Goal: Information Seeking & Learning: Check status

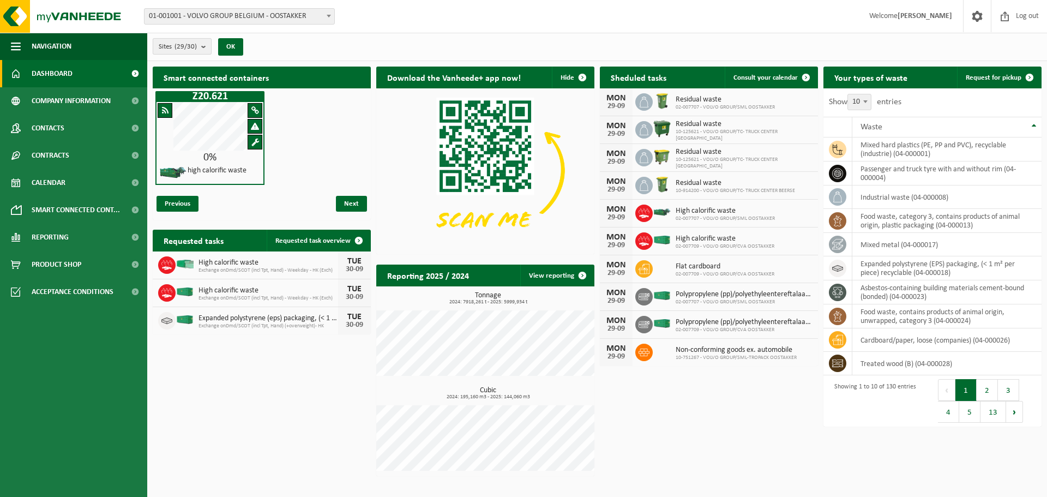
click at [207, 43] on b "submit" at bounding box center [206, 46] width 10 height 15
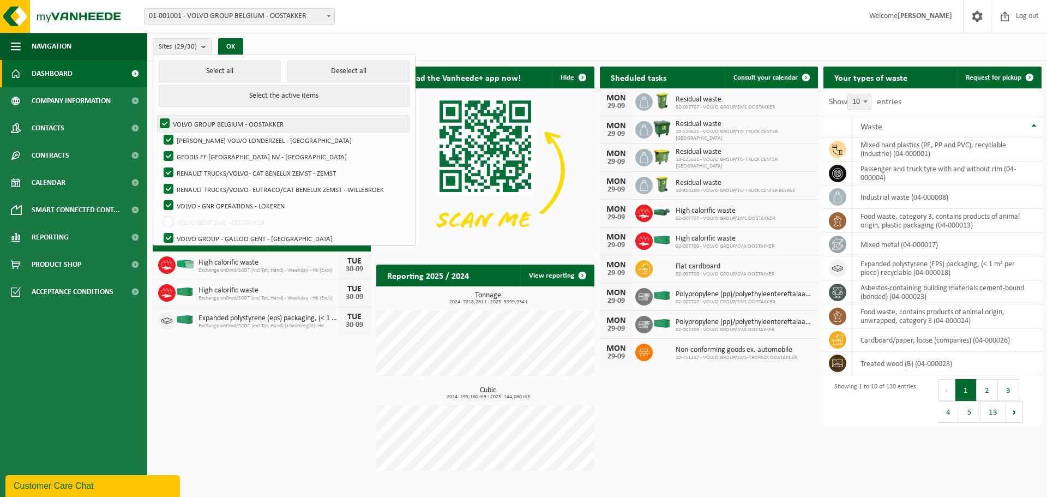
click at [164, 120] on label "VOLVO GROUP BELGIUM - OOSTAKKER" at bounding box center [283, 124] width 251 height 16
click at [156, 116] on input "VOLVO GROUP BELGIUM - OOSTAKKER" at bounding box center [155, 115] width 1 height 1
checkbox input "false"
click at [306, 65] on button "Deselect all" at bounding box center [348, 72] width 122 height 22
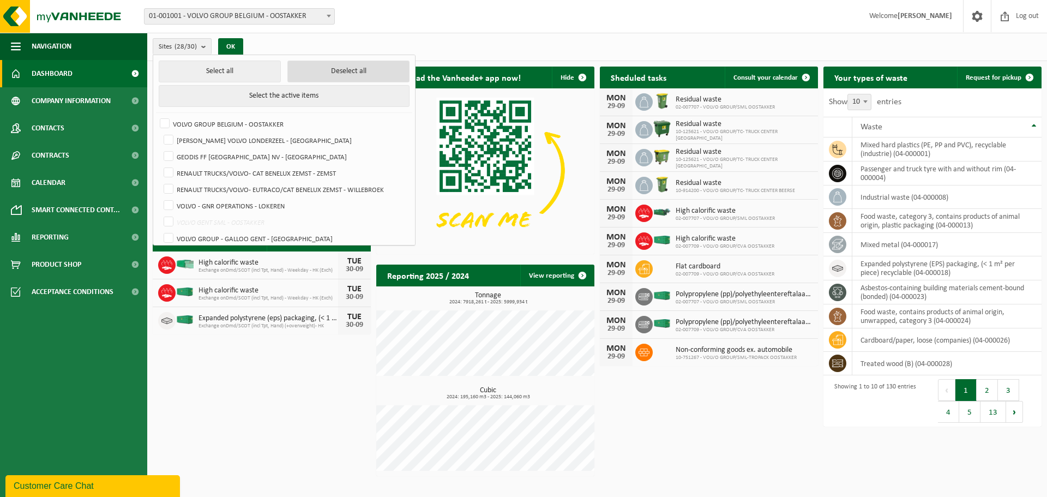
checkbox input "false"
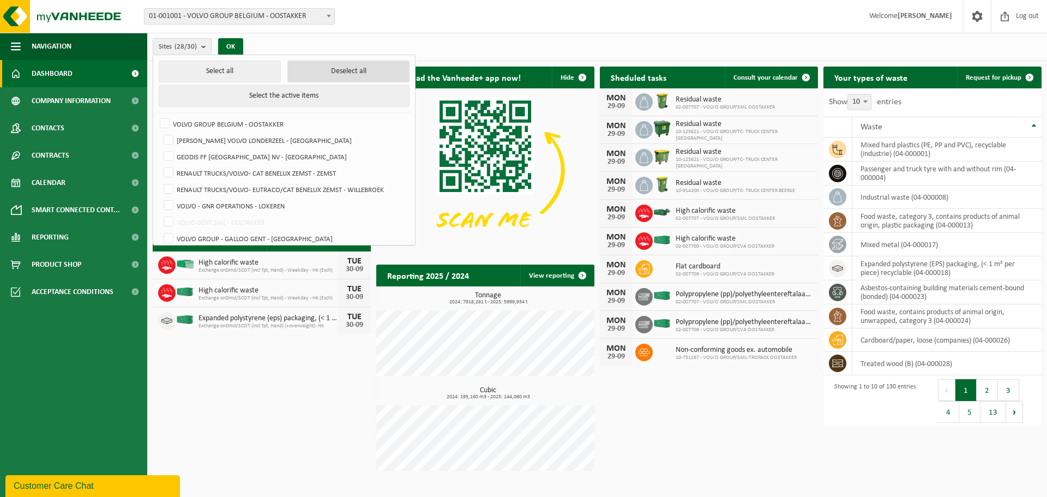
checkbox input "false"
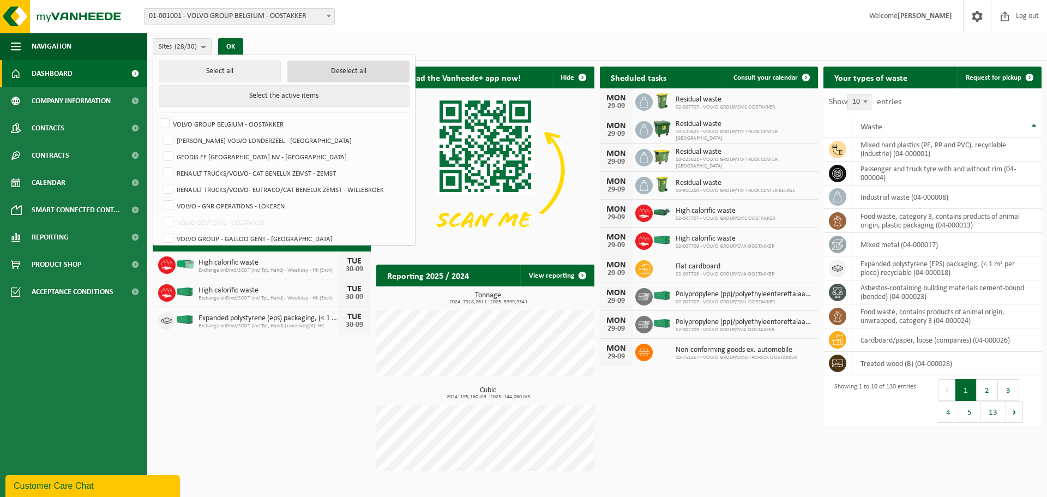
checkbox input "false"
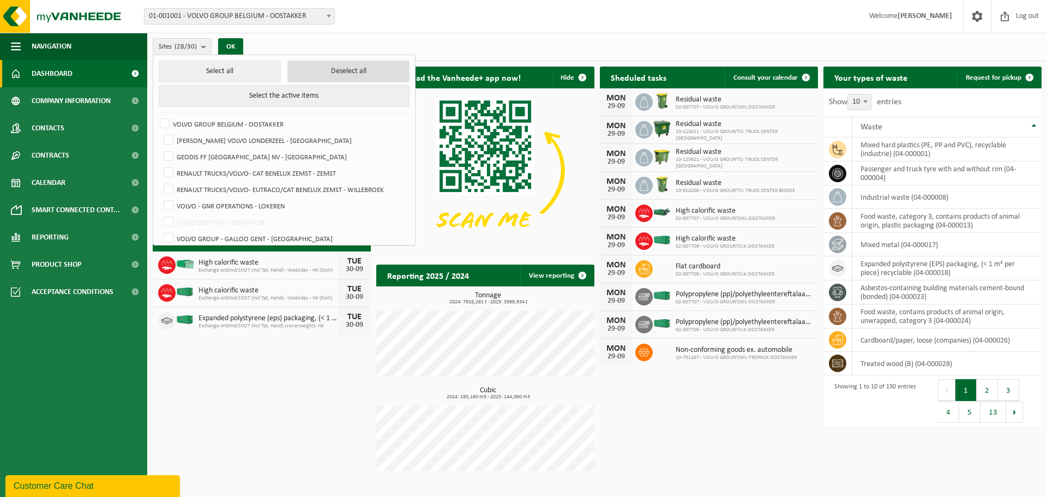
checkbox input "false"
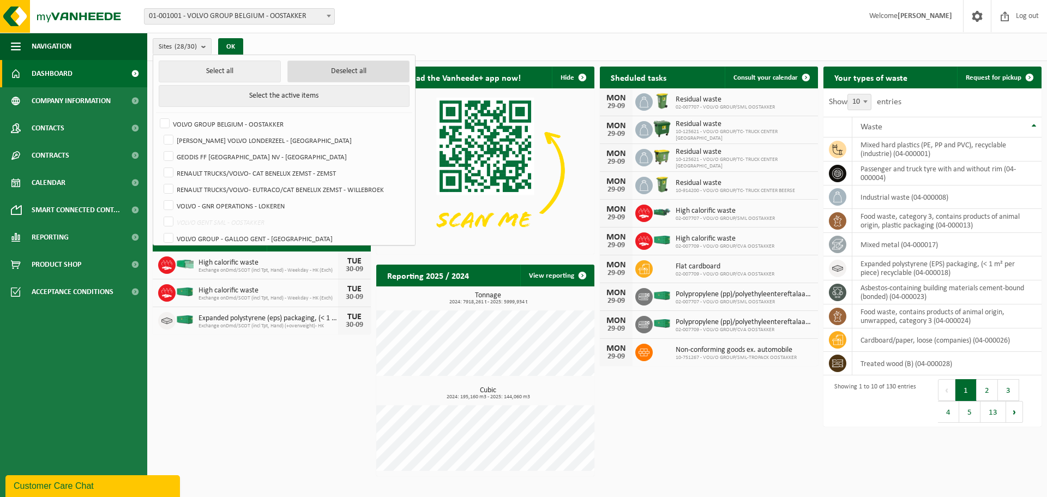
checkbox input "false"
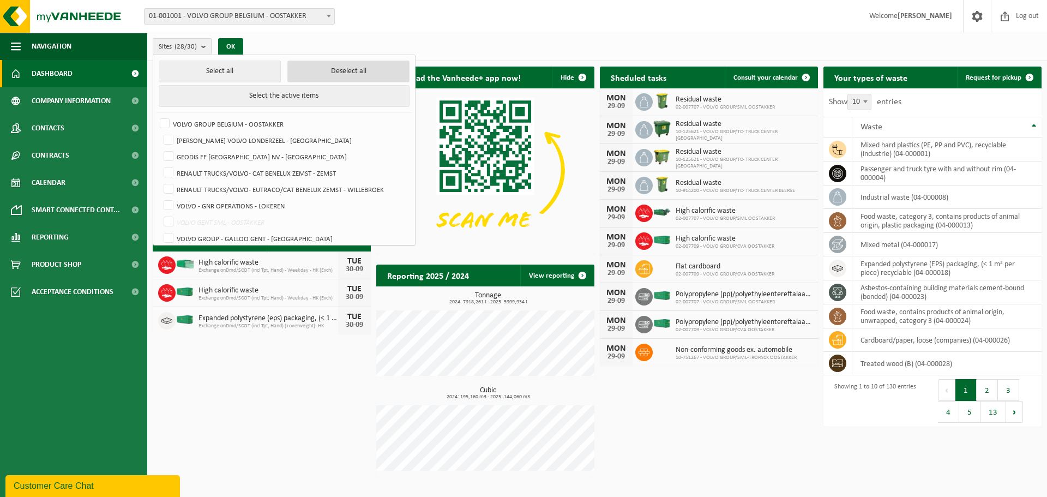
checkbox input "false"
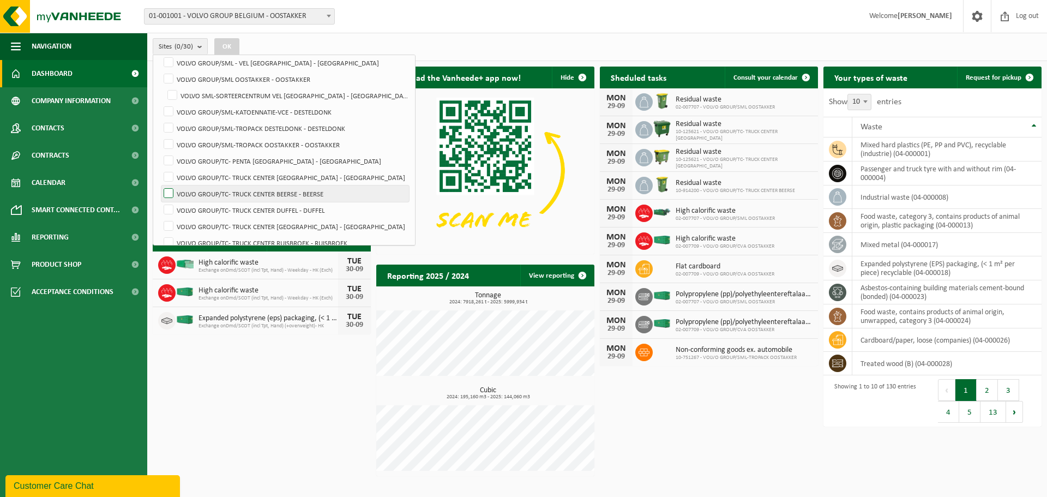
scroll to position [365, 0]
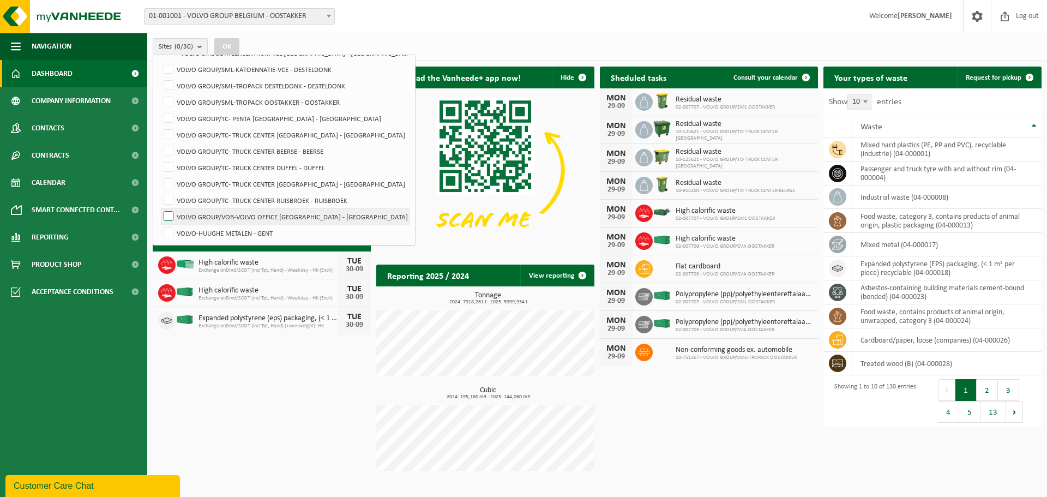
click at [169, 214] on label "VOLVO GROUP/VOB-VOLVO OFFICE [GEOGRAPHIC_DATA] - [GEOGRAPHIC_DATA]" at bounding box center [285, 216] width 248 height 16
click at [160, 208] on input "VOLVO GROUP/VOB-VOLVO OFFICE [GEOGRAPHIC_DATA] - [GEOGRAPHIC_DATA]" at bounding box center [159, 208] width 1 height 1
checkbox input "true"
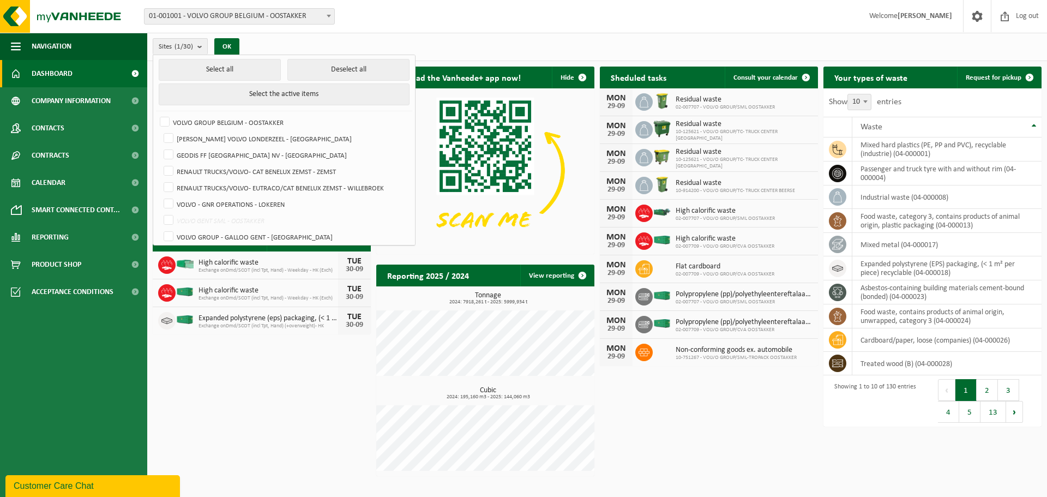
scroll to position [0, 0]
click at [315, 97] on button "Select the active items" at bounding box center [284, 96] width 251 height 22
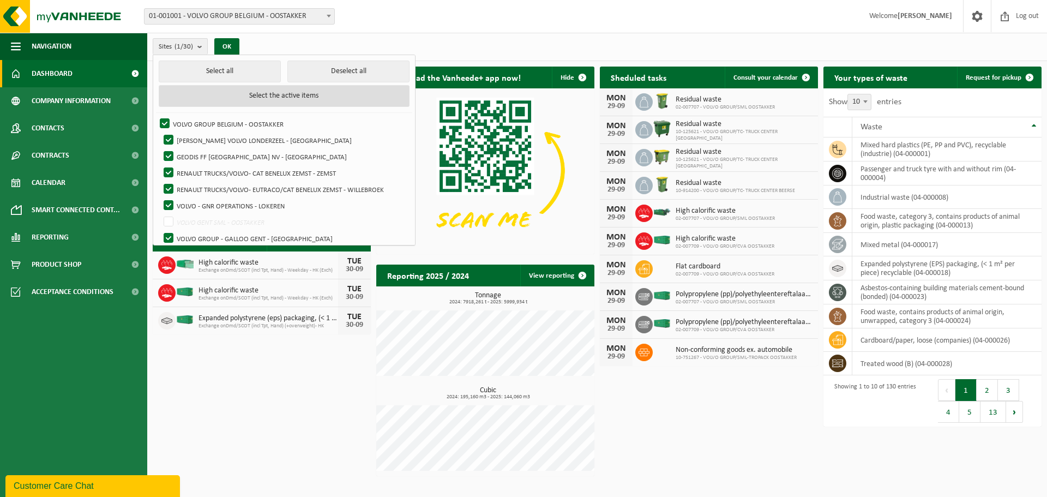
checkbox input "true"
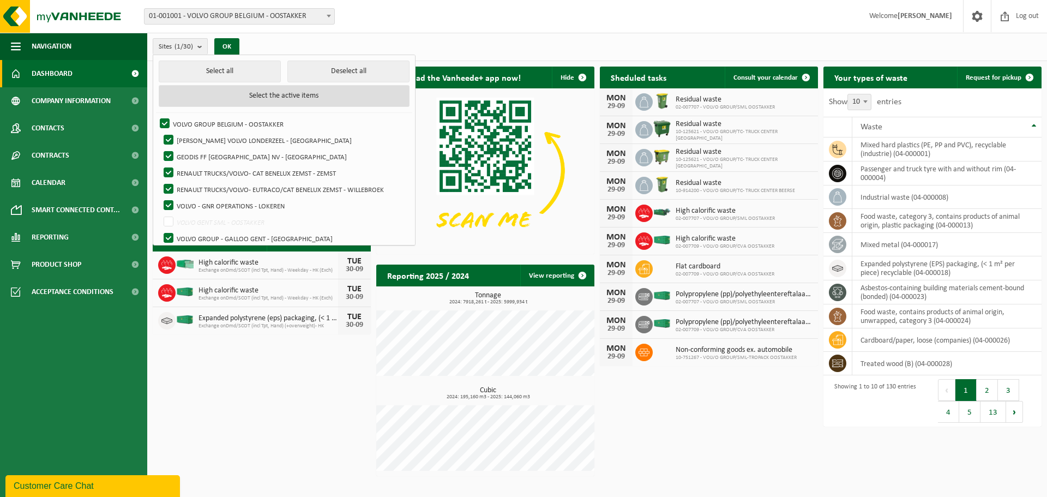
checkbox input "true"
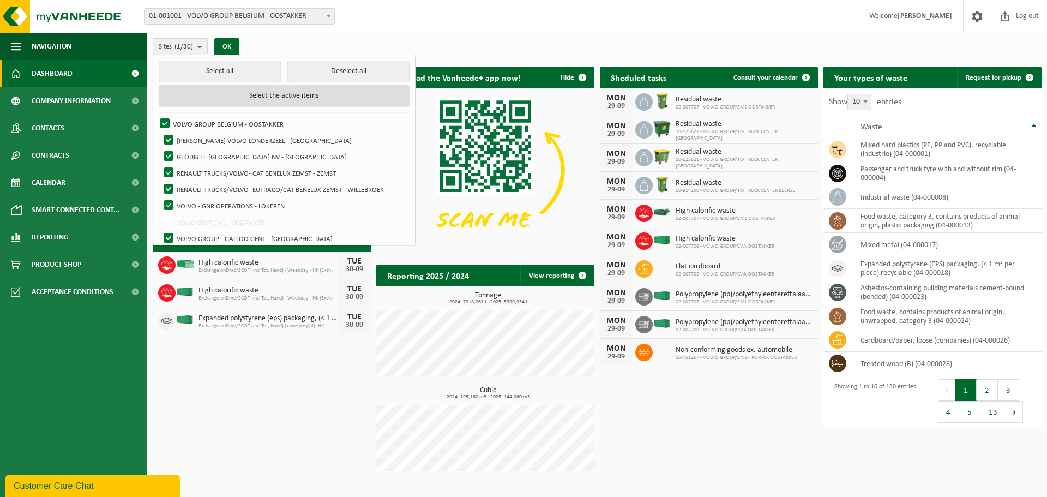
checkbox input "true"
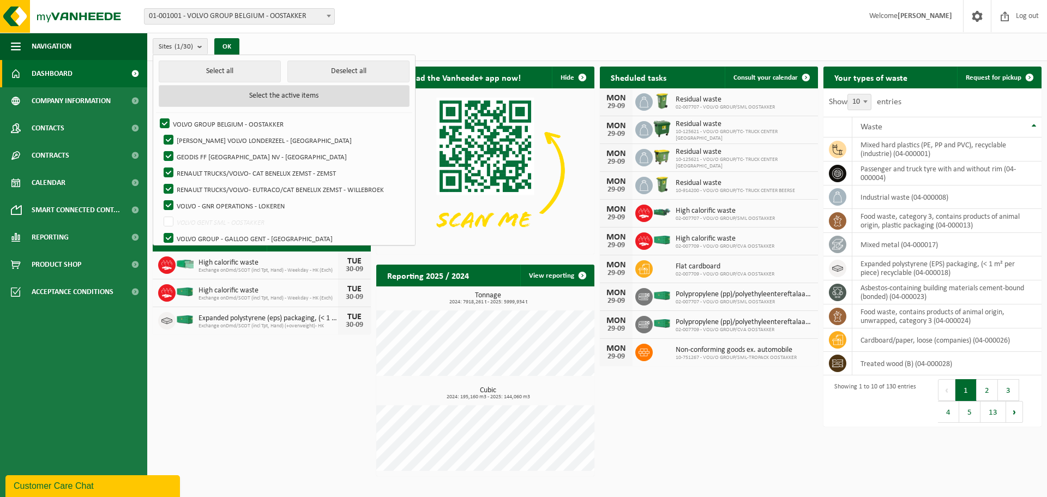
checkbox input "true"
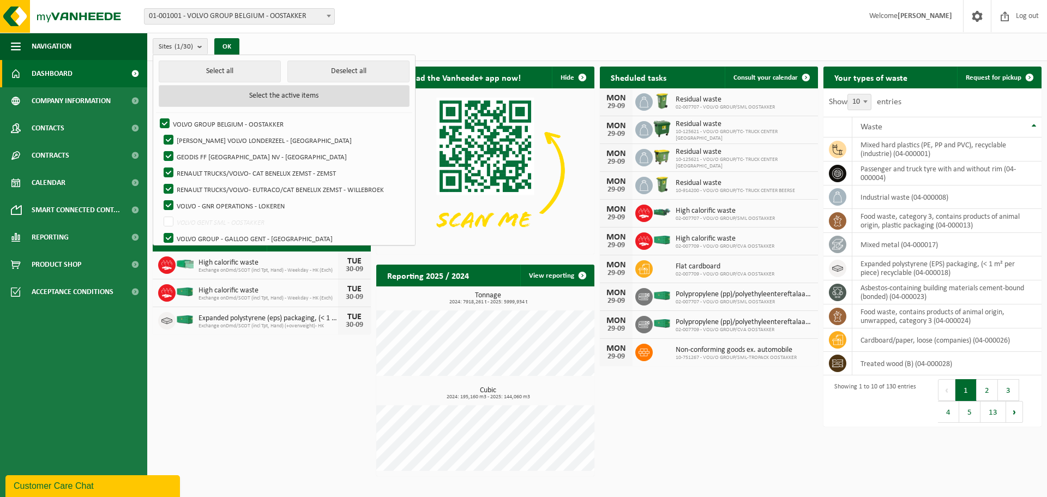
checkbox input "true"
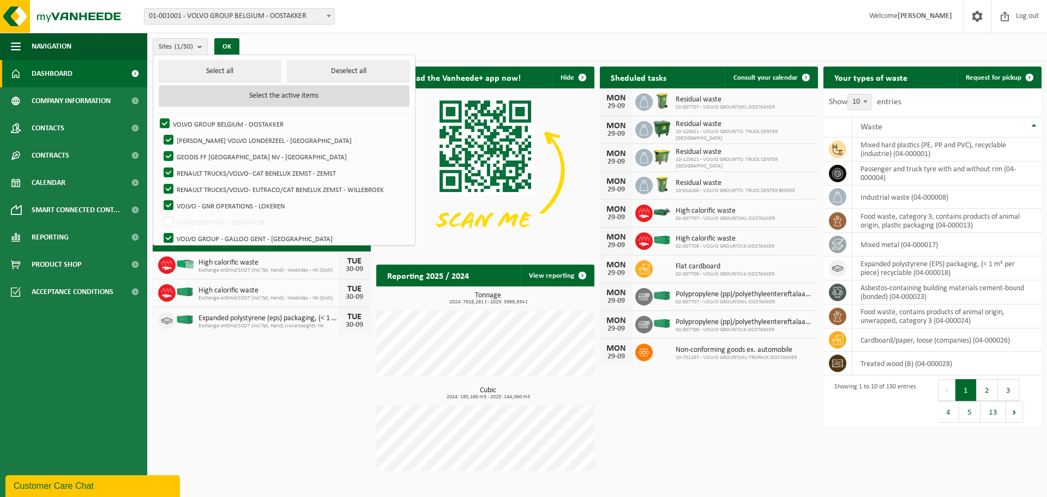
checkbox input "true"
click at [315, 97] on button "Select the active items" at bounding box center [284, 96] width 251 height 22
click at [316, 73] on button "Deselect all" at bounding box center [348, 72] width 122 height 22
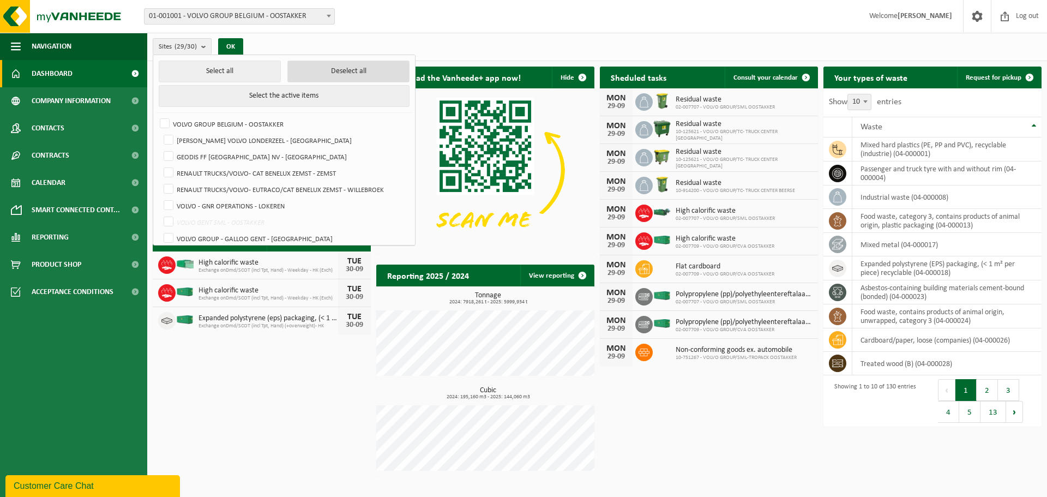
checkbox input "false"
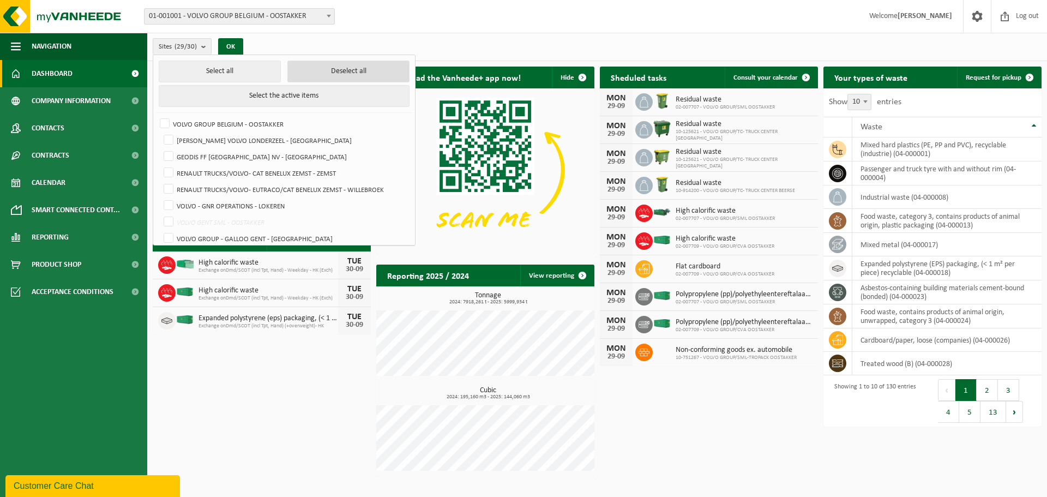
checkbox input "false"
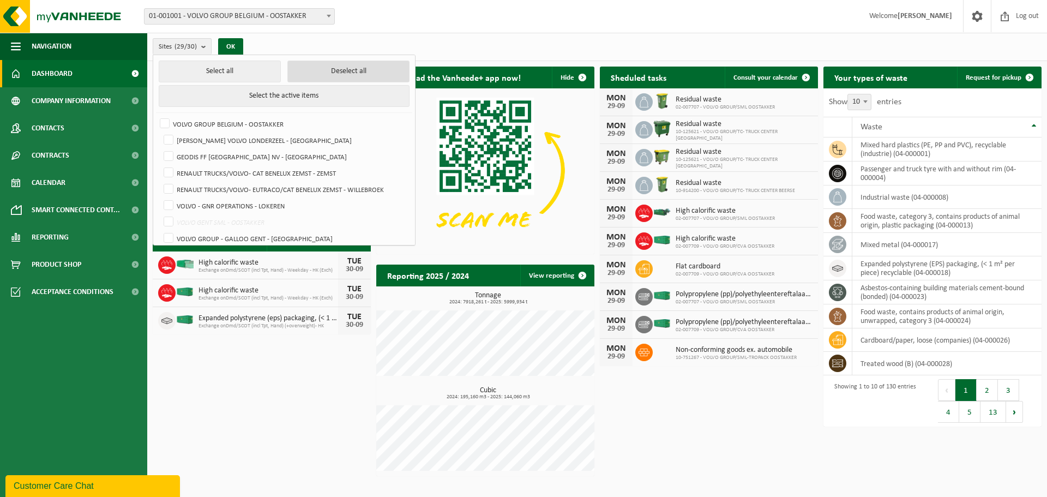
checkbox input "false"
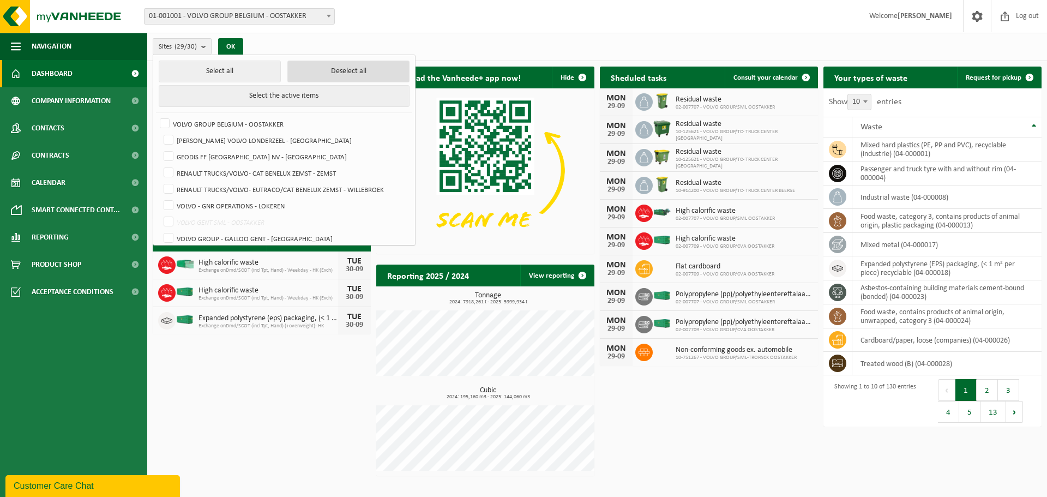
checkbox input "false"
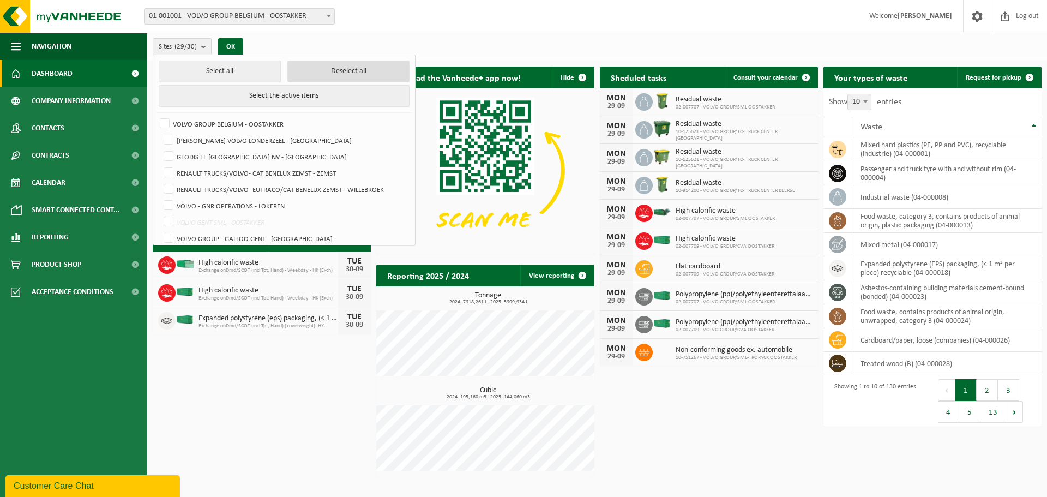
checkbox input "false"
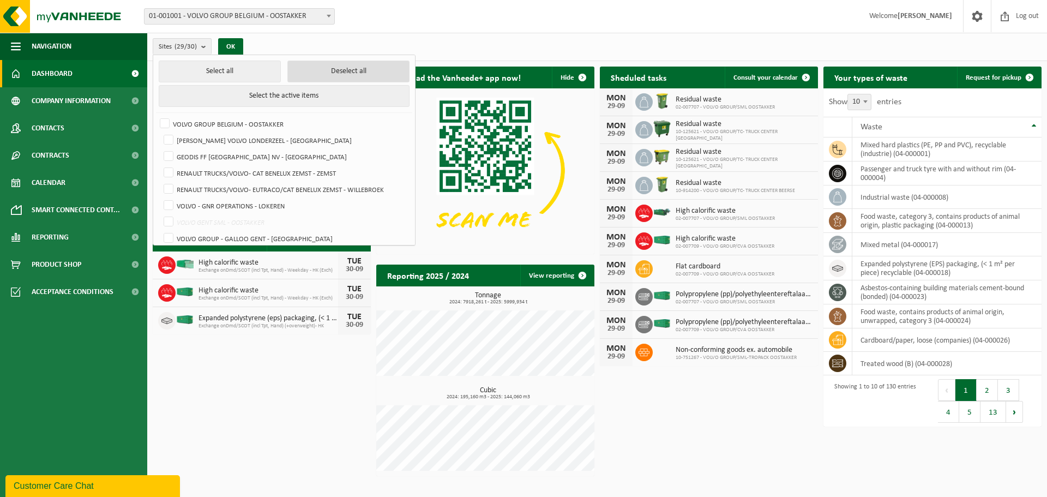
checkbox input "false"
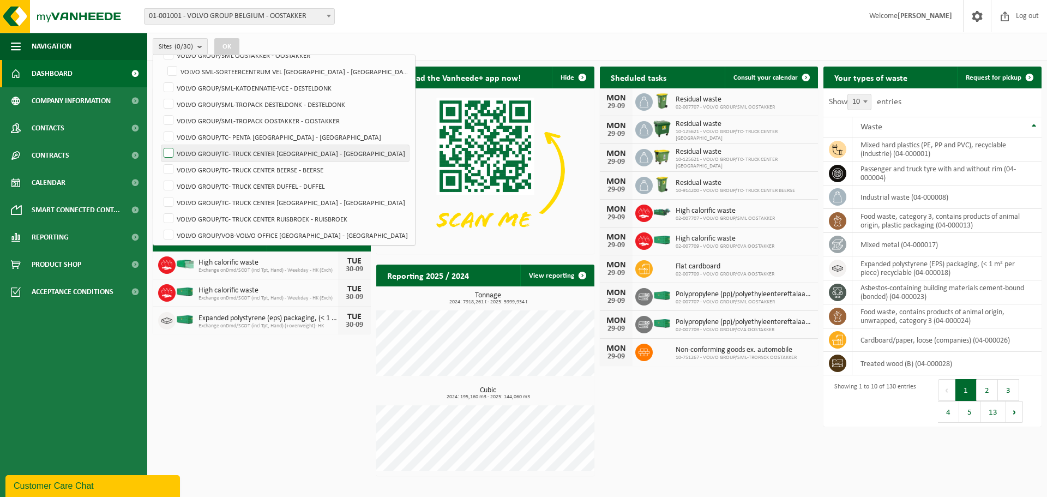
scroll to position [365, 0]
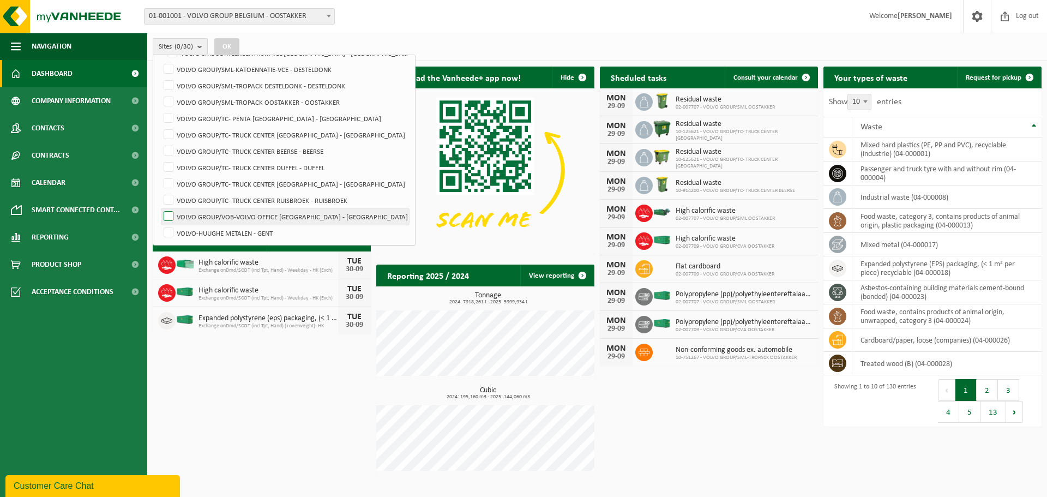
click at [170, 213] on label "VOLVO GROUP/VOB-VOLVO OFFICE [GEOGRAPHIC_DATA] - [GEOGRAPHIC_DATA]" at bounding box center [285, 216] width 248 height 16
click at [160, 208] on input "VOLVO GROUP/VOB-VOLVO OFFICE [GEOGRAPHIC_DATA] - [GEOGRAPHIC_DATA]" at bounding box center [159, 208] width 1 height 1
checkbox input "true"
click at [229, 43] on button "OK" at bounding box center [226, 46] width 25 height 17
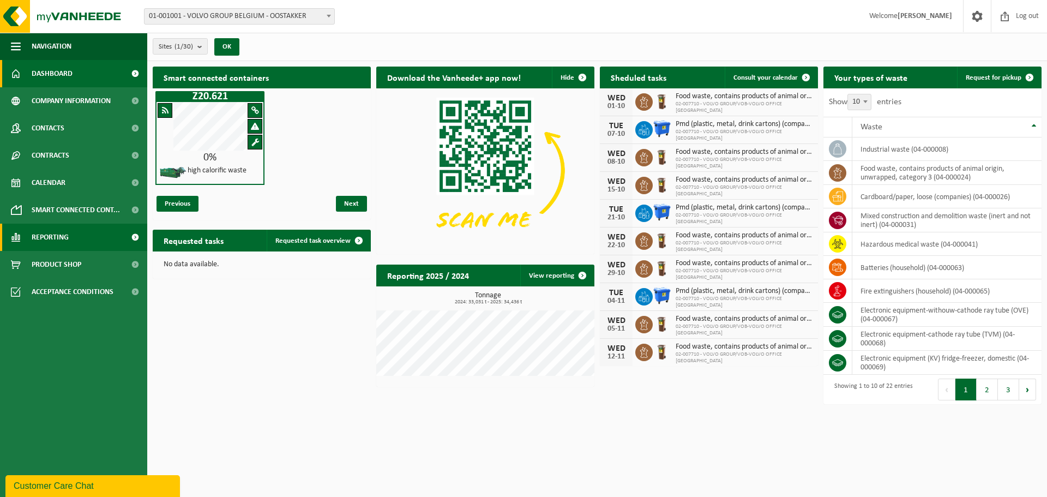
click at [123, 242] on span at bounding box center [135, 237] width 25 height 27
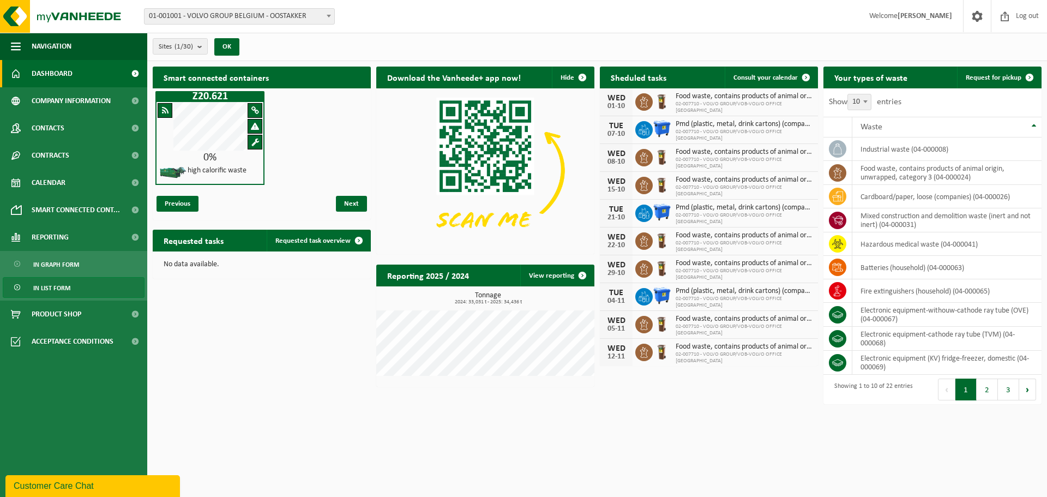
click at [65, 284] on span "In list form" at bounding box center [51, 288] width 37 height 21
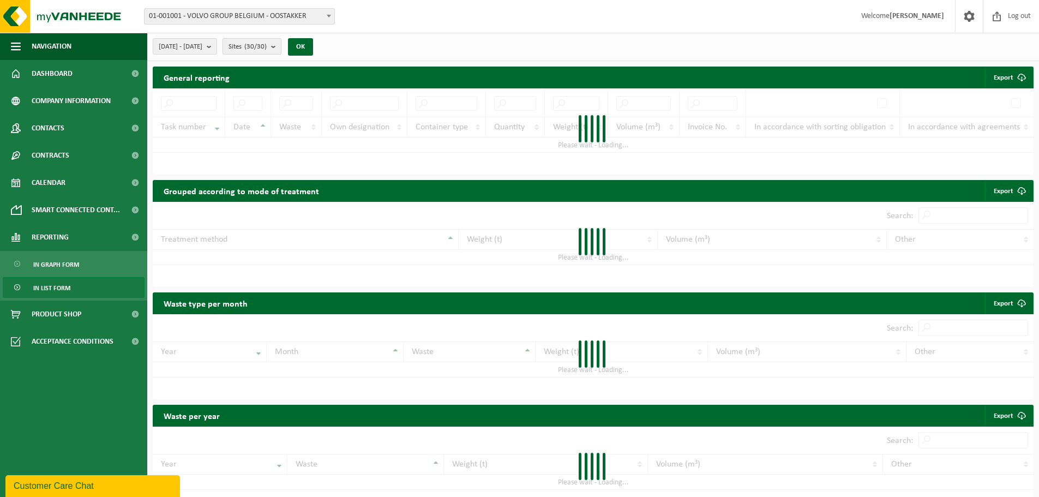
click at [281, 41] on button "Sites (30/30)" at bounding box center [252, 46] width 59 height 16
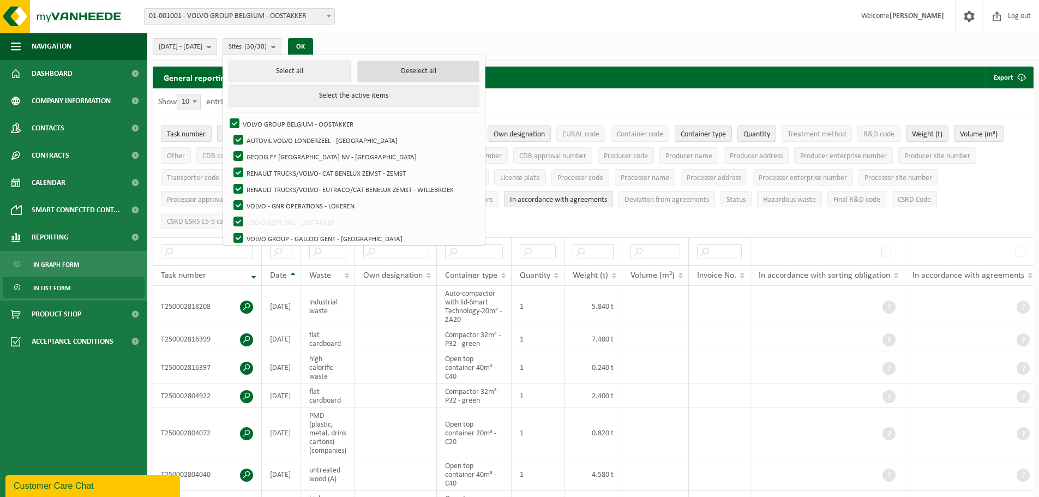
click at [411, 74] on button "Deselect all" at bounding box center [418, 72] width 122 height 22
checkbox input "false"
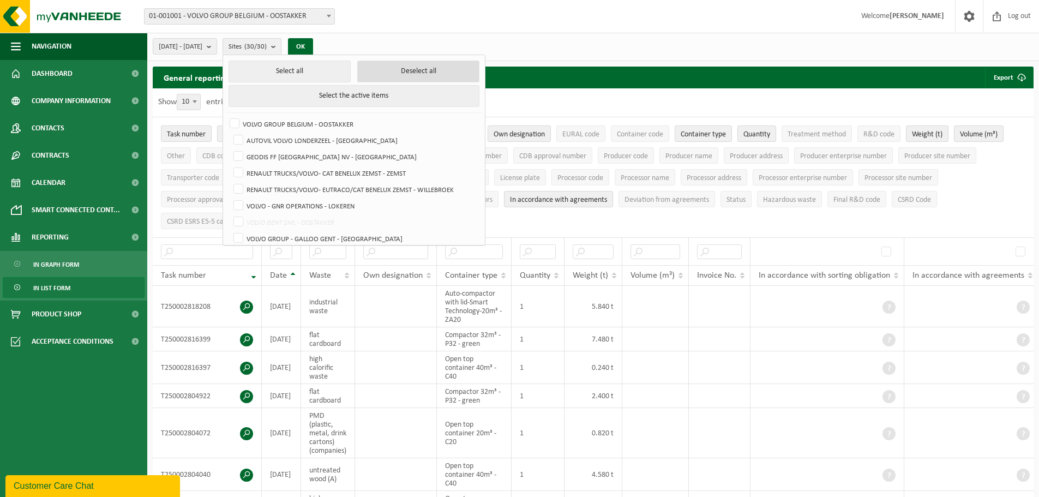
checkbox input "false"
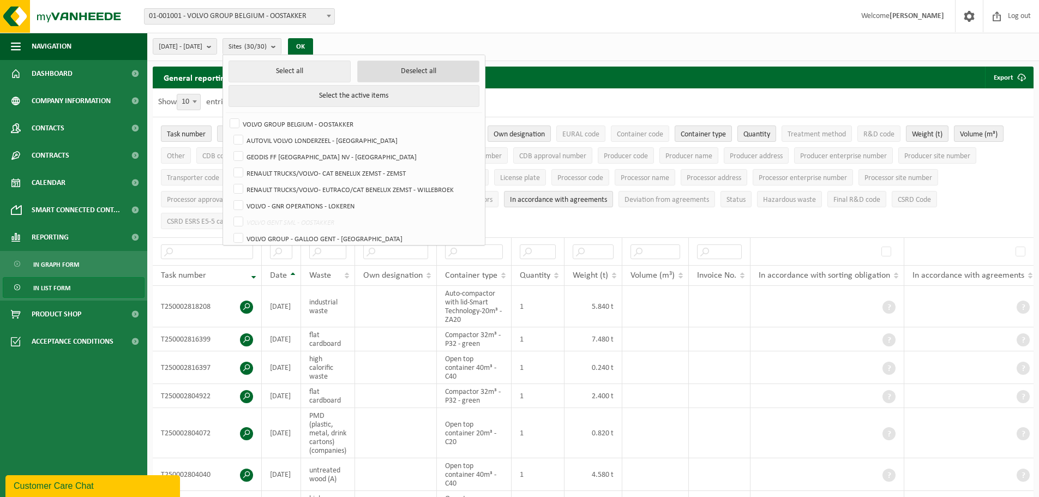
checkbox input "false"
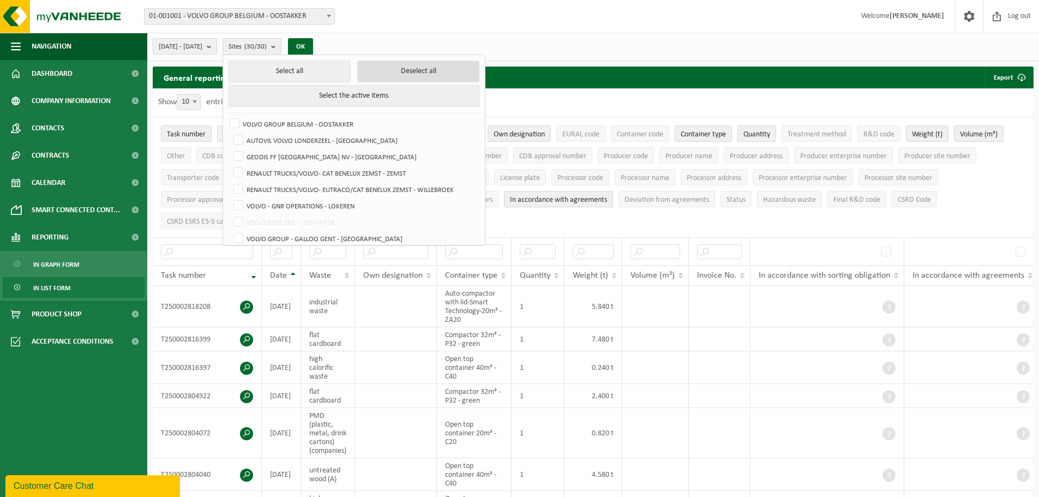
checkbox input "false"
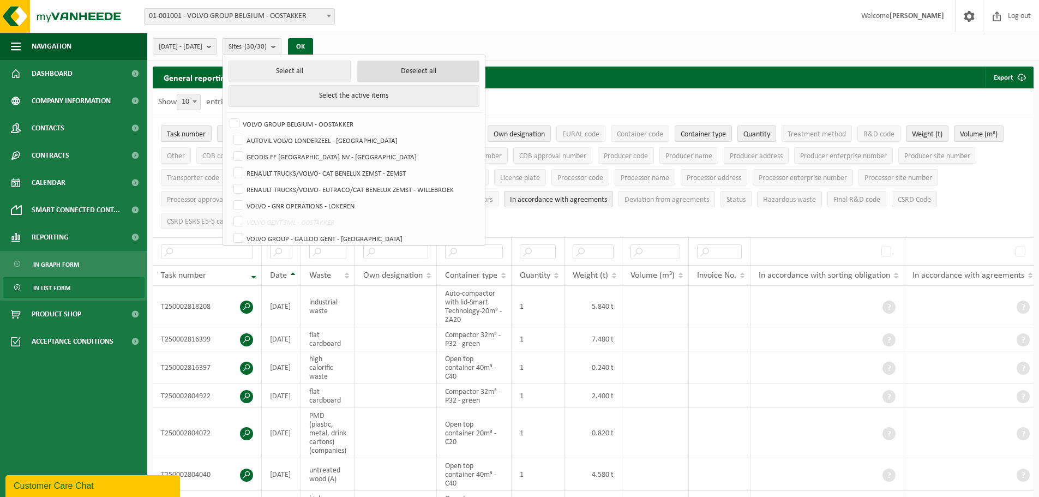
checkbox input "false"
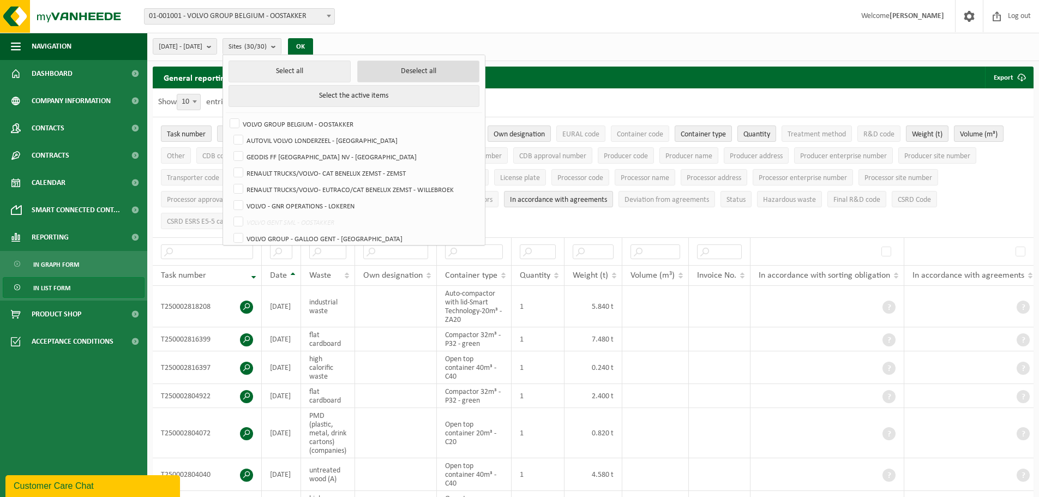
checkbox input "false"
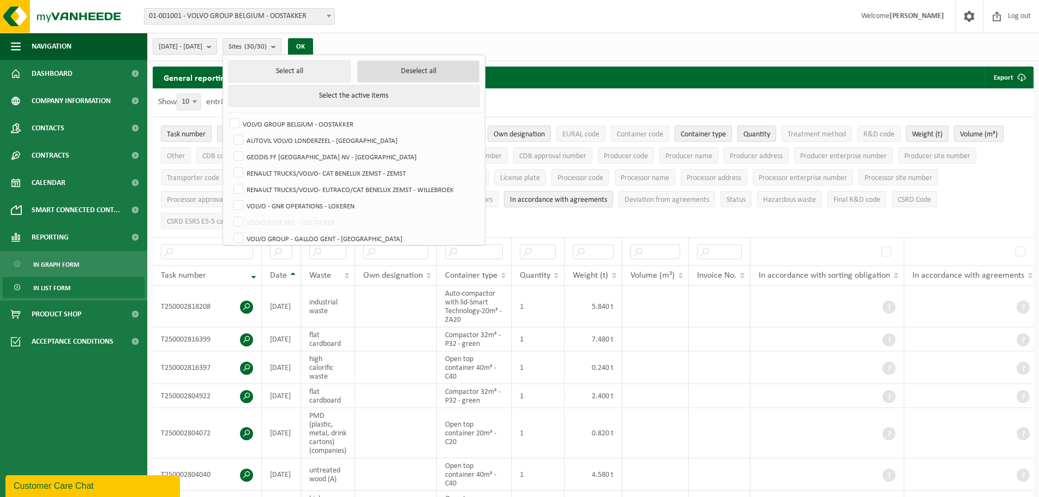
checkbox input "false"
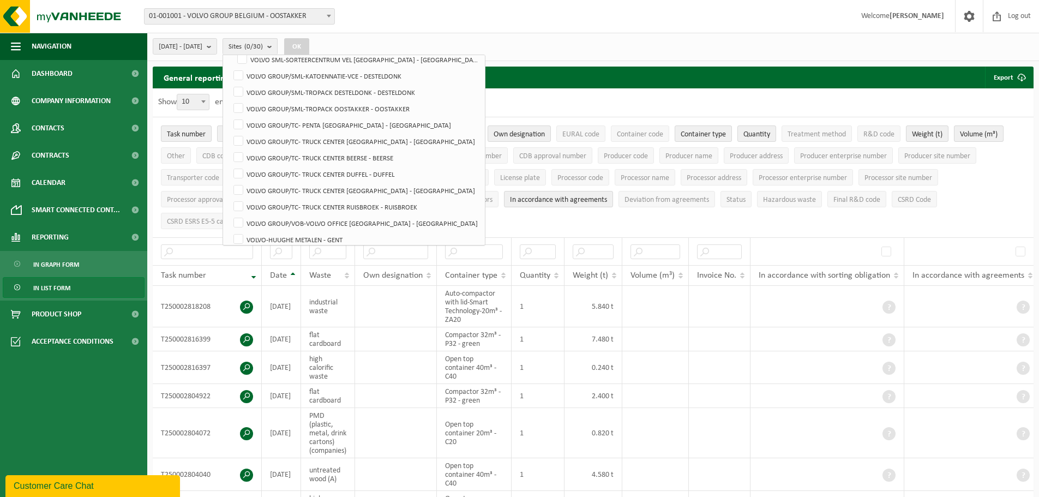
scroll to position [365, 0]
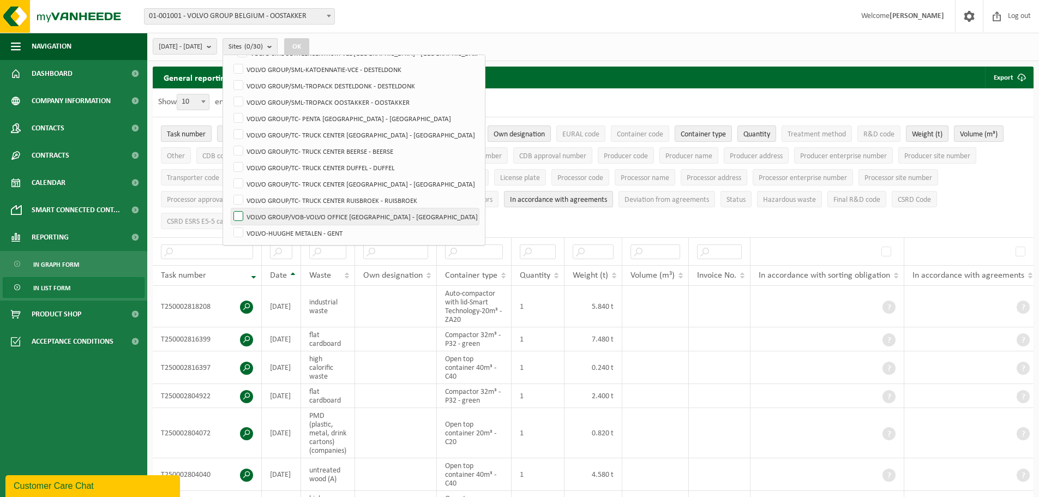
click at [352, 219] on label "VOLVO GROUP/VOB-VOLVO OFFICE [GEOGRAPHIC_DATA] - [GEOGRAPHIC_DATA]" at bounding box center [355, 216] width 248 height 16
click at [230, 208] on input "VOLVO GROUP/VOB-VOLVO OFFICE [GEOGRAPHIC_DATA] - [GEOGRAPHIC_DATA]" at bounding box center [229, 208] width 1 height 1
checkbox input "true"
click at [309, 41] on button "OK" at bounding box center [296, 46] width 25 height 17
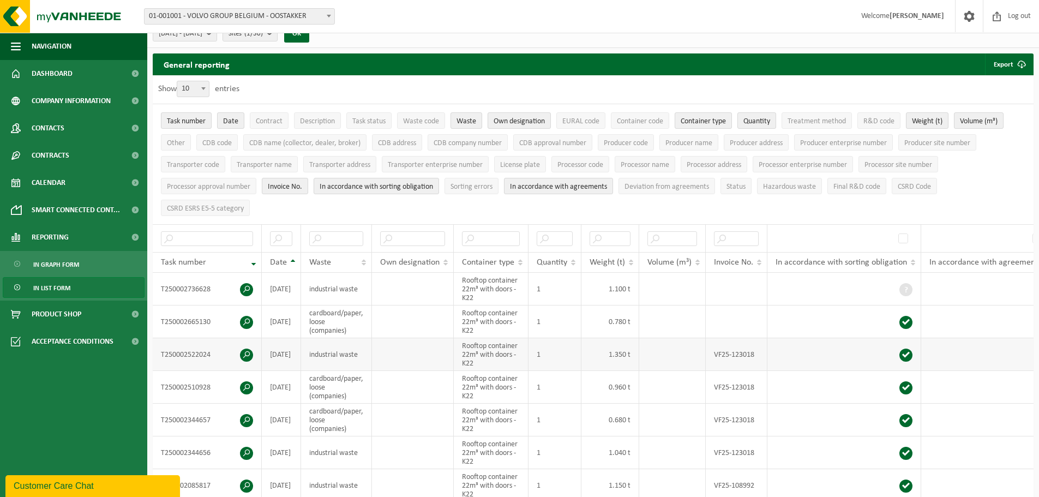
scroll to position [0, 0]
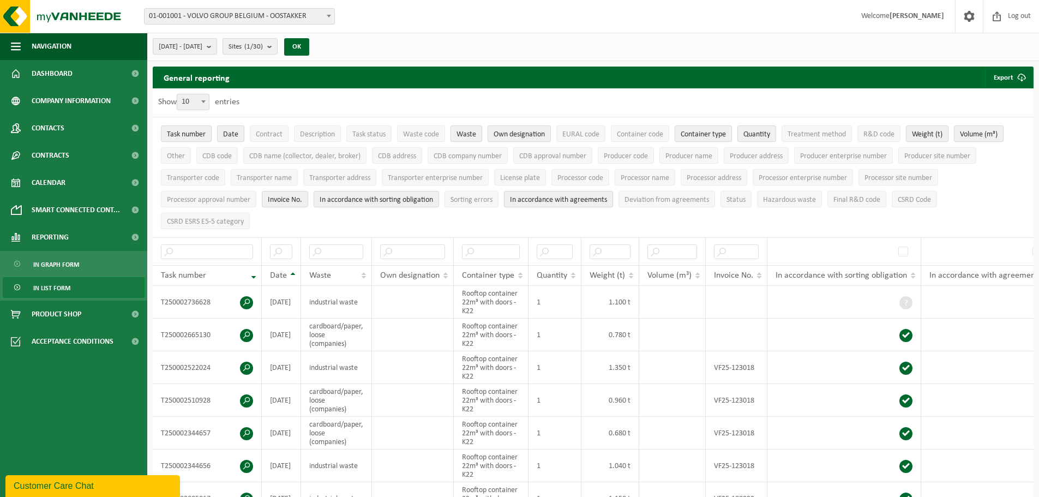
click at [413, 200] on span "In accordance with sorting obligation" at bounding box center [376, 200] width 113 height 8
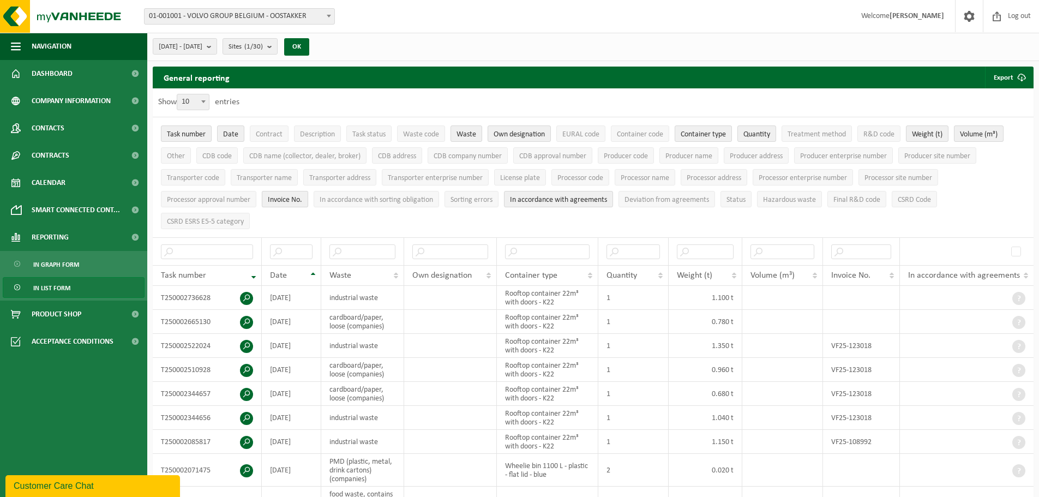
click at [295, 196] on span "Invoice No." at bounding box center [285, 200] width 34 height 8
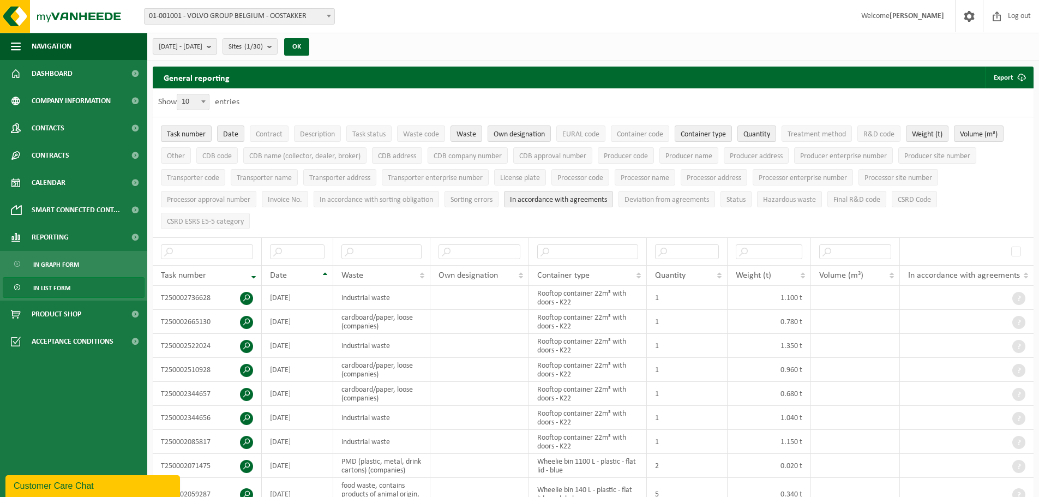
click at [217, 43] on b "submit" at bounding box center [212, 46] width 10 height 15
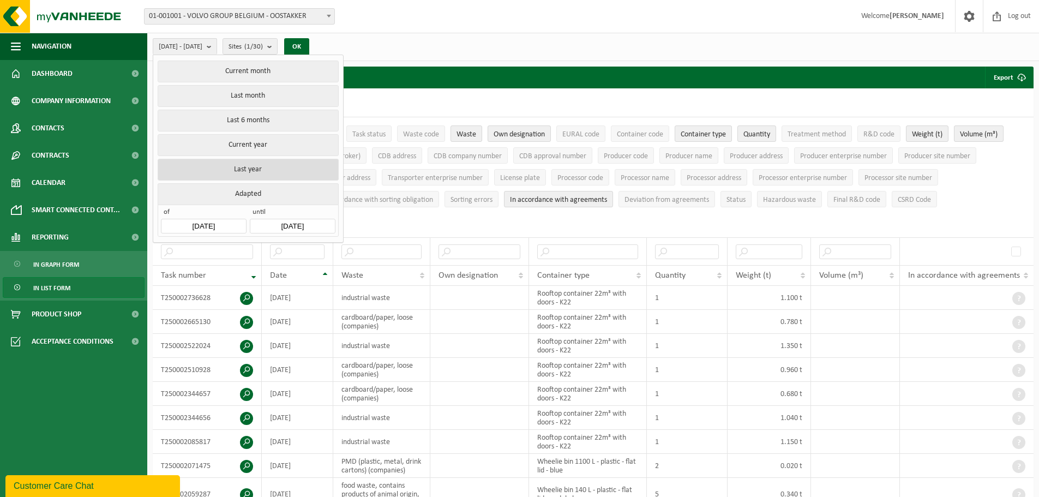
click at [259, 164] on button "Last year" at bounding box center [248, 170] width 181 height 22
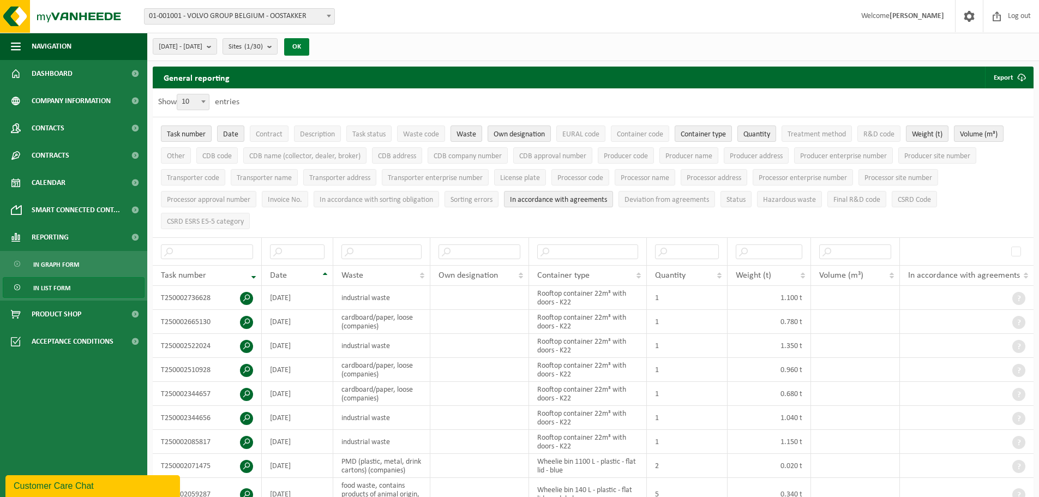
click at [309, 42] on button "OK" at bounding box center [296, 46] width 25 height 17
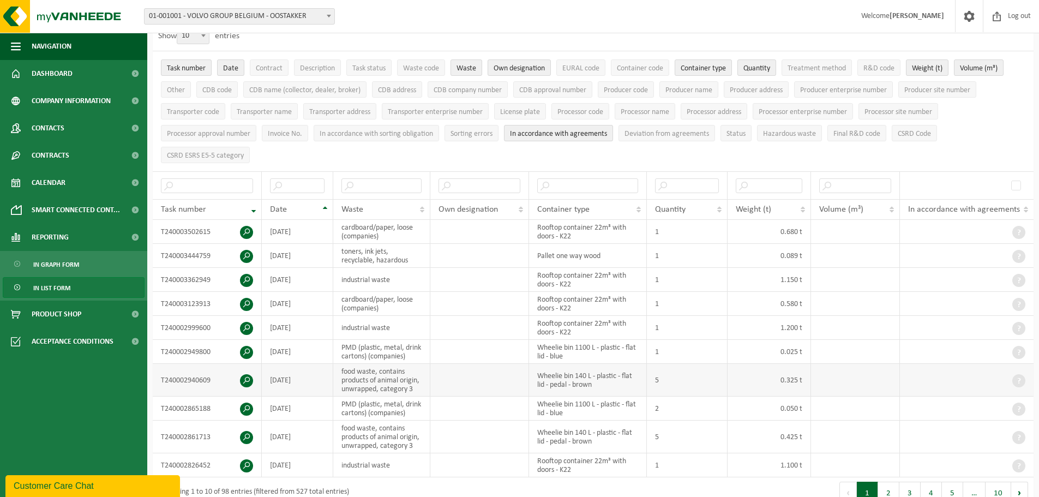
scroll to position [58, 0]
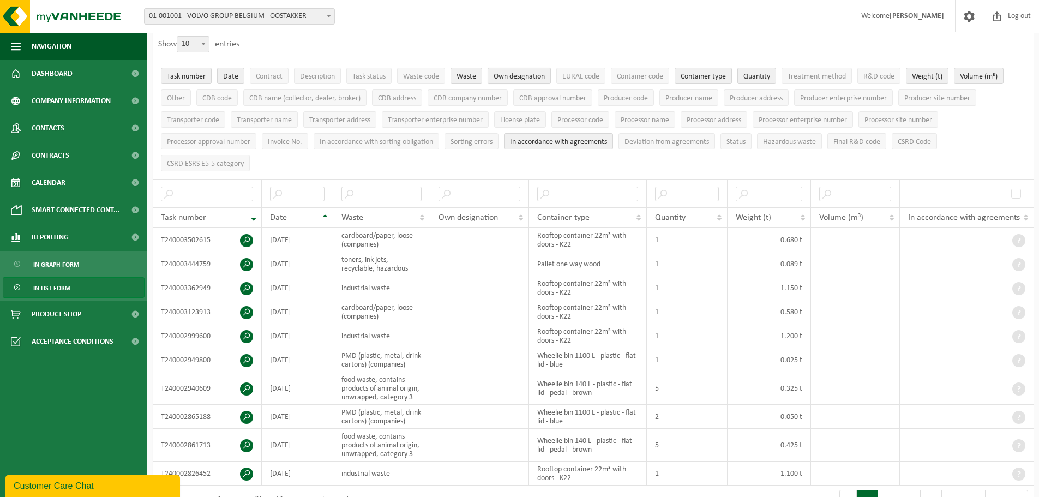
click at [524, 73] on span "Own designation" at bounding box center [519, 77] width 51 height 8
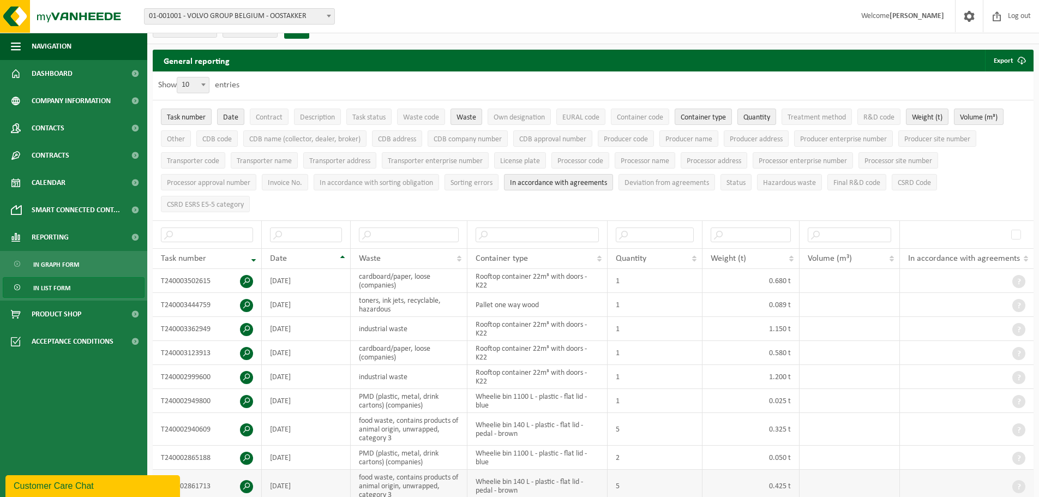
scroll to position [0, 0]
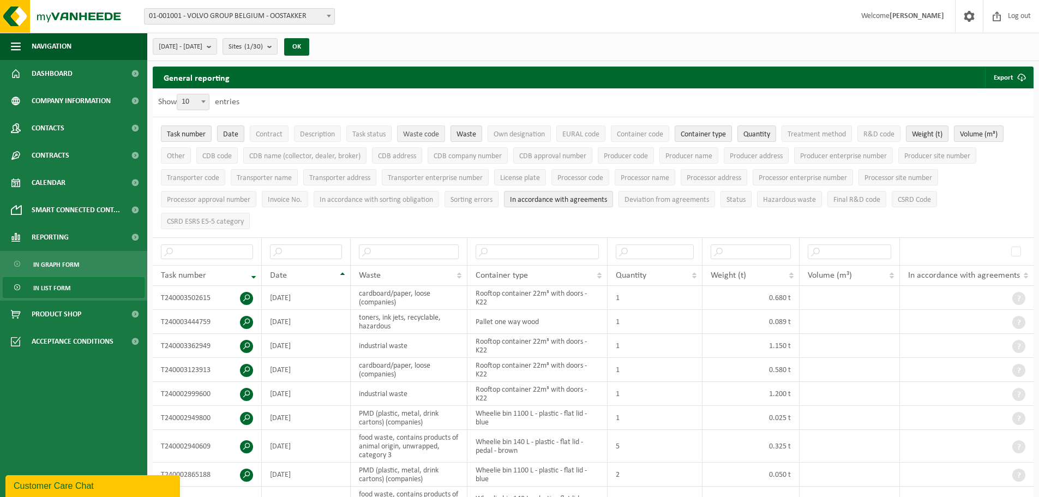
click at [415, 131] on span "Waste code" at bounding box center [421, 134] width 36 height 8
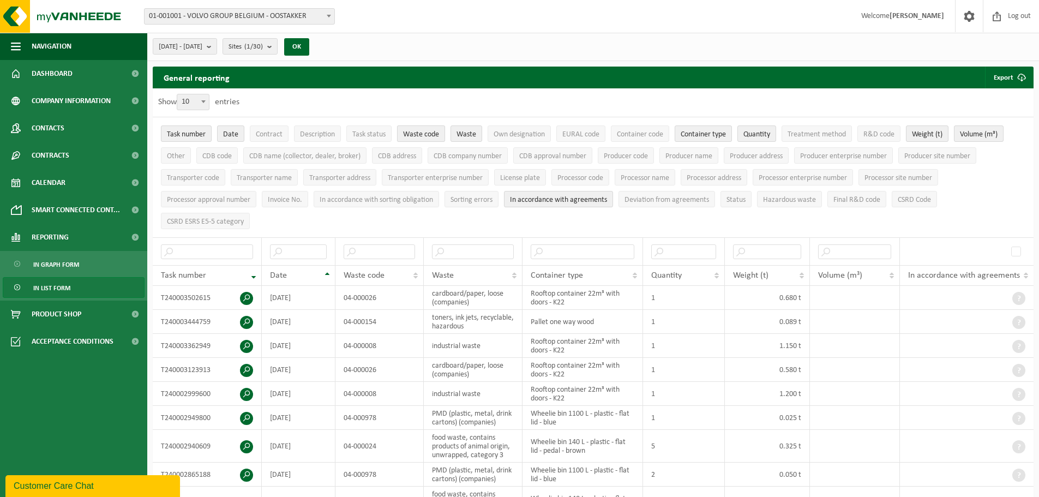
click at [415, 131] on span "Waste code" at bounding box center [421, 134] width 36 height 8
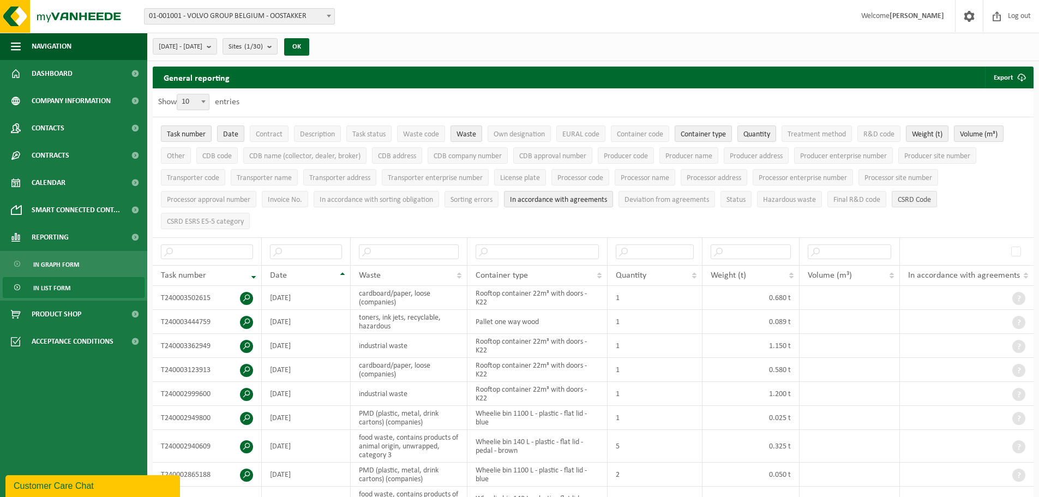
click at [917, 191] on button "CSRD Code" at bounding box center [914, 199] width 45 height 16
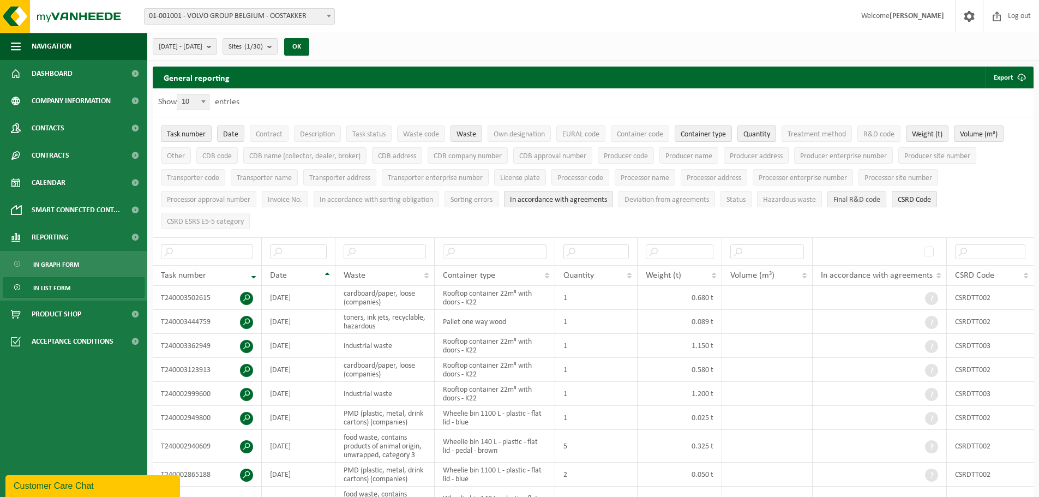
click at [878, 192] on button "Final R&D code" at bounding box center [856, 199] width 59 height 16
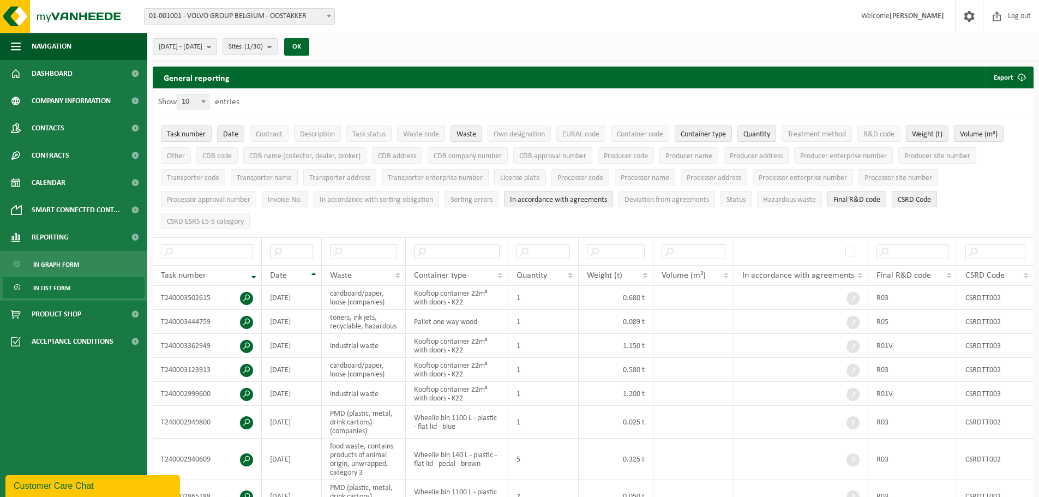
click at [927, 197] on span "CSRD Code" at bounding box center [914, 200] width 33 height 8
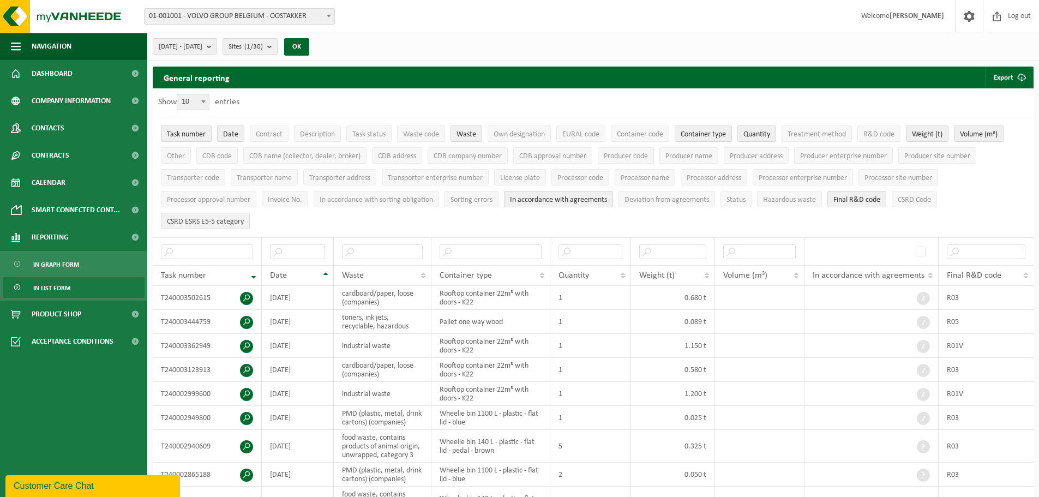
click at [214, 220] on span "CSRD ESRS E5-5 category" at bounding box center [205, 222] width 77 height 8
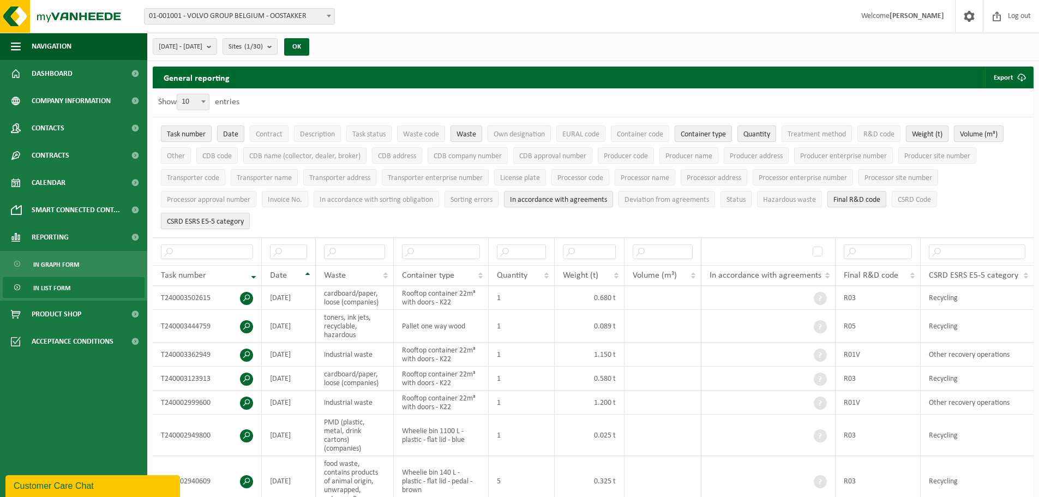
click at [223, 218] on span "CSRD ESRS E5-5 category" at bounding box center [205, 222] width 77 height 8
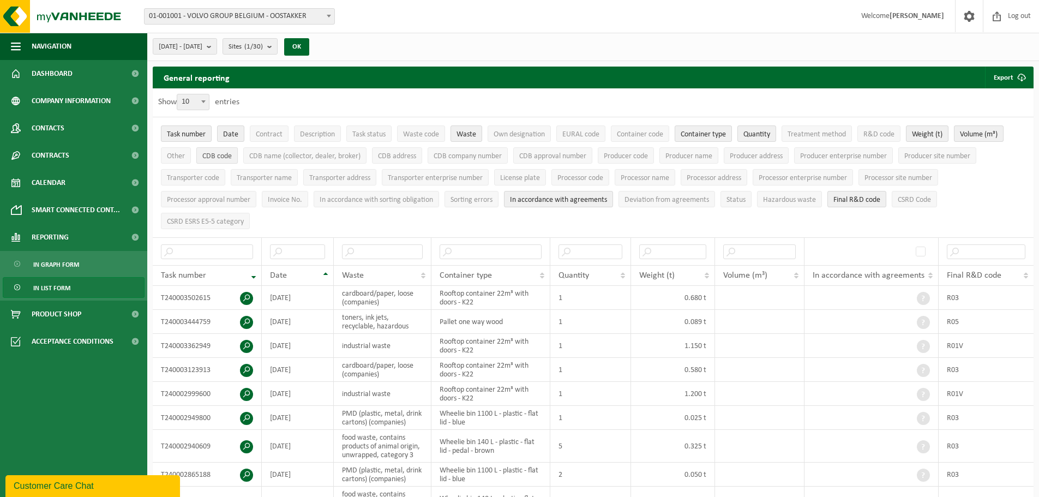
click at [213, 157] on span "CDB code" at bounding box center [216, 156] width 29 height 8
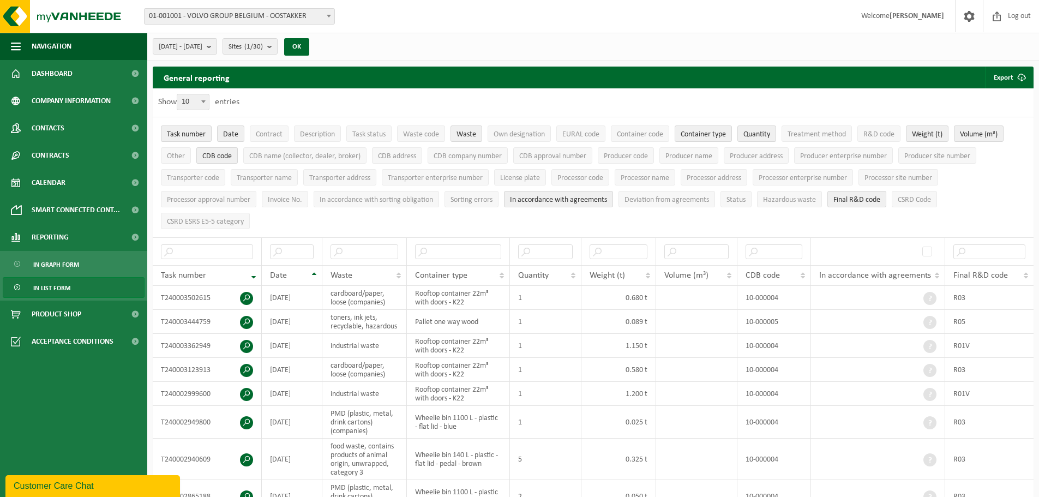
click at [213, 157] on span "CDB code" at bounding box center [216, 156] width 29 height 8
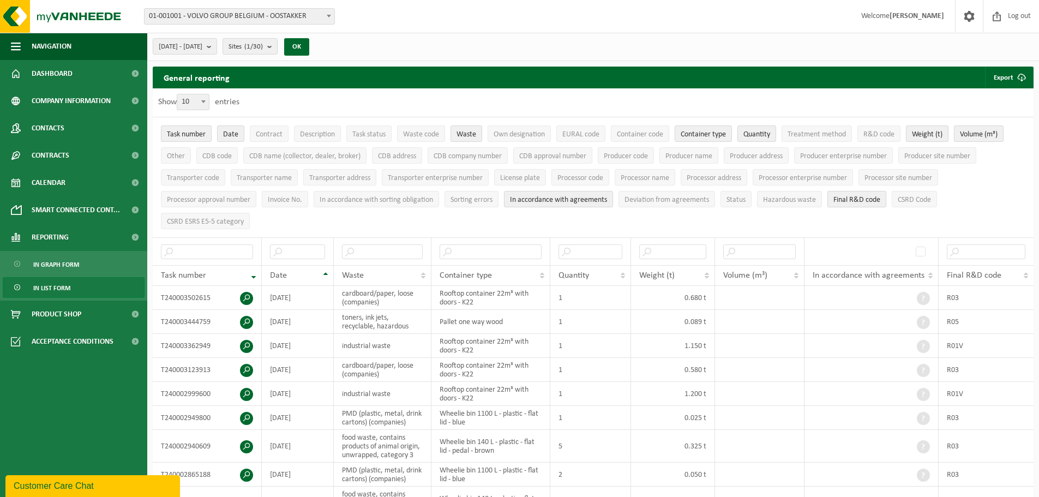
click at [867, 198] on span "Final R&D code" at bounding box center [856, 200] width 47 height 8
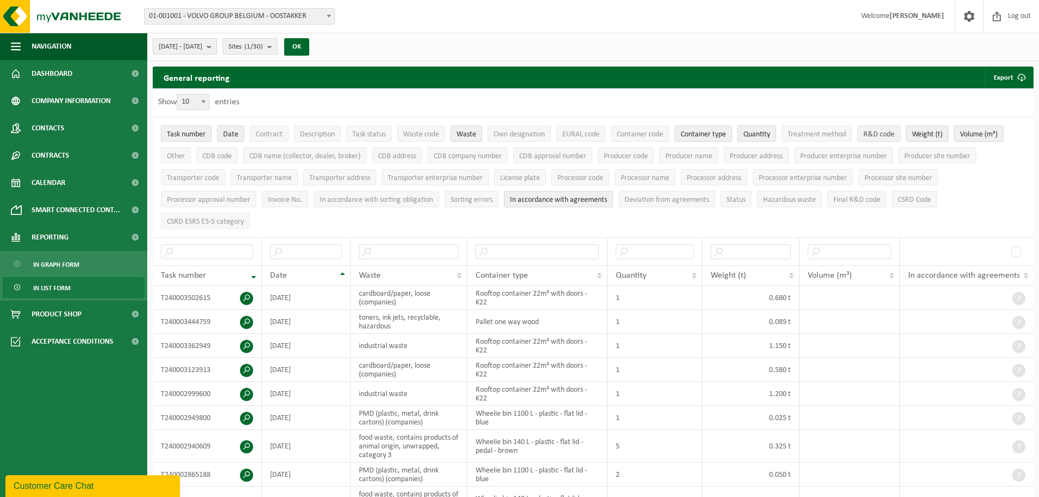
click at [879, 127] on button "R&D code" at bounding box center [878, 133] width 43 height 16
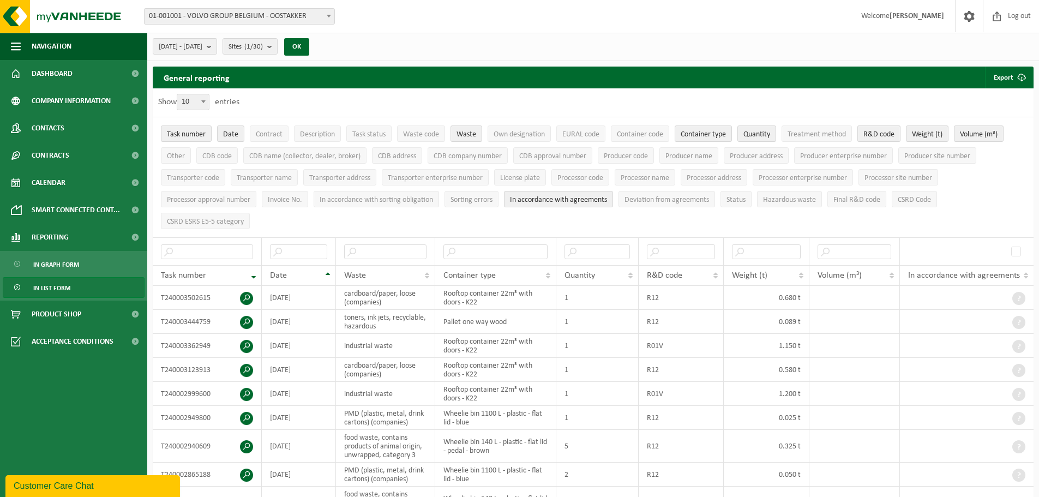
click at [879, 128] on button "R&D code" at bounding box center [878, 133] width 43 height 16
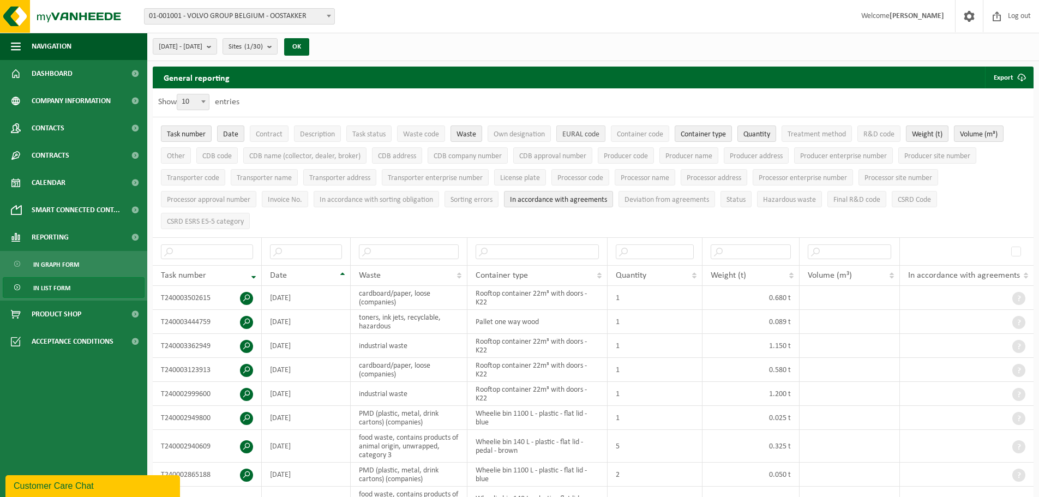
click at [581, 135] on span "EURAL code" at bounding box center [580, 134] width 37 height 8
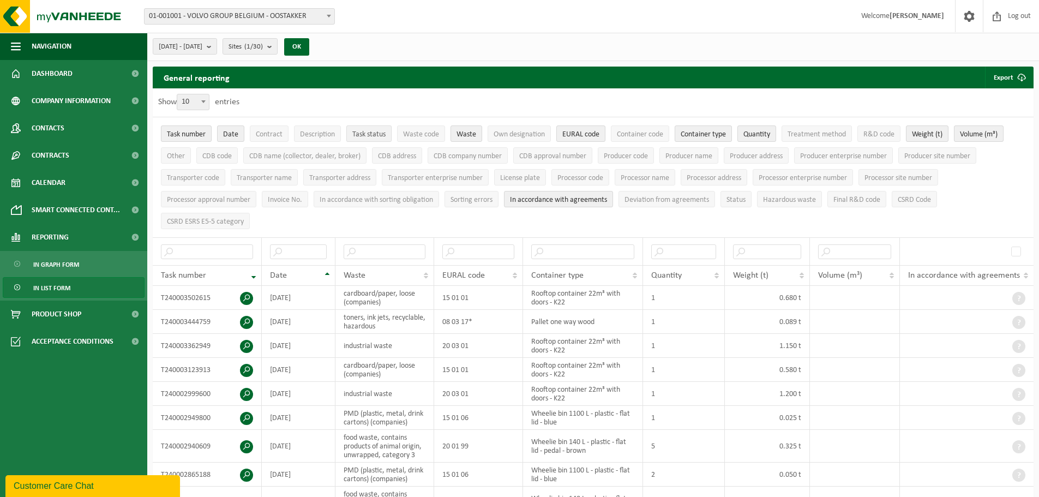
drag, startPoint x: 587, startPoint y: 131, endPoint x: 392, endPoint y: 138, distance: 195.9
click at [586, 131] on span "EURAL code" at bounding box center [580, 134] width 37 height 8
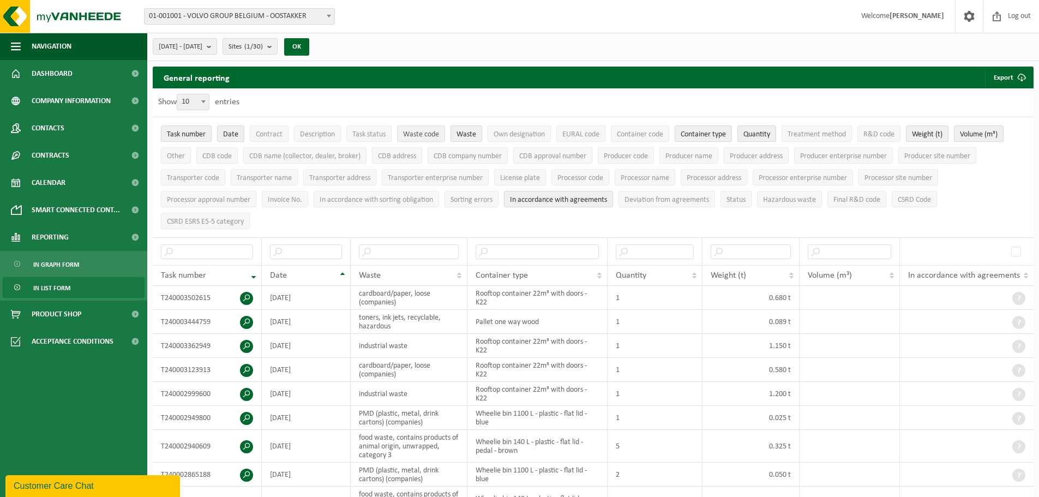
click at [404, 134] on span "Waste code" at bounding box center [421, 134] width 36 height 8
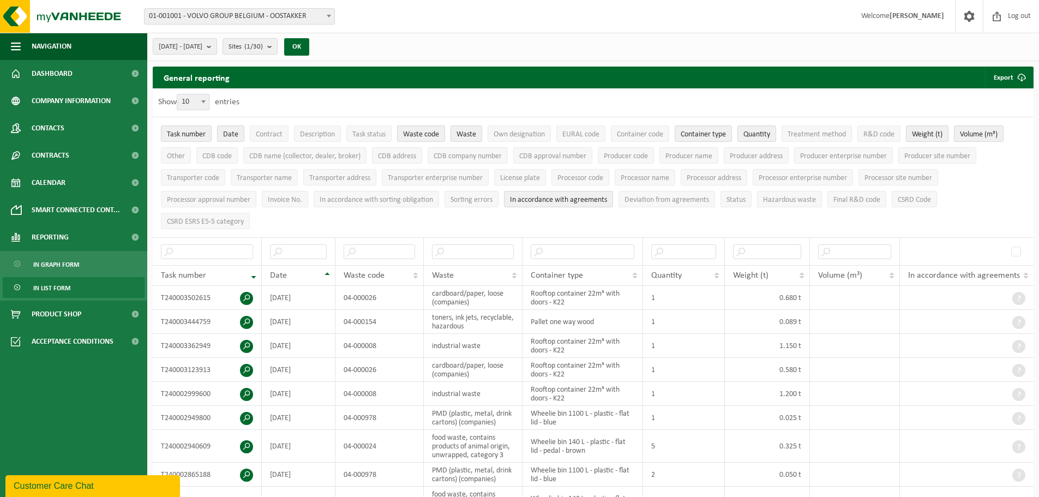
click at [404, 134] on span "Waste code" at bounding box center [421, 134] width 36 height 8
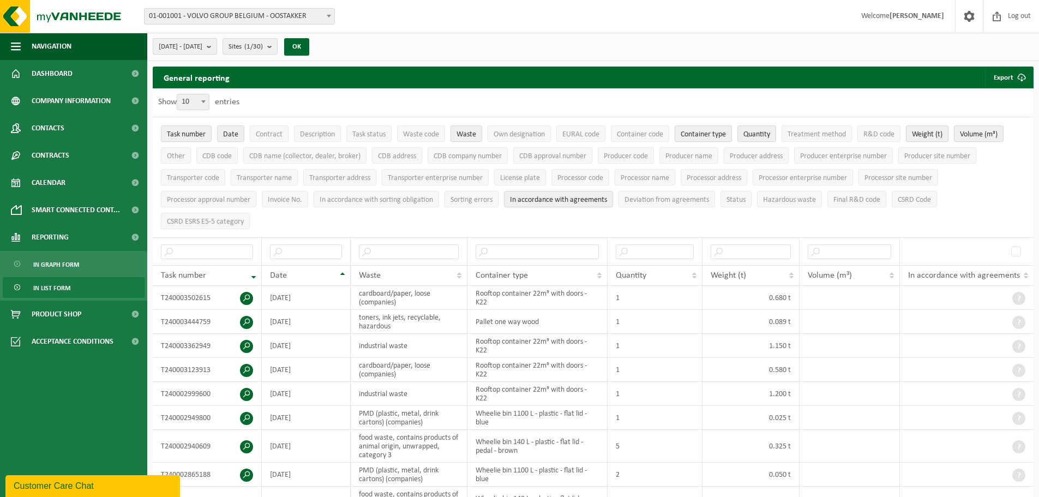
click at [217, 46] on b "submit" at bounding box center [212, 46] width 10 height 15
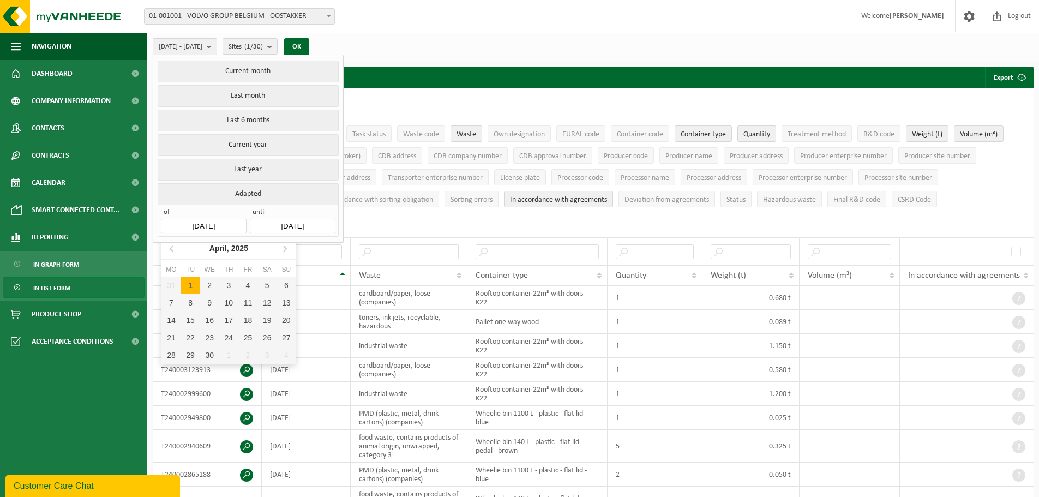
click at [200, 221] on input "2024-01-01" at bounding box center [203, 226] width 85 height 15
click at [217, 247] on div "April, 2025" at bounding box center [228, 247] width 47 height 17
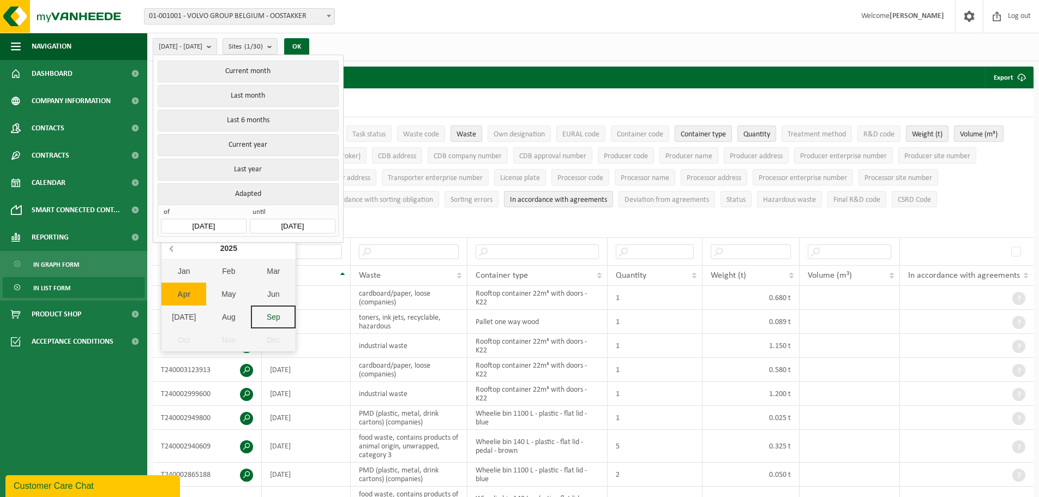
click at [174, 244] on icon at bounding box center [172, 247] width 17 height 17
click at [187, 272] on div "Jan" at bounding box center [183, 271] width 45 height 23
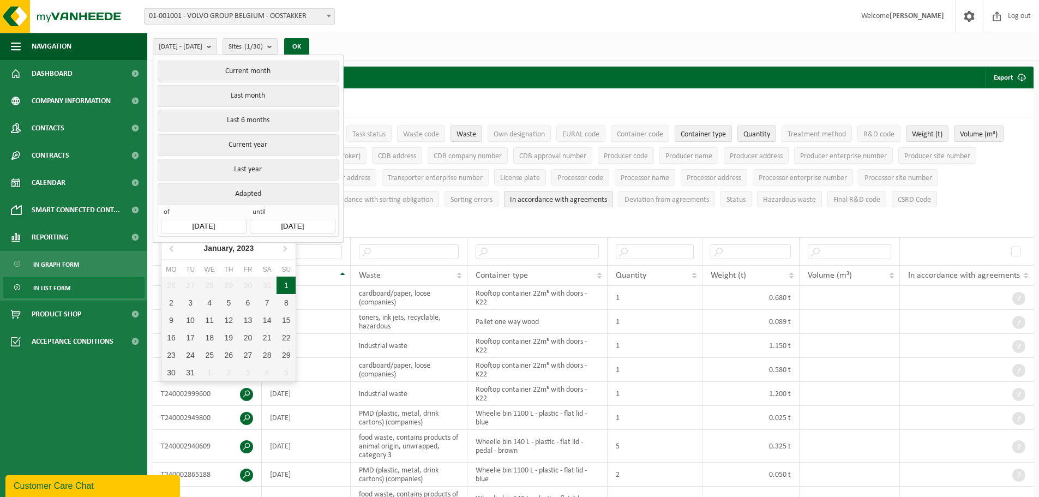
click at [284, 284] on div "1" at bounding box center [286, 285] width 19 height 17
type input "2023-01-01"
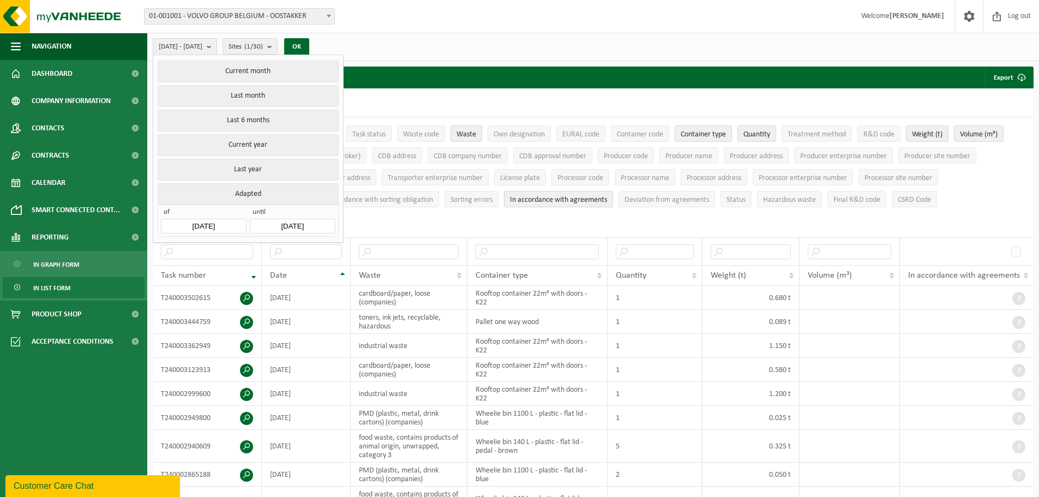
click at [282, 219] on input "2025-09-29" at bounding box center [292, 226] width 85 height 15
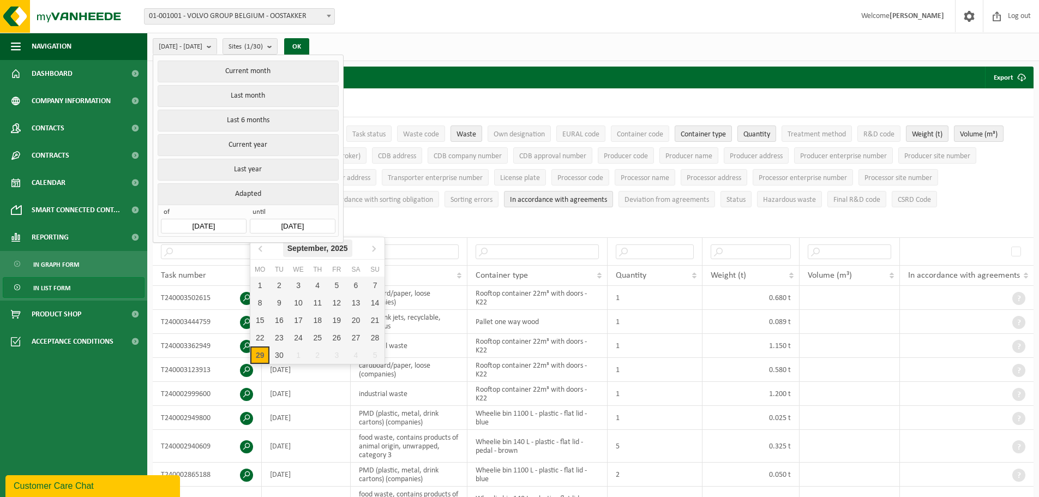
click at [307, 249] on div "September, 2025" at bounding box center [317, 247] width 69 height 17
click at [258, 254] on icon at bounding box center [261, 247] width 17 height 17
click at [265, 247] on icon at bounding box center [261, 247] width 17 height 17
click at [360, 334] on div "Dec" at bounding box center [362, 339] width 45 height 23
click at [379, 355] on div "31" at bounding box center [374, 354] width 19 height 17
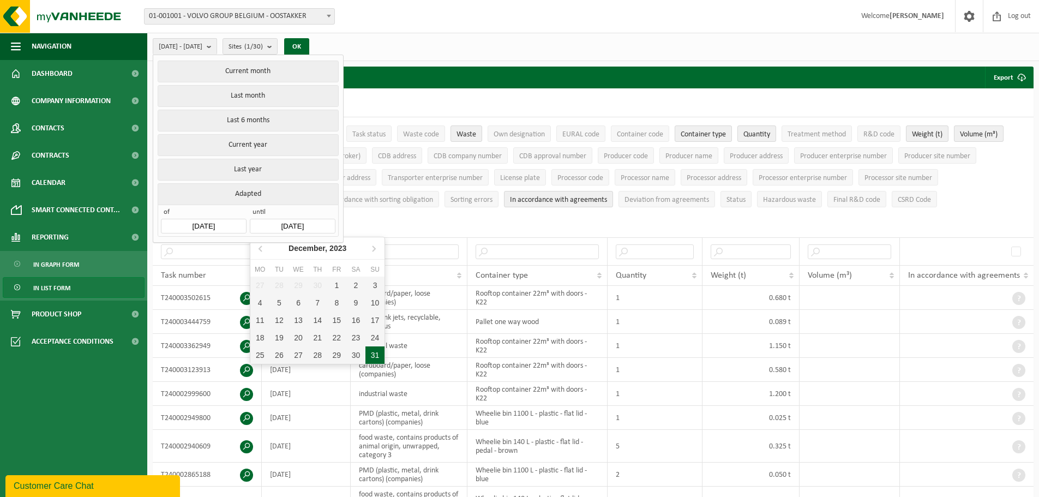
type input "2023-12-31"
type input "2023-01-01"
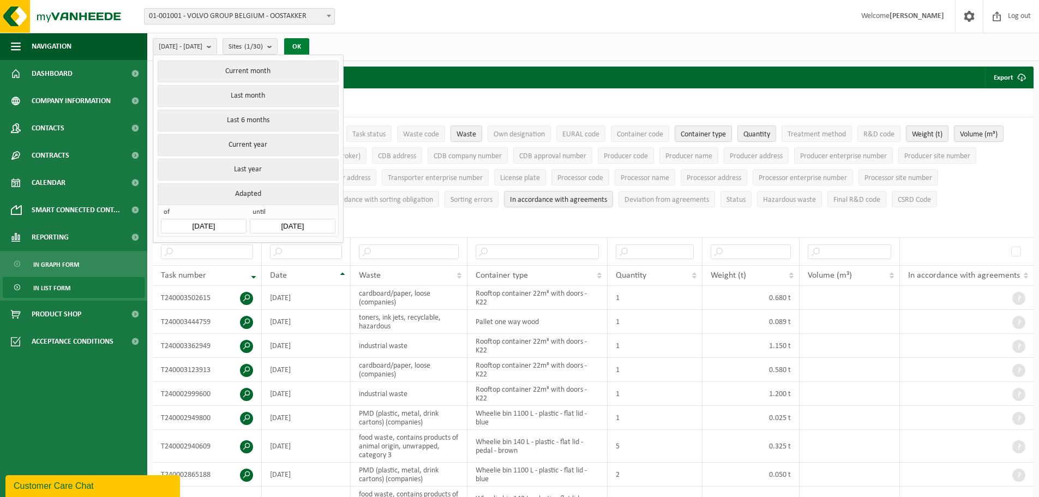
click at [309, 39] on button "OK" at bounding box center [296, 46] width 25 height 17
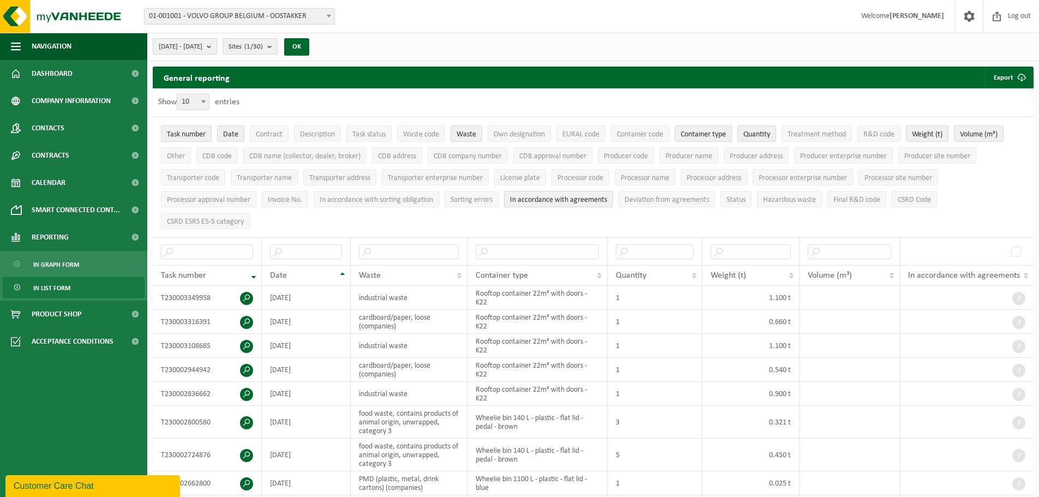
click at [202, 46] on span "2023-01-01 - 2023-12-31" at bounding box center [181, 47] width 44 height 16
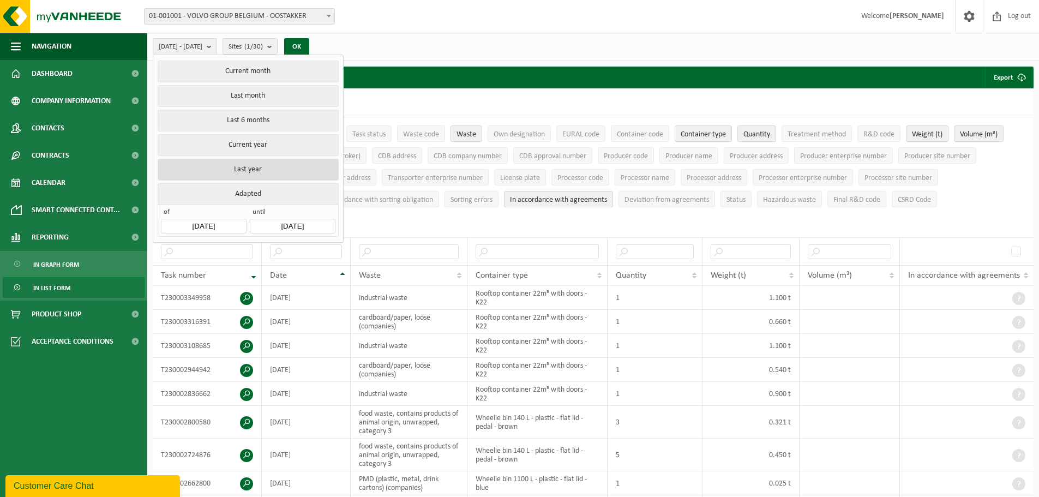
click at [265, 163] on button "Last year" at bounding box center [248, 170] width 181 height 22
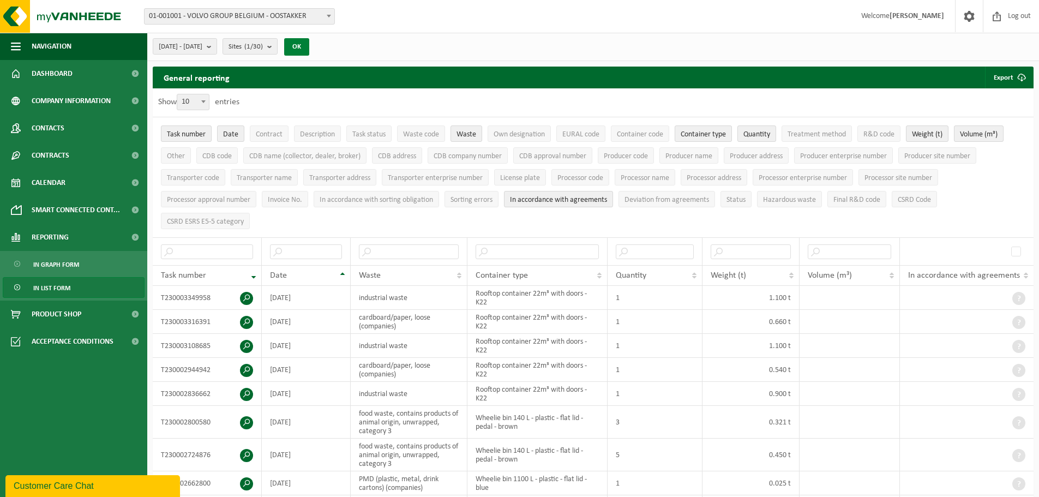
click at [309, 43] on button "OK" at bounding box center [296, 46] width 25 height 17
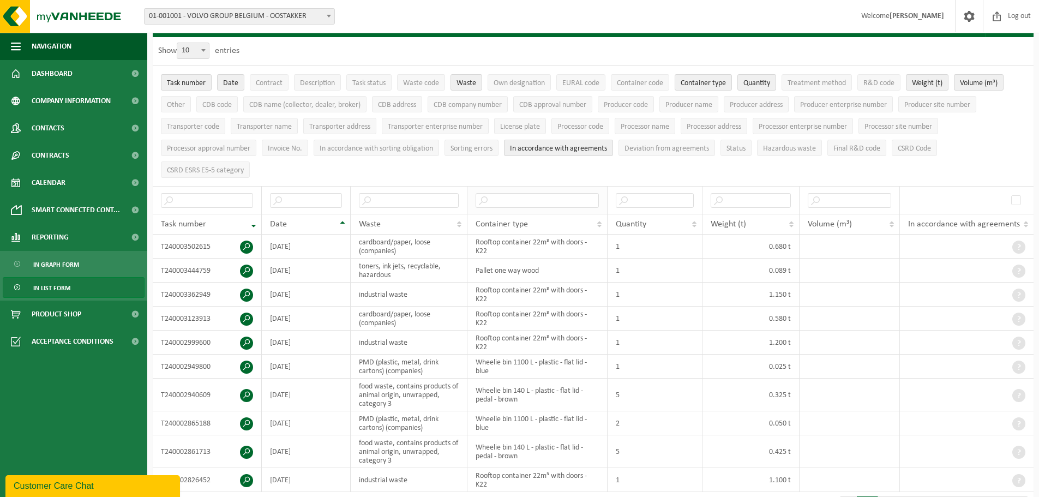
scroll to position [73, 0]
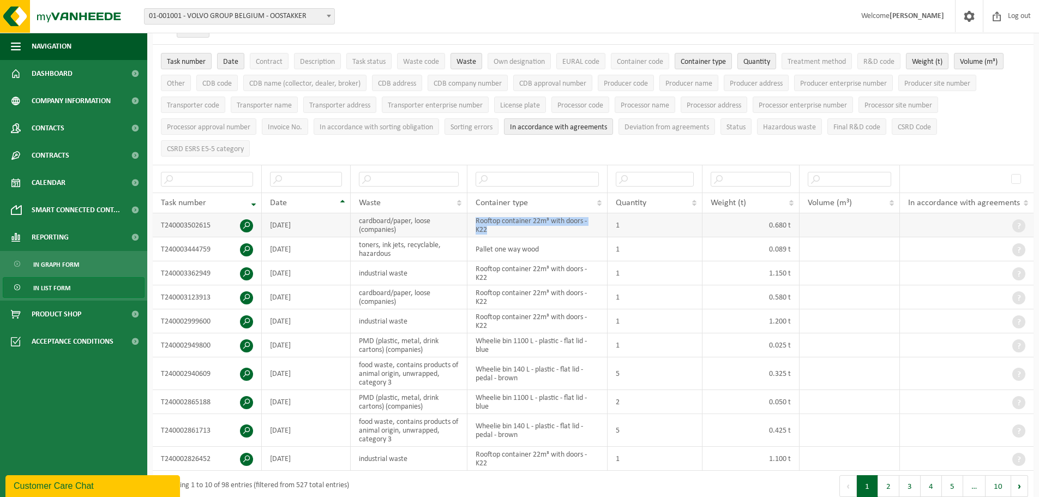
drag, startPoint x: 496, startPoint y: 228, endPoint x: 477, endPoint y: 217, distance: 21.5
click at [477, 217] on td "Rooftop container 22m³ with doors - K22" at bounding box center [537, 225] width 140 height 24
copy td "Rooftop container 22m³ with doors - K22"
drag, startPoint x: 550, startPoint y: 247, endPoint x: 472, endPoint y: 251, distance: 78.1
click at [472, 251] on td "Pallet one way wood" at bounding box center [537, 249] width 140 height 24
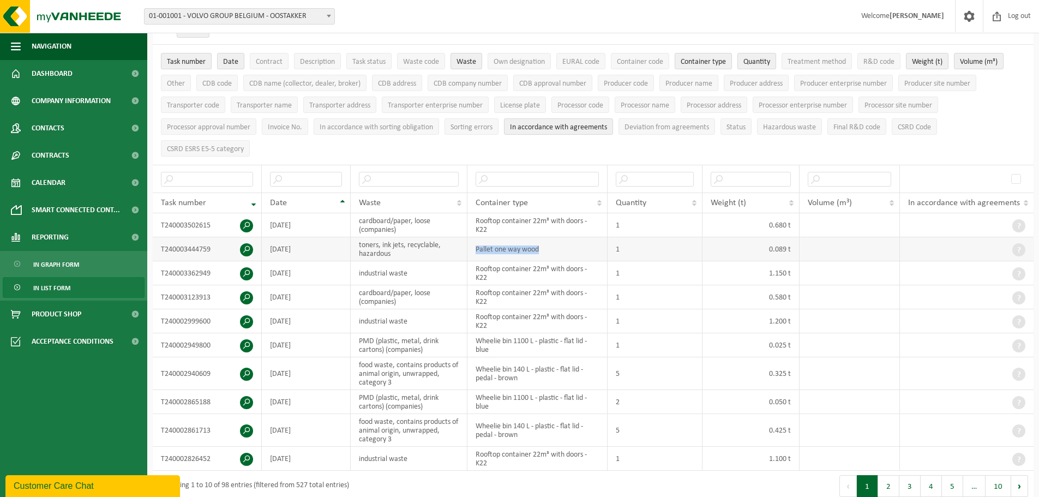
copy td "Pallet one way wood"
drag, startPoint x: 514, startPoint y: 272, endPoint x: 476, endPoint y: 266, distance: 38.6
click at [476, 266] on td "Rooftop container 22m³ with doors - K22" at bounding box center [537, 273] width 140 height 24
click at [587, 268] on td "Rooftop container 22m³ with doors - K22" at bounding box center [537, 273] width 140 height 24
drag, startPoint x: 584, startPoint y: 266, endPoint x: 478, endPoint y: 263, distance: 105.8
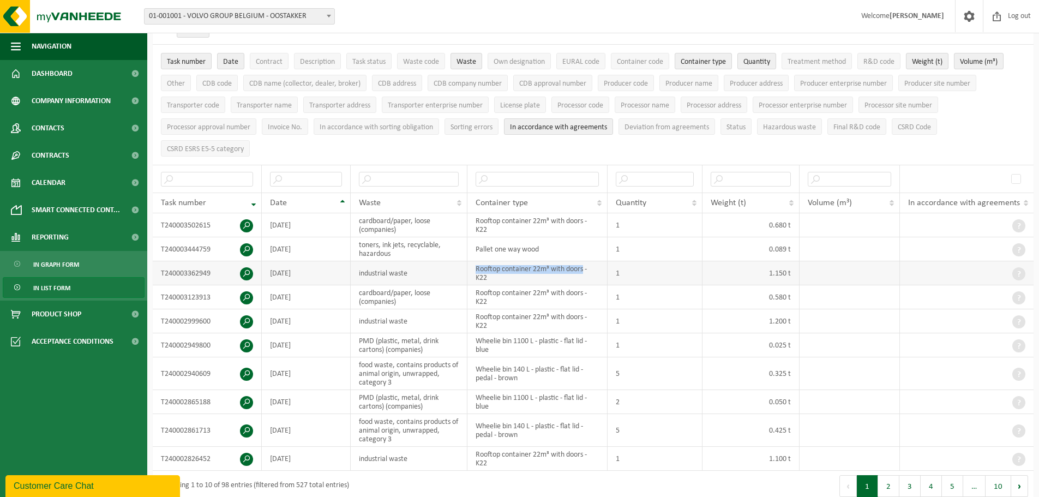
click at [478, 263] on td "Rooftop container 22m³ with doors - K22" at bounding box center [537, 273] width 140 height 24
copy td "Rooftop container 22m³ with doors"
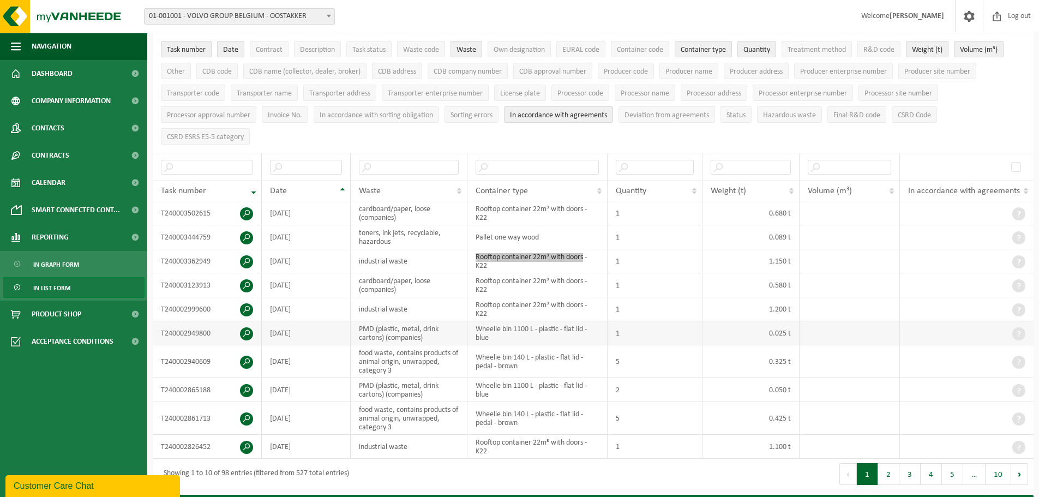
scroll to position [91, 0]
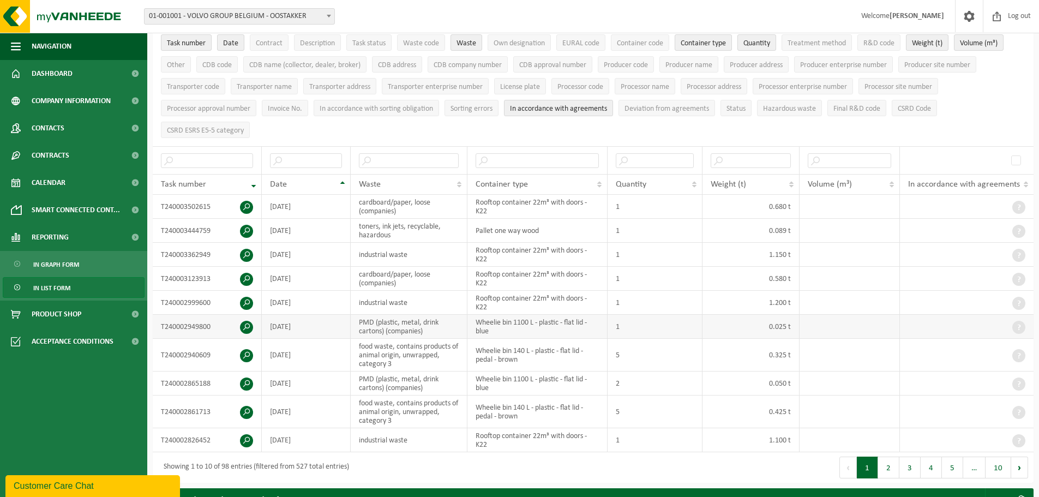
drag, startPoint x: 510, startPoint y: 327, endPoint x: 495, endPoint y: 325, distance: 15.0
click at [495, 325] on td "Wheelie bin 1100 L - plastic - flat lid - blue" at bounding box center [537, 327] width 140 height 24
drag, startPoint x: 584, startPoint y: 321, endPoint x: 683, endPoint y: 310, distance: 99.9
click at [611, 317] on tr "T240002949800 2024-12-31 PMD (plastic, metal, drink cartons) (companies) Wheeli…" at bounding box center [593, 327] width 881 height 24
drag, startPoint x: 474, startPoint y: 319, endPoint x: 585, endPoint y: 319, distance: 110.7
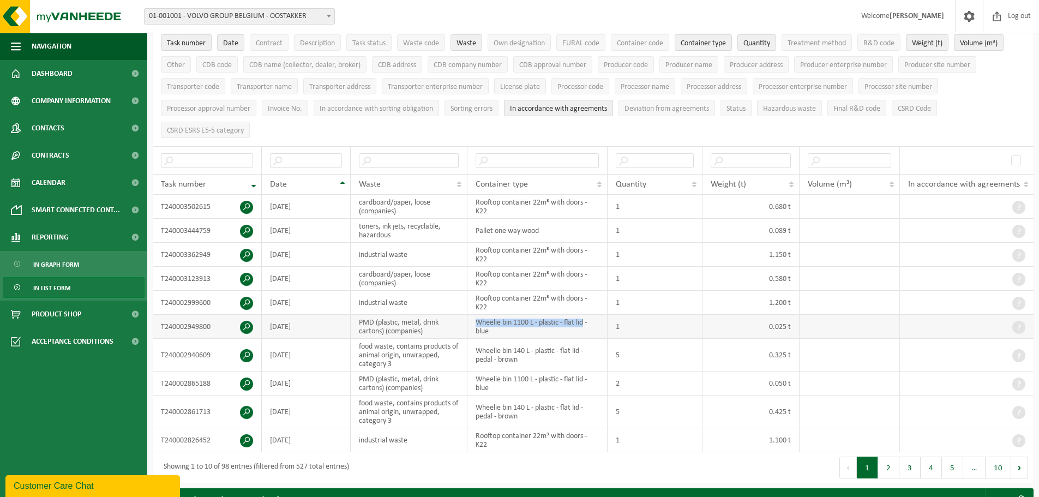
click at [585, 319] on td "Wheelie bin 1100 L - plastic - flat lid - blue" at bounding box center [537, 327] width 140 height 24
copy td "Wheelie bin 1100 L - plastic - flat lid"
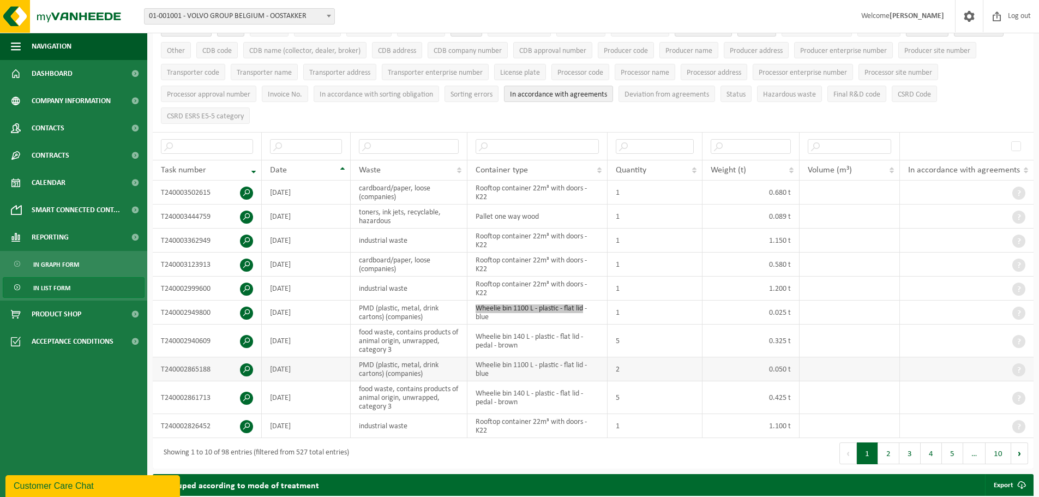
scroll to position [109, 0]
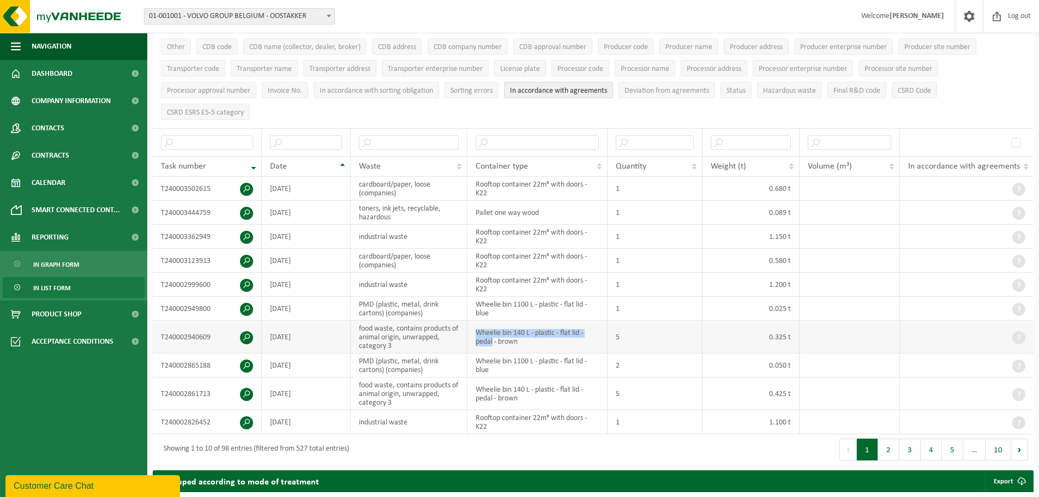
drag, startPoint x: 494, startPoint y: 339, endPoint x: 477, endPoint y: 330, distance: 19.8
click at [477, 330] on td "Wheelie bin 140 L - plastic - flat lid - pedal - brown" at bounding box center [537, 337] width 140 height 33
copy td "Wheelie bin 140 L - plastic - flat lid - pedal"
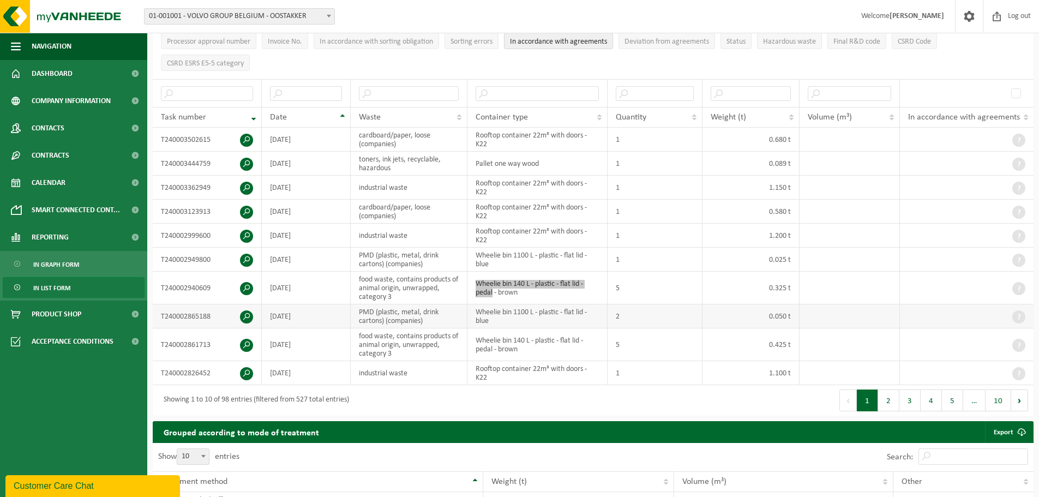
scroll to position [164, 0]
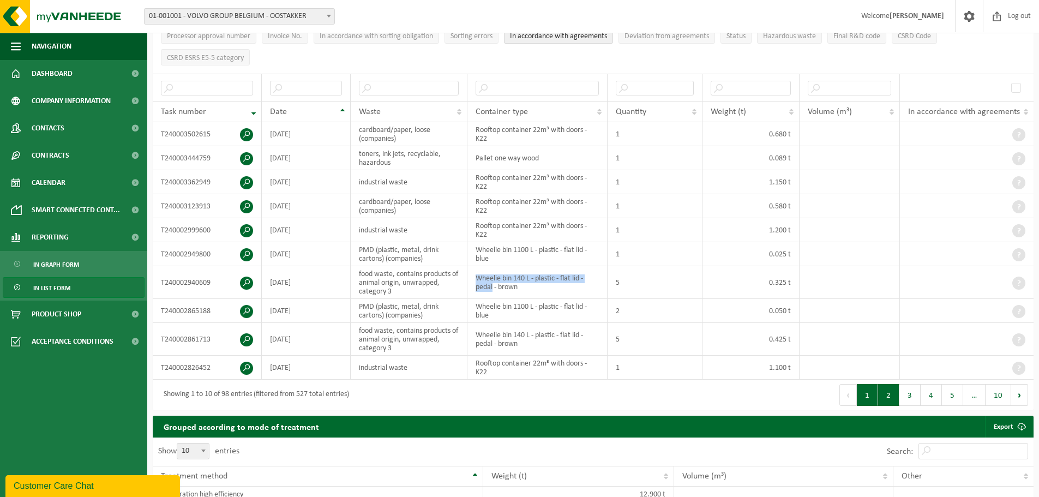
click at [887, 392] on button "2" at bounding box center [888, 395] width 21 height 22
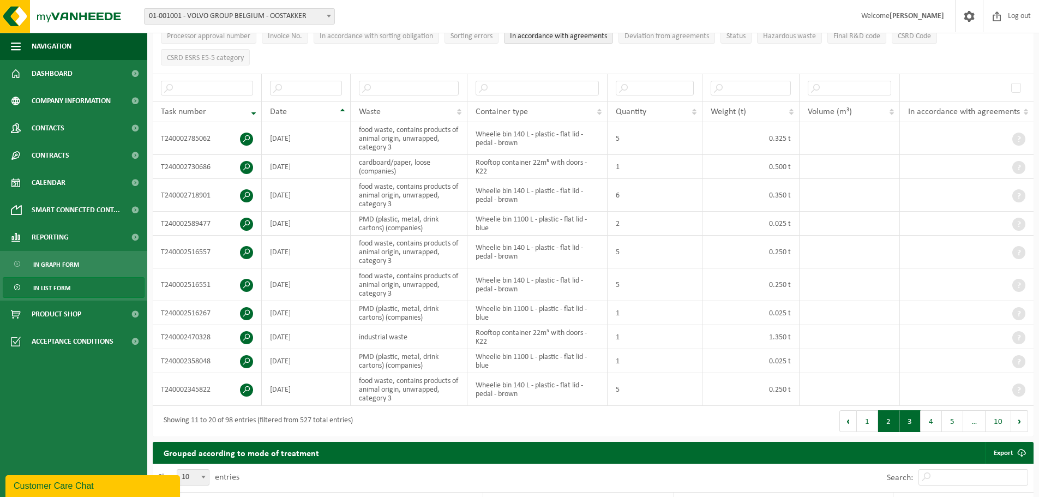
click at [907, 420] on button "3" at bounding box center [909, 421] width 21 height 22
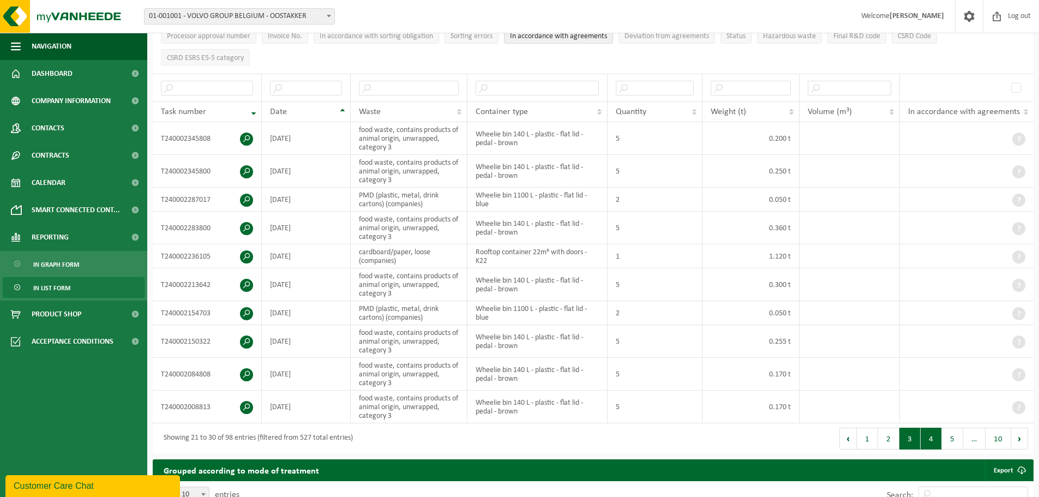
click at [926, 439] on button "4" at bounding box center [931, 439] width 21 height 22
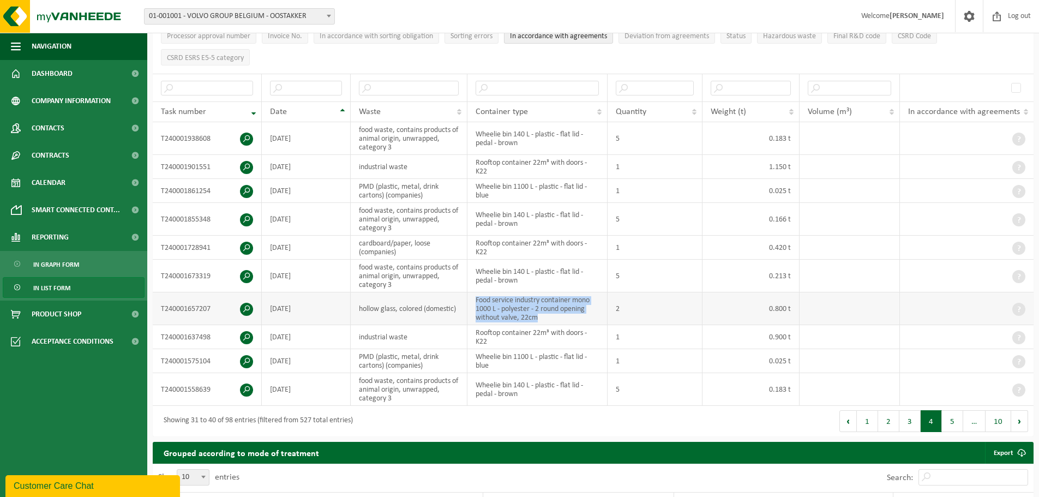
drag, startPoint x: 475, startPoint y: 295, endPoint x: 545, endPoint y: 311, distance: 71.6
click at [545, 311] on td "Food service industry container mono 1000 L - polyester - 2 round opening witho…" at bounding box center [537, 308] width 140 height 33
copy td "Food service industry container mono 1000 L - polyester - 2 round opening witho…"
click at [946, 419] on button "5" at bounding box center [952, 421] width 21 height 22
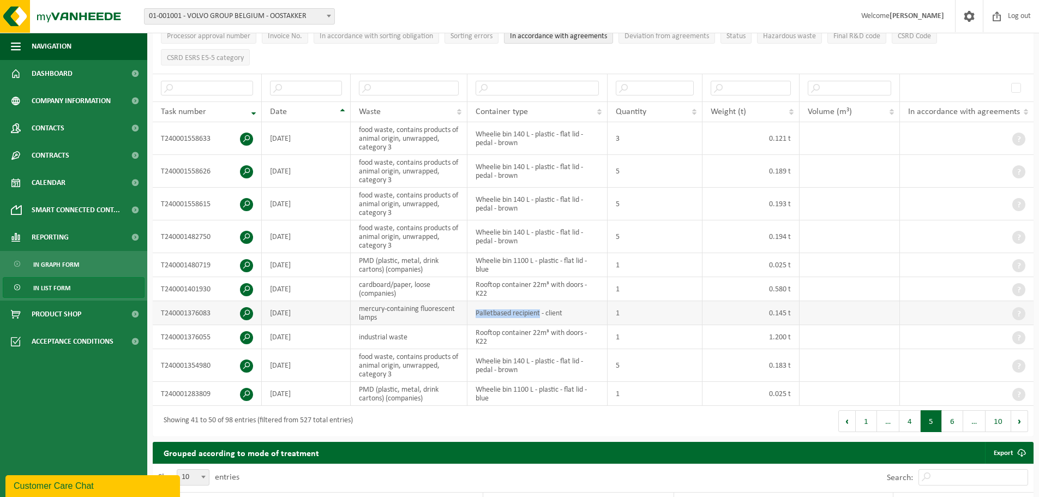
drag, startPoint x: 473, startPoint y: 310, endPoint x: 542, endPoint y: 313, distance: 68.2
click at [542, 313] on td "Palletbased recipient - client" at bounding box center [537, 313] width 140 height 24
click at [497, 325] on td "Rooftop container 22m³ with doors - K22" at bounding box center [537, 337] width 140 height 24
click at [477, 318] on td "Palletbased recipient - client" at bounding box center [537, 313] width 140 height 24
drag, startPoint x: 477, startPoint y: 310, endPoint x: 541, endPoint y: 310, distance: 63.8
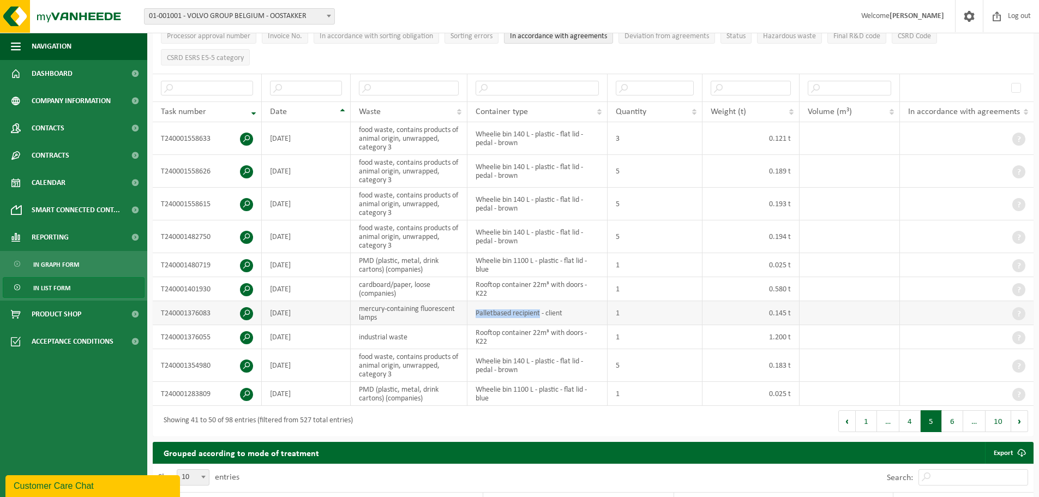
click at [541, 310] on td "Palletbased recipient - client" at bounding box center [537, 313] width 140 height 24
copy td "Palletbased recipient"
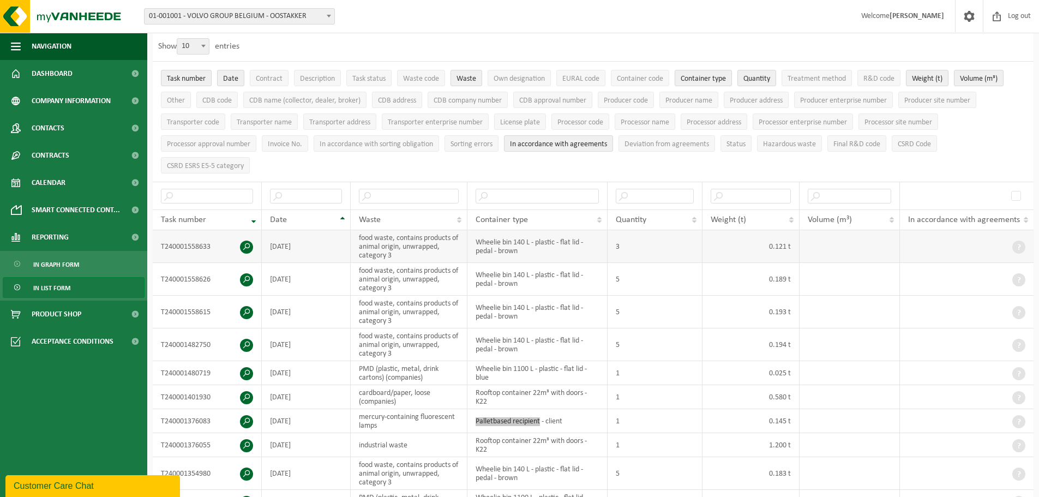
scroll to position [55, 0]
click at [410, 197] on input "text" at bounding box center [409, 197] width 100 height 15
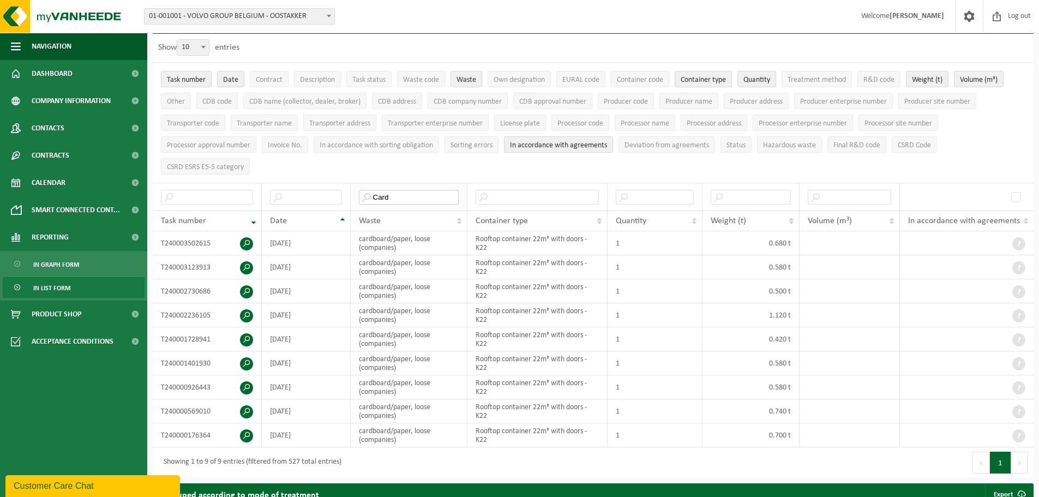
click at [391, 194] on input "Card" at bounding box center [409, 197] width 100 height 15
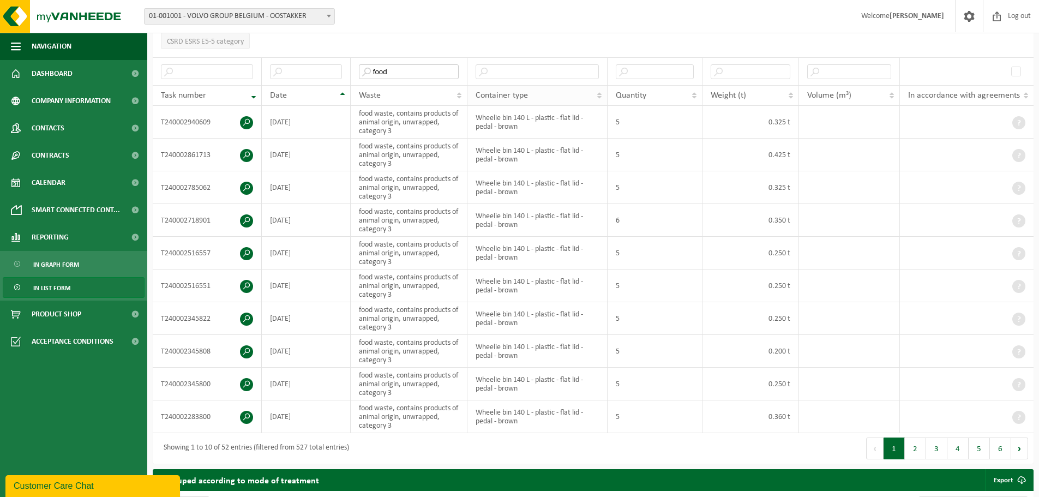
scroll to position [182, 0]
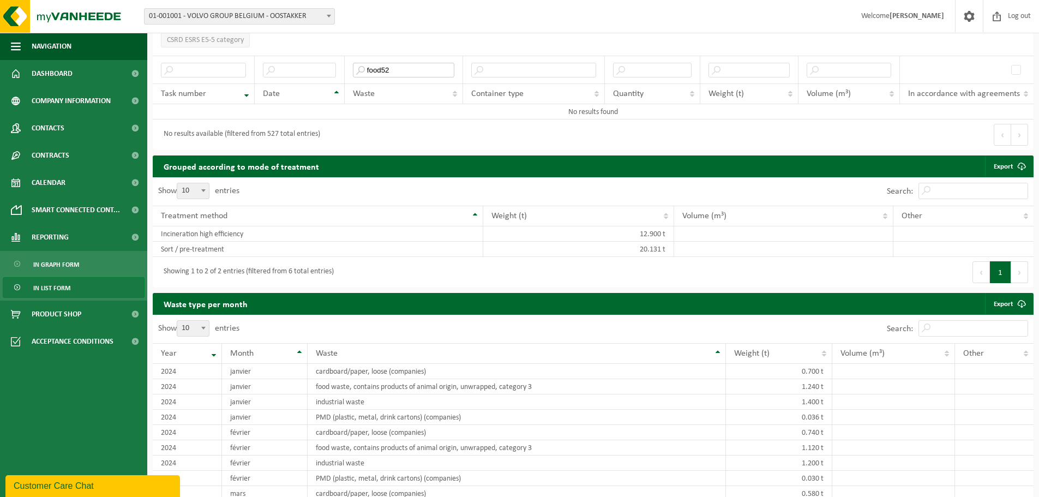
type input "food52"
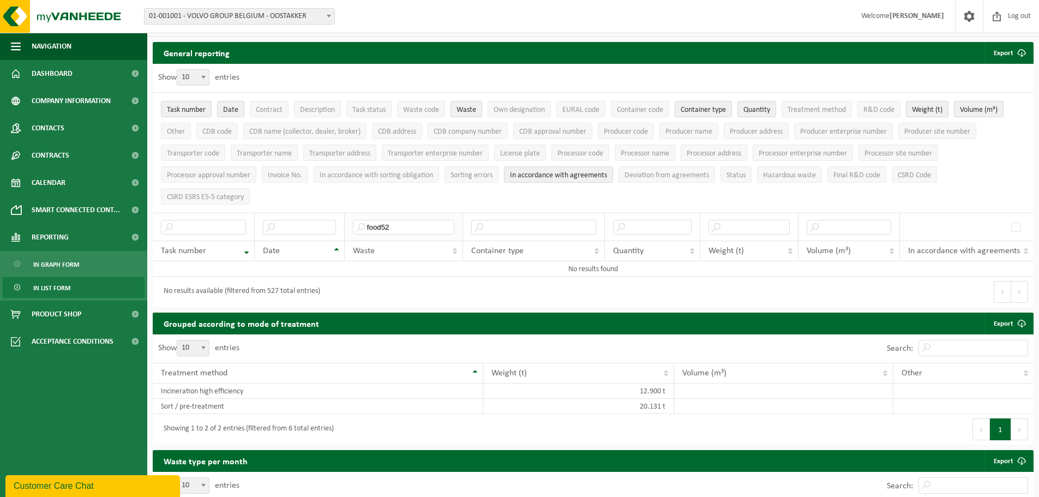
scroll to position [18, 0]
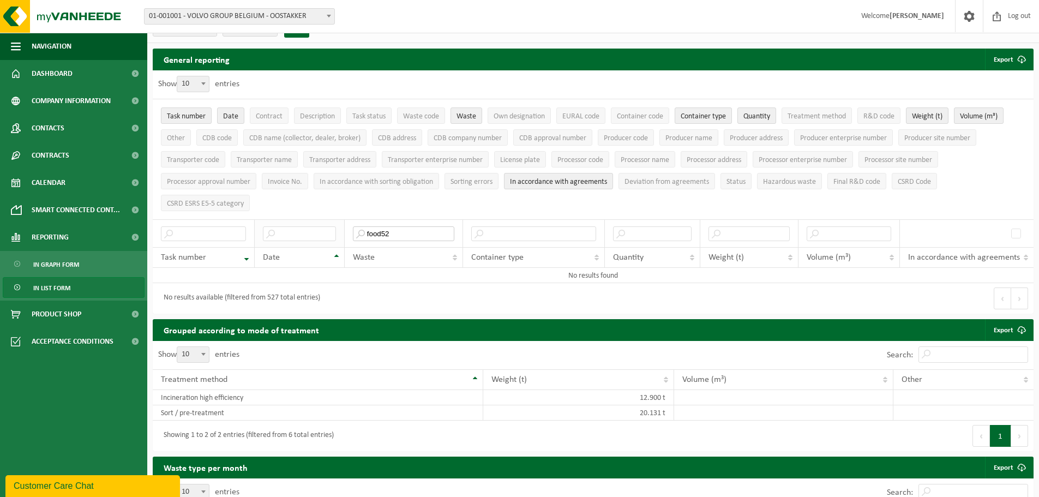
drag, startPoint x: 397, startPoint y: 227, endPoint x: 336, endPoint y: 231, distance: 60.7
click at [341, 229] on tr "food52" at bounding box center [593, 233] width 881 height 28
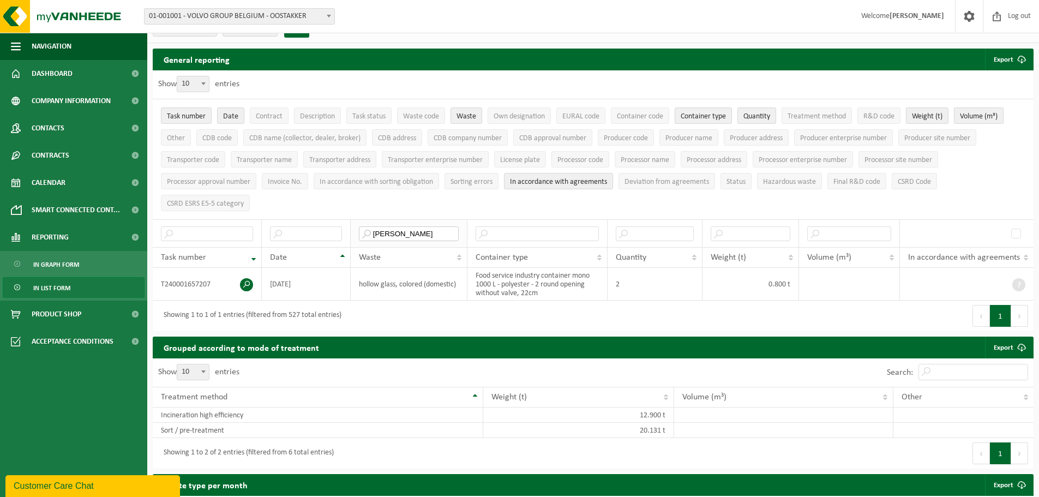
click at [420, 229] on input "Holl" at bounding box center [409, 233] width 100 height 15
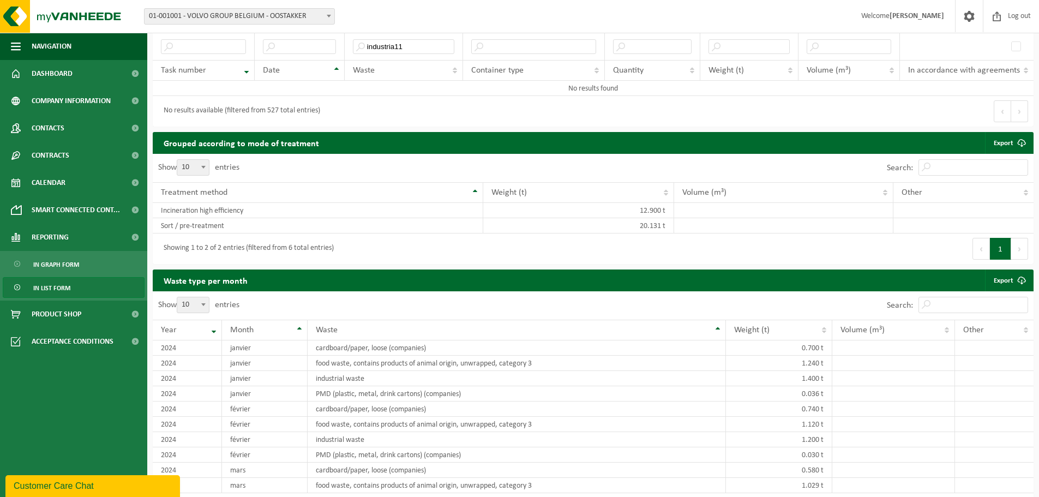
scroll to position [0, 0]
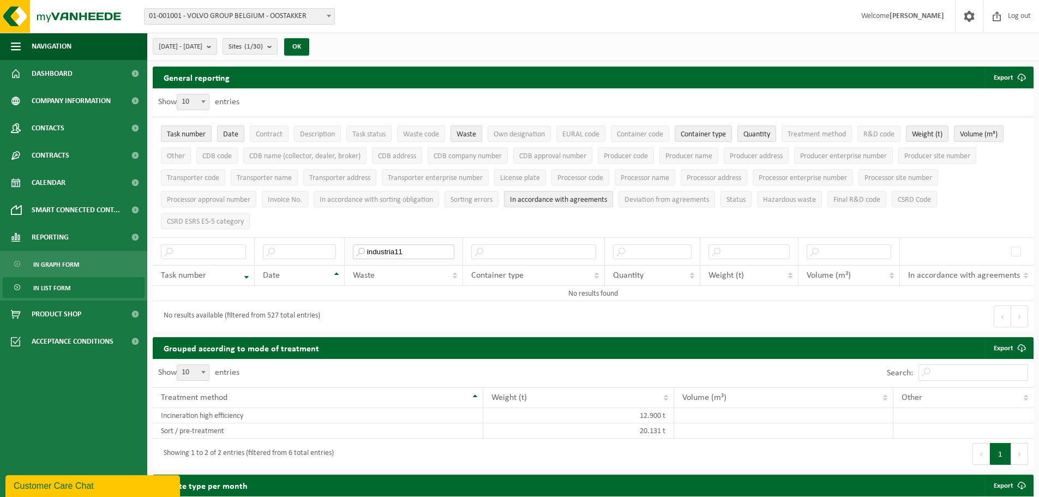
click at [424, 250] on input "industria11" at bounding box center [403, 251] width 101 height 15
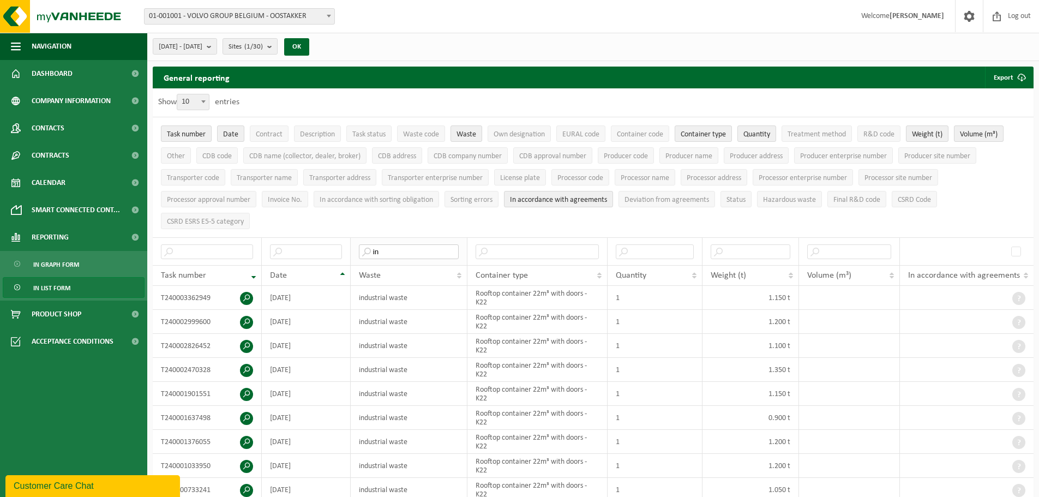
type input "i"
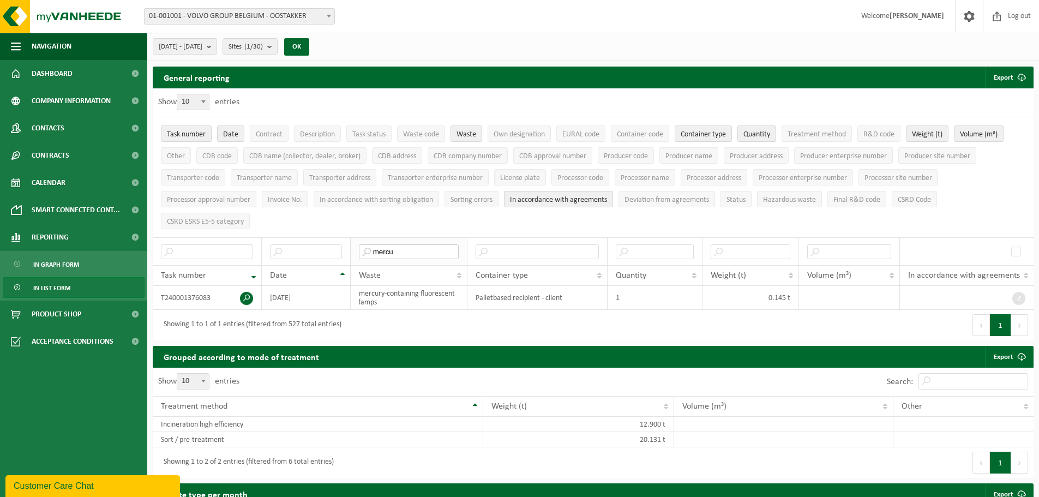
click at [400, 249] on input "mercu" at bounding box center [409, 251] width 100 height 15
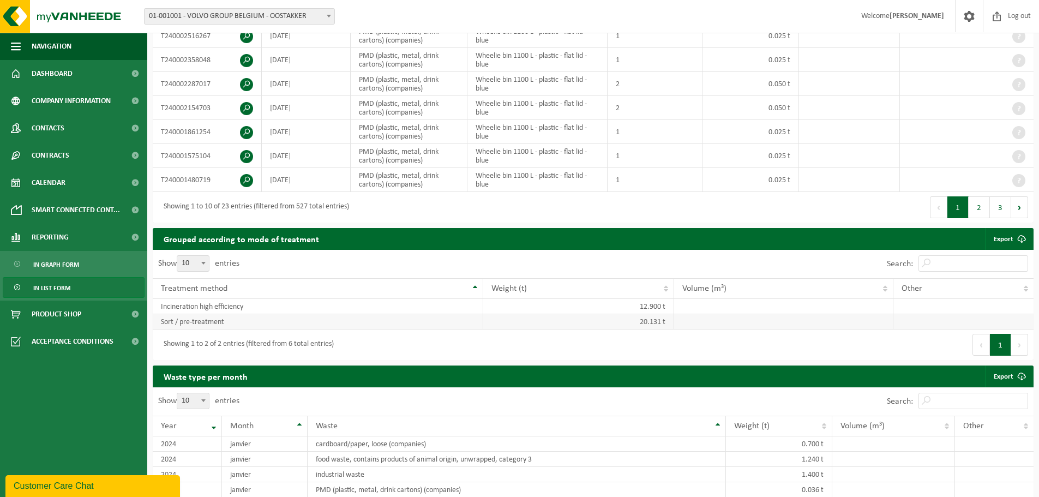
scroll to position [327, 0]
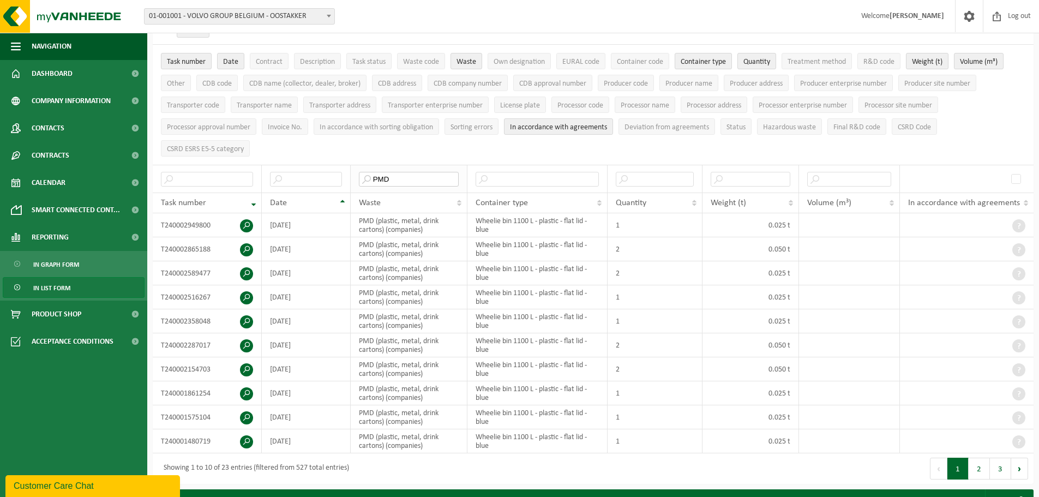
click at [410, 180] on input "PMD" at bounding box center [409, 179] width 100 height 15
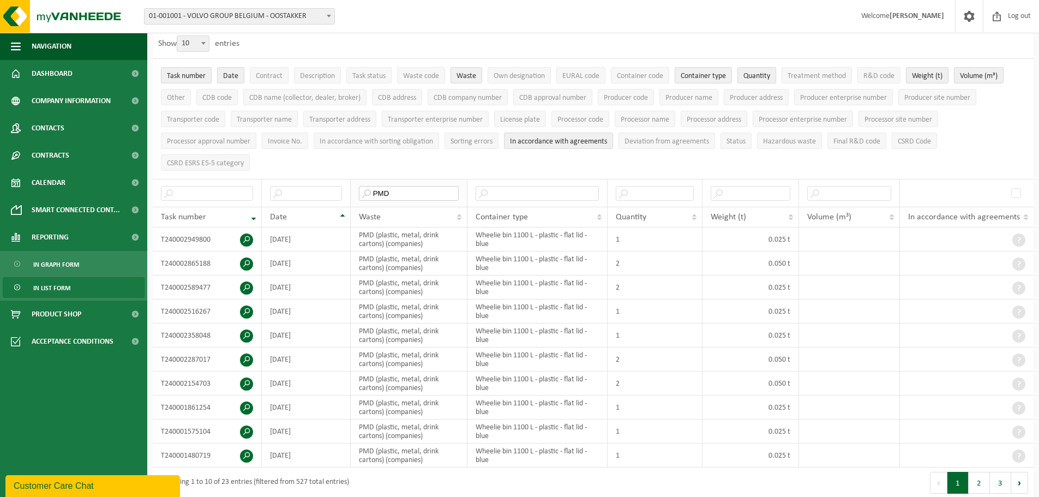
scroll to position [55, 0]
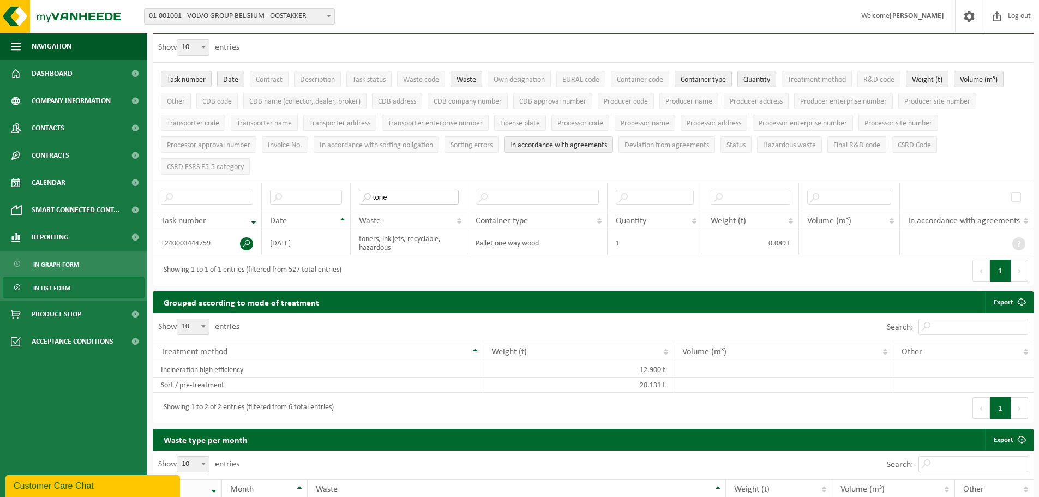
type input "tone"
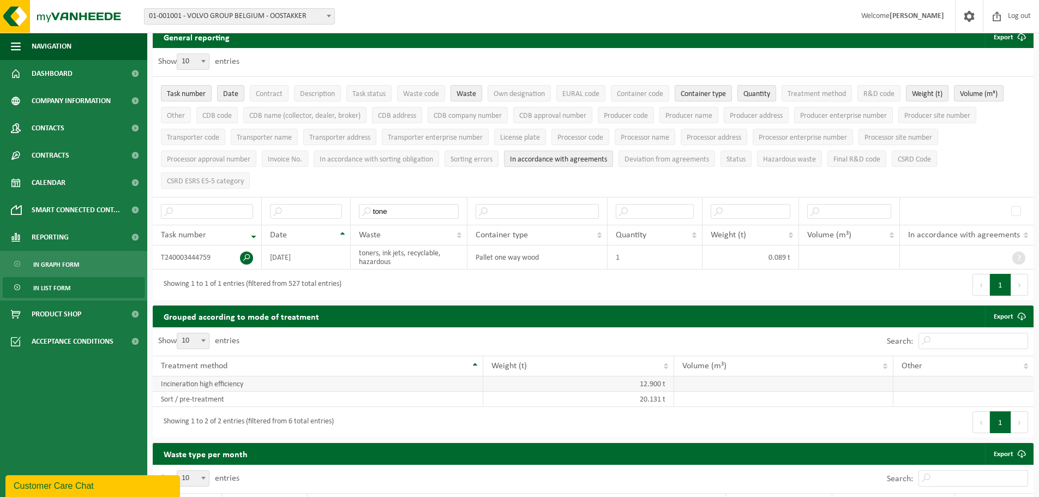
scroll to position [37, 0]
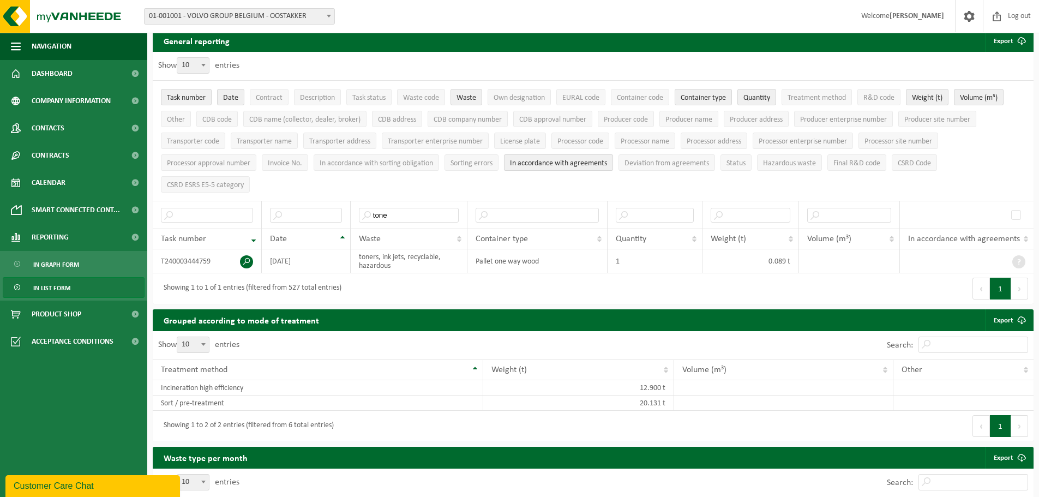
click at [555, 164] on span "In accordance with agreements" at bounding box center [558, 163] width 97 height 8
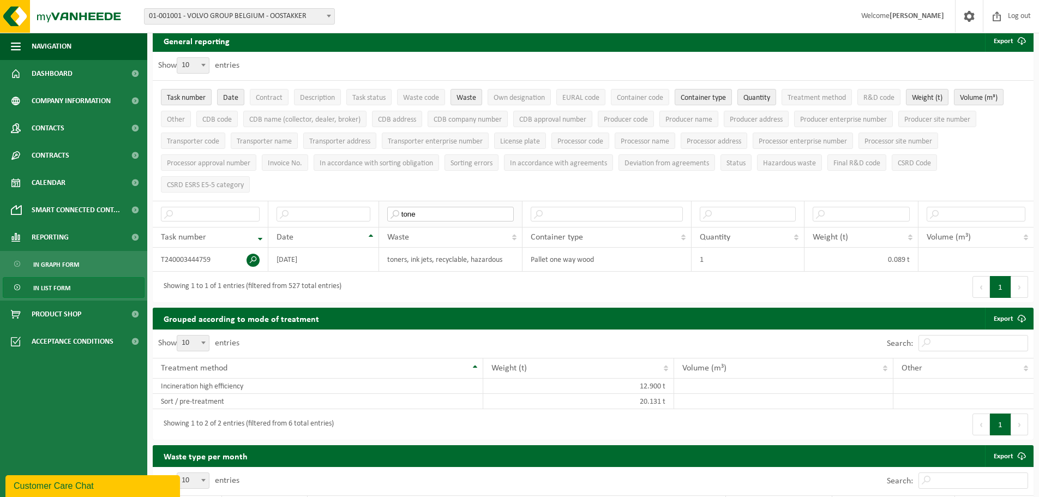
click at [432, 212] on input "tone" at bounding box center [450, 214] width 127 height 15
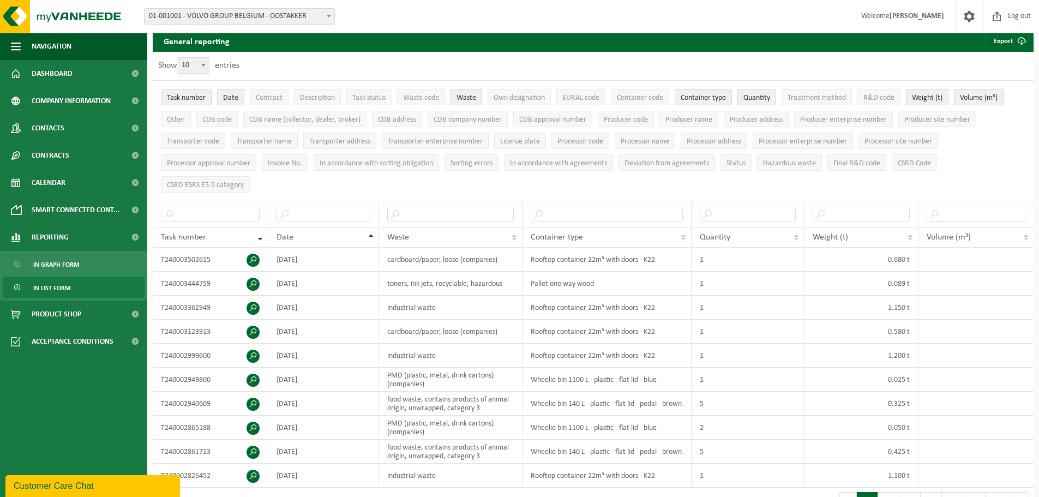
click at [239, 97] on button "Date" at bounding box center [230, 97] width 27 height 16
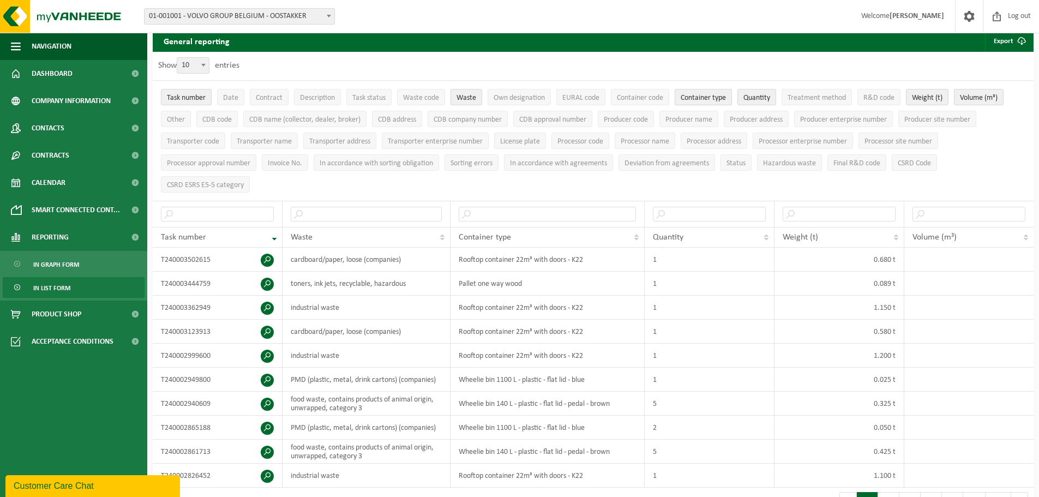
click at [694, 99] on span "Container type" at bounding box center [703, 98] width 45 height 8
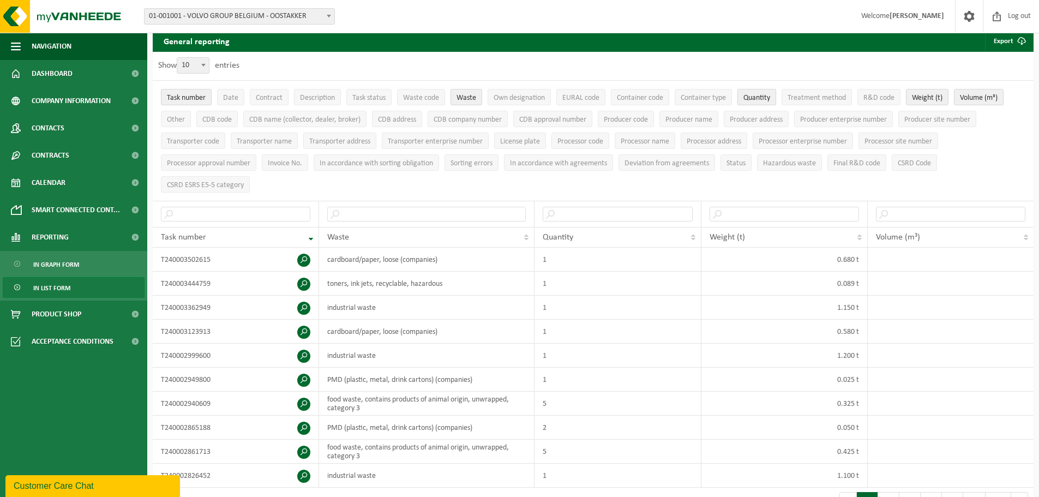
click at [756, 99] on span "Quantity" at bounding box center [756, 98] width 27 height 8
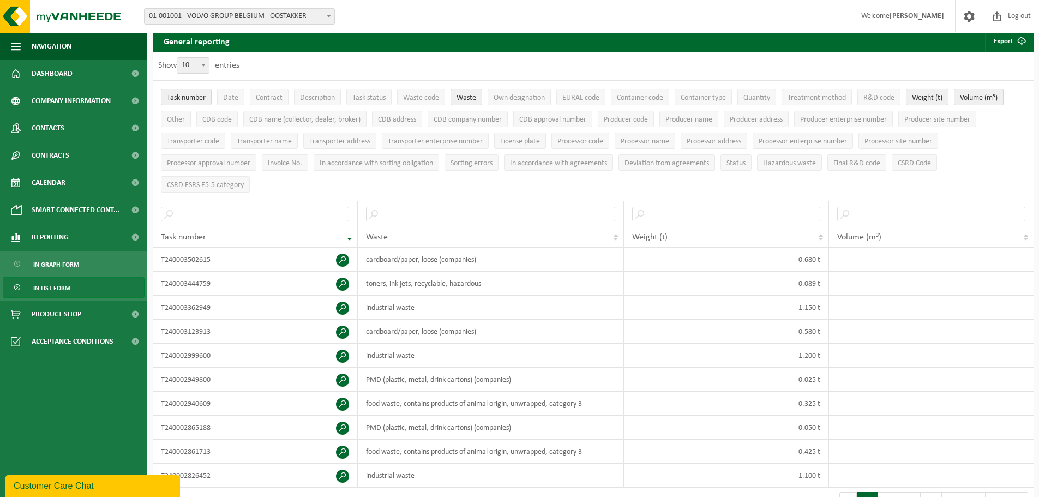
click at [929, 98] on span "Weight (t)" at bounding box center [927, 98] width 31 height 8
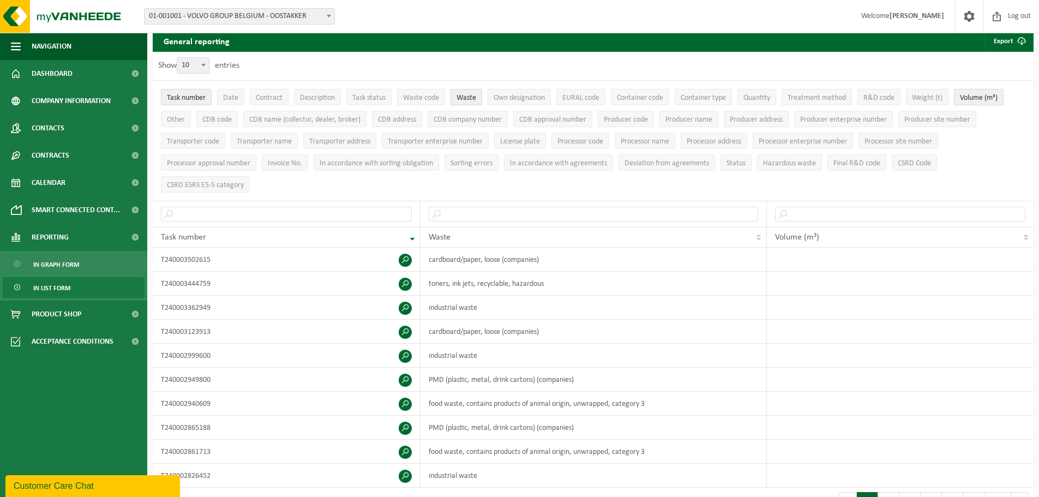
click at [991, 99] on span "Volume (m³)" at bounding box center [979, 98] width 38 height 8
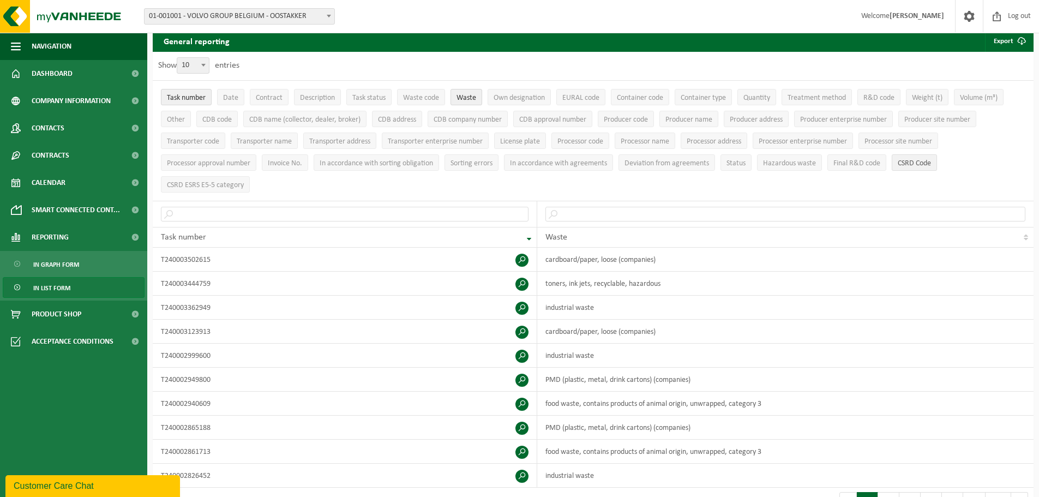
click at [912, 161] on span "CSRD Code" at bounding box center [914, 163] width 33 height 8
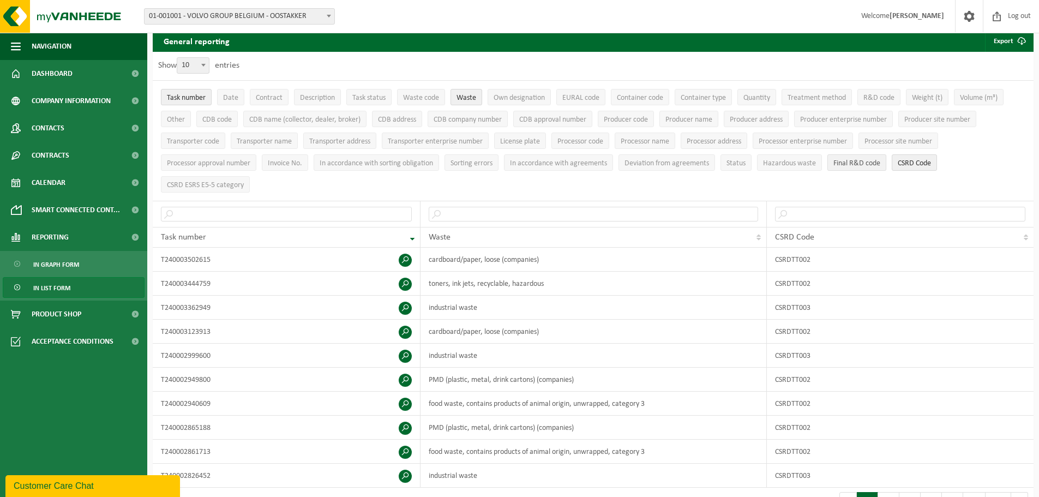
click at [855, 164] on span "Final R&D code" at bounding box center [856, 163] width 47 height 8
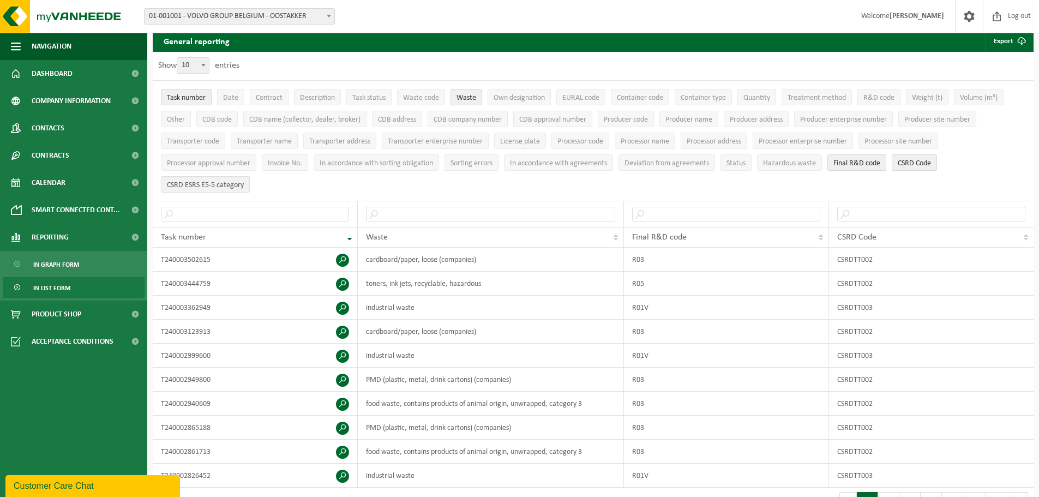
click at [203, 181] on span "CSRD ESRS E5-5 category" at bounding box center [205, 185] width 77 height 8
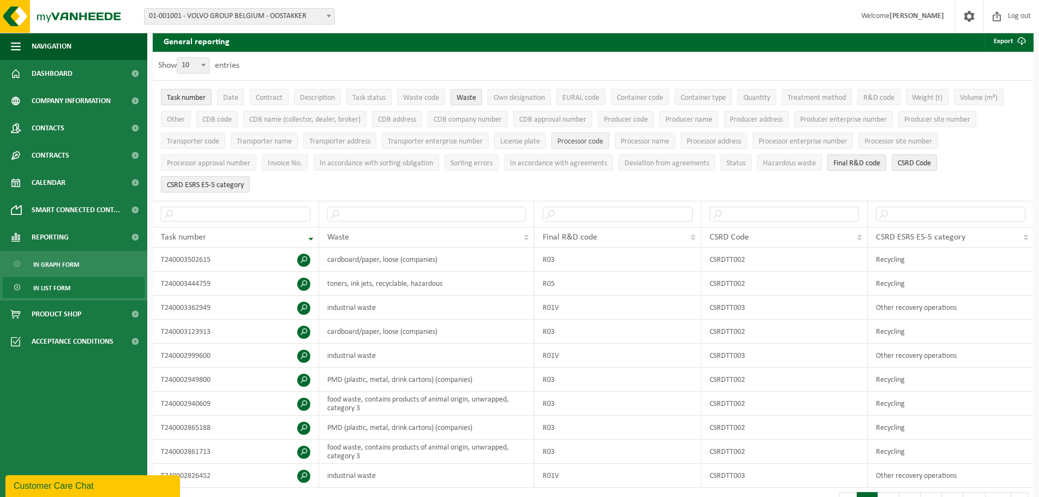
click at [601, 137] on span "Processor code" at bounding box center [580, 141] width 46 height 8
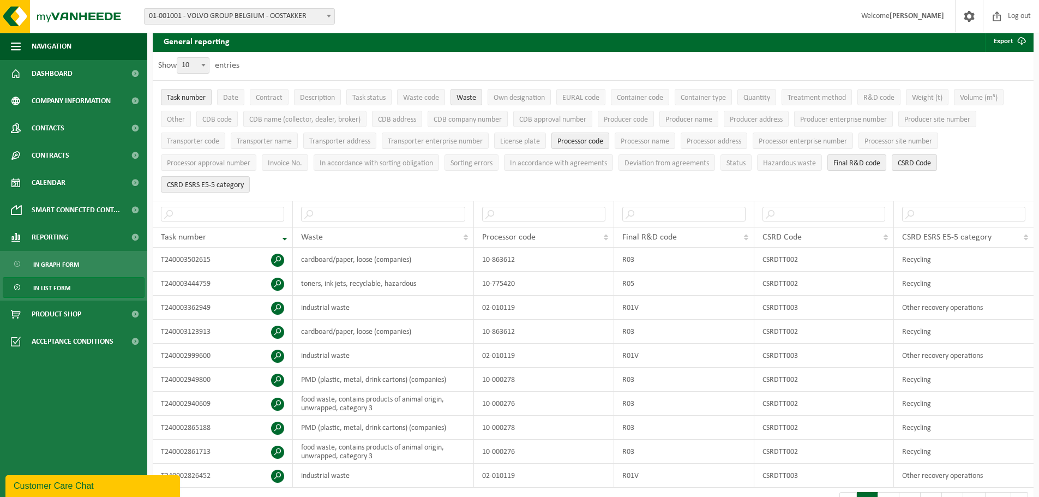
click at [597, 138] on span "Processor code" at bounding box center [580, 141] width 46 height 8
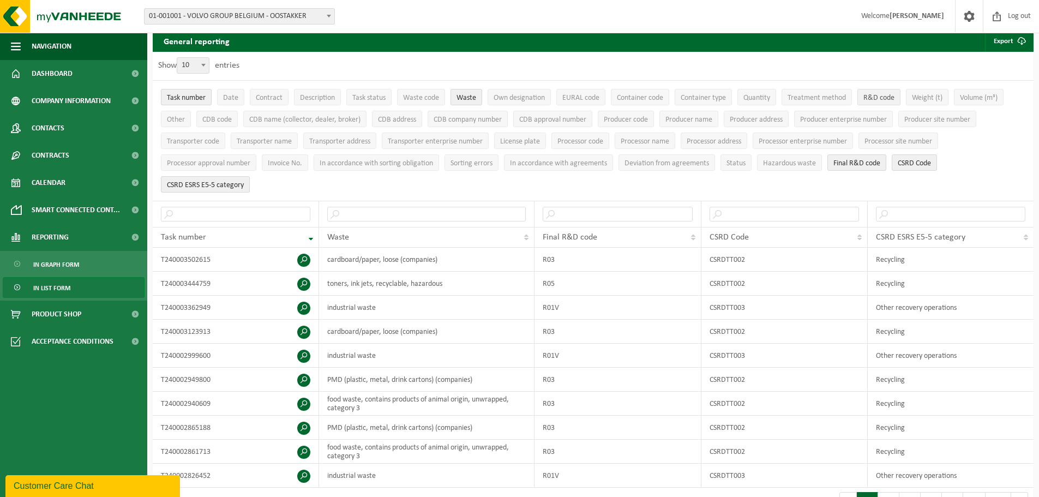
click at [876, 98] on span "R&D code" at bounding box center [878, 98] width 31 height 8
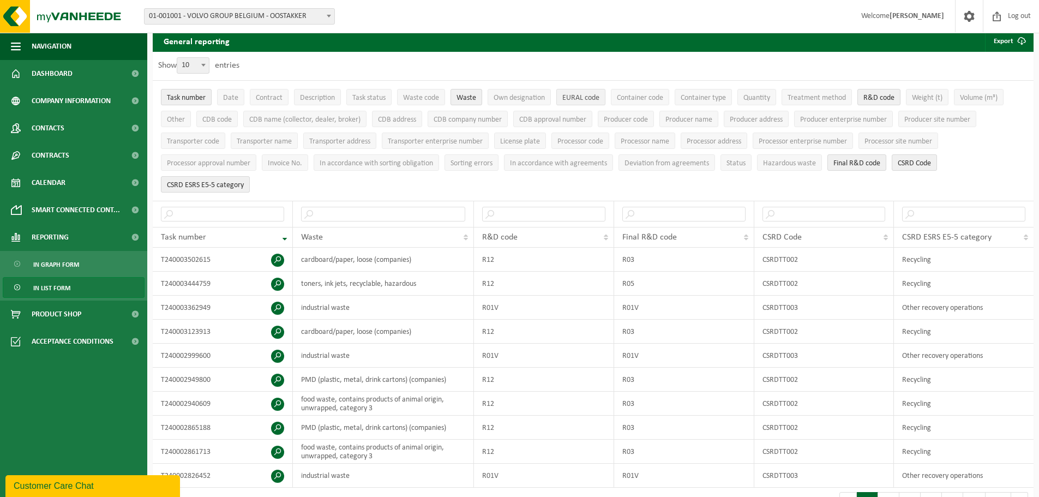
click at [562, 101] on button "EURAL code" at bounding box center [580, 97] width 49 height 16
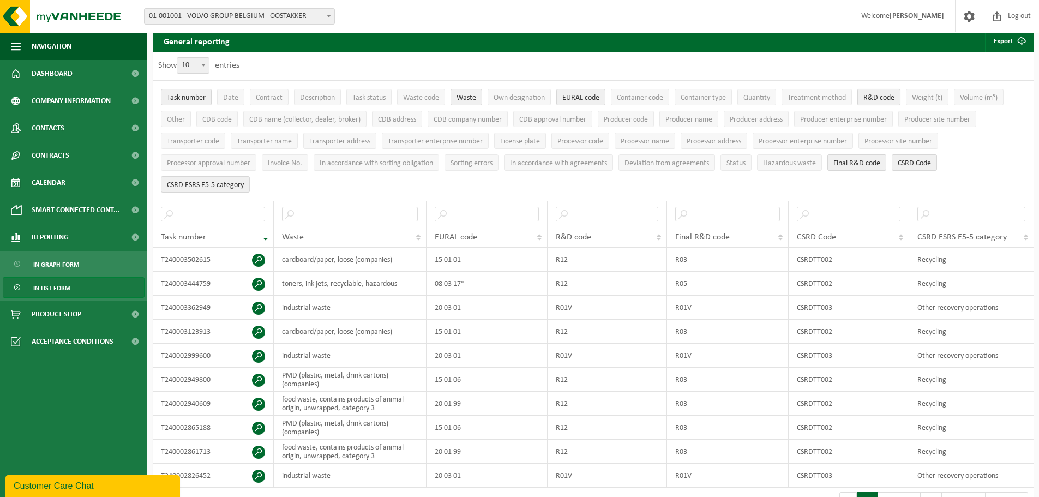
click at [886, 94] on span "R&D code" at bounding box center [878, 98] width 31 height 8
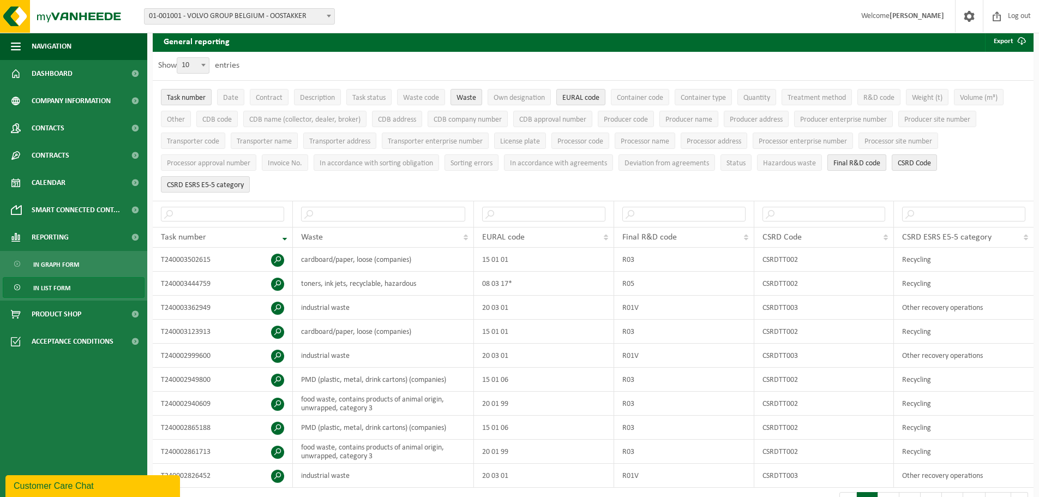
click at [859, 160] on span "Final R&D code" at bounding box center [856, 163] width 47 height 8
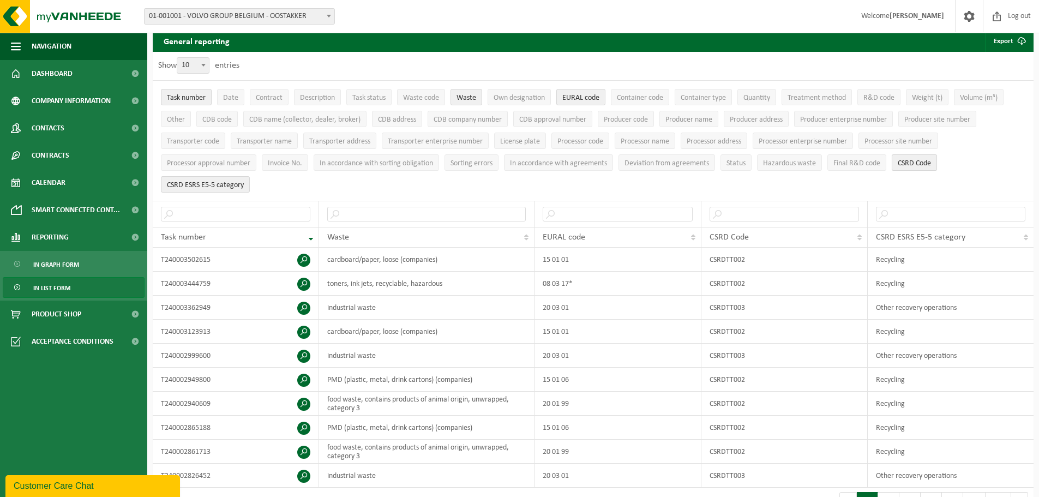
click at [920, 163] on span "CSRD Code" at bounding box center [914, 163] width 33 height 8
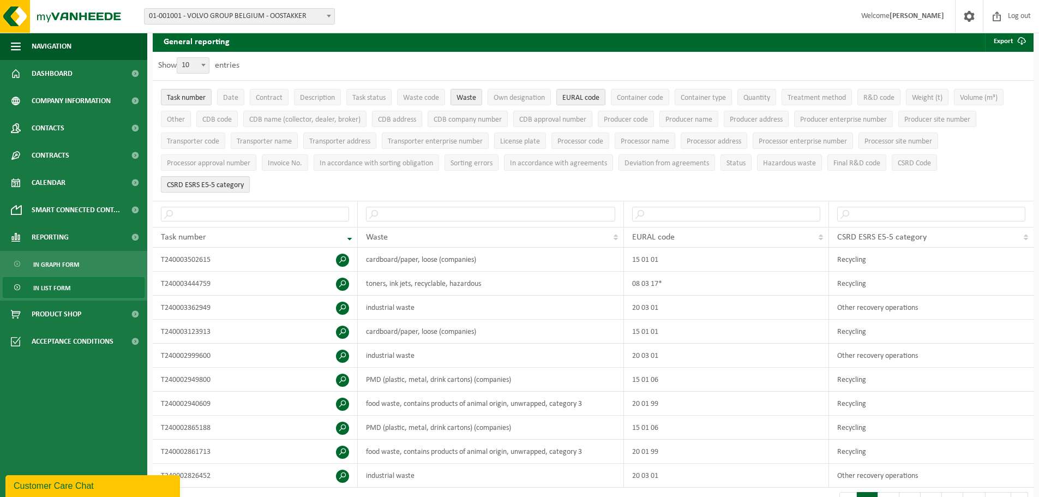
click at [235, 181] on span "CSRD ESRS E5-5 category" at bounding box center [205, 185] width 77 height 8
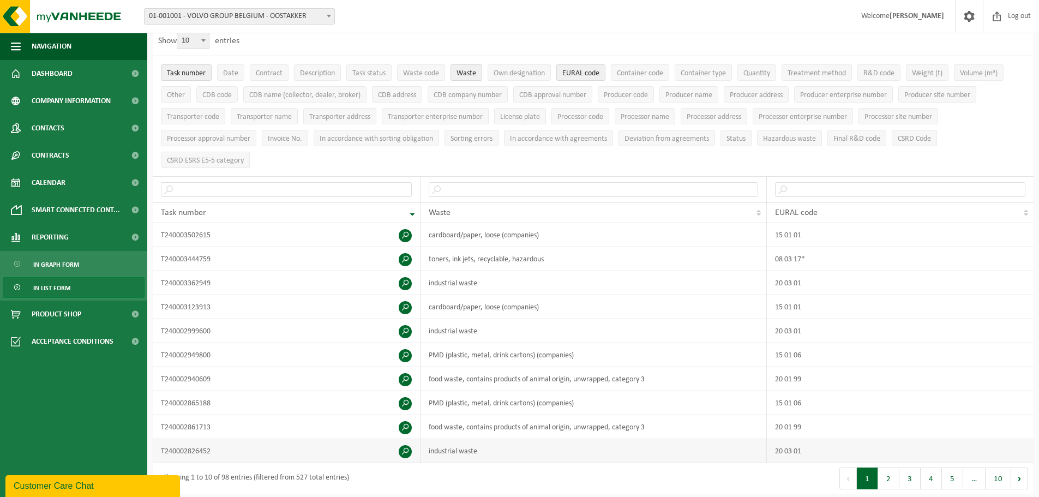
scroll to position [55, 0]
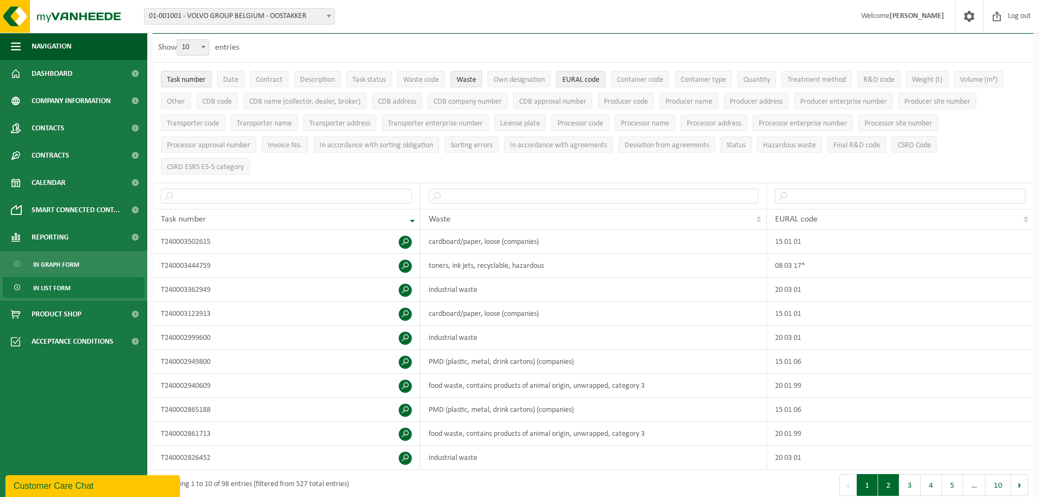
click at [887, 484] on button "2" at bounding box center [888, 485] width 21 height 22
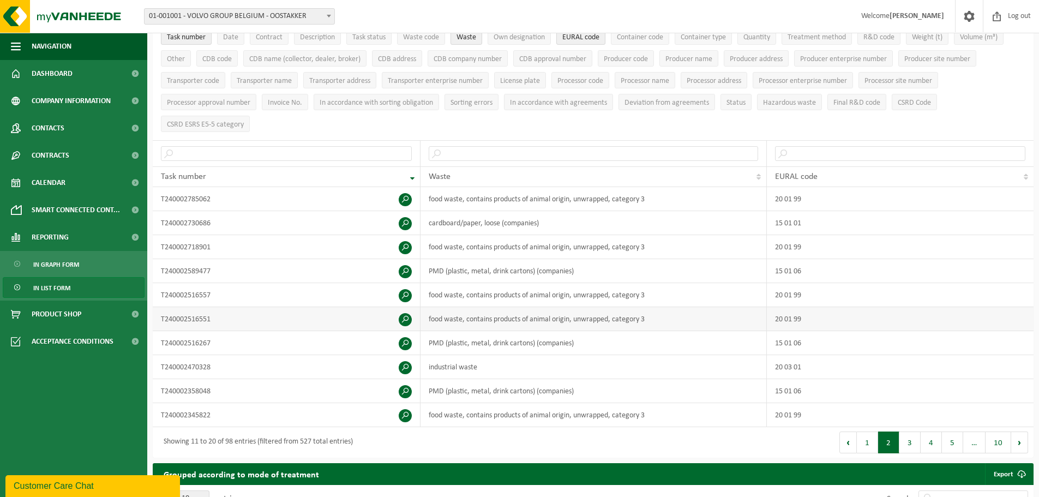
scroll to position [109, 0]
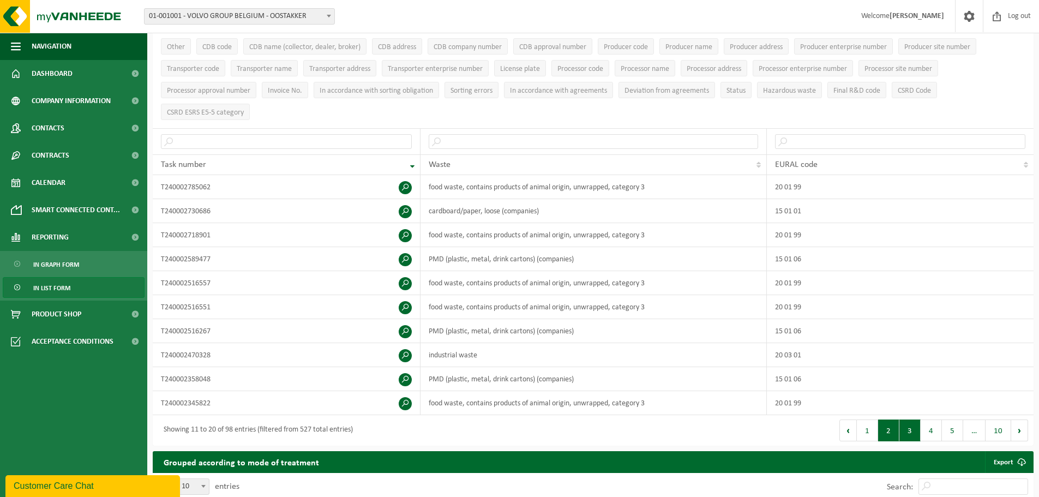
click at [910, 421] on button "3" at bounding box center [909, 430] width 21 height 22
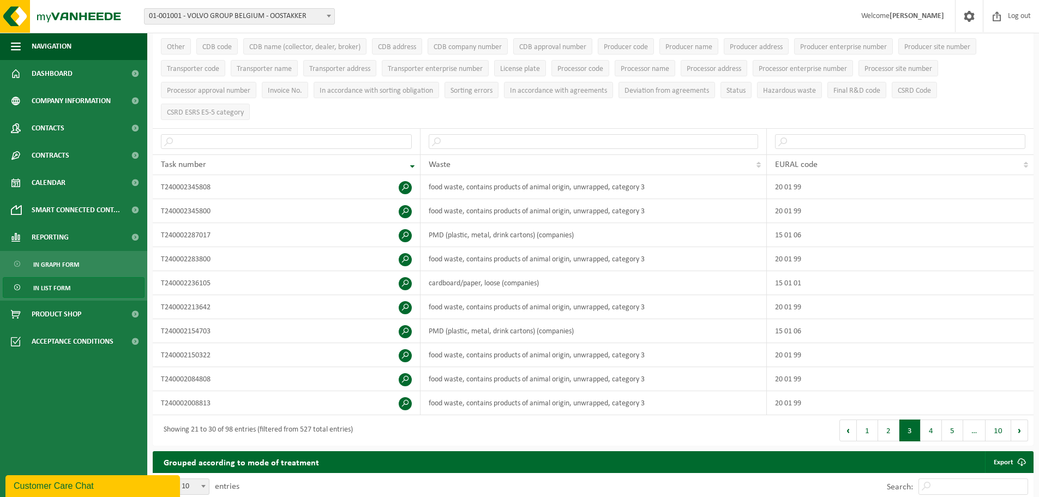
click at [910, 421] on button "3" at bounding box center [909, 430] width 21 height 22
click at [924, 424] on button "4" at bounding box center [931, 430] width 21 height 22
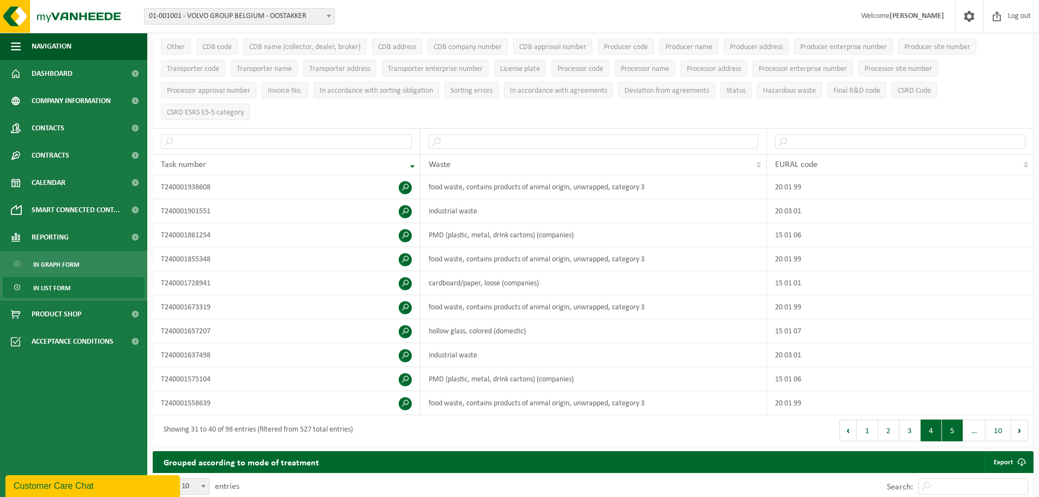
click at [961, 428] on button "5" at bounding box center [952, 430] width 21 height 22
